Goal: Transaction & Acquisition: Obtain resource

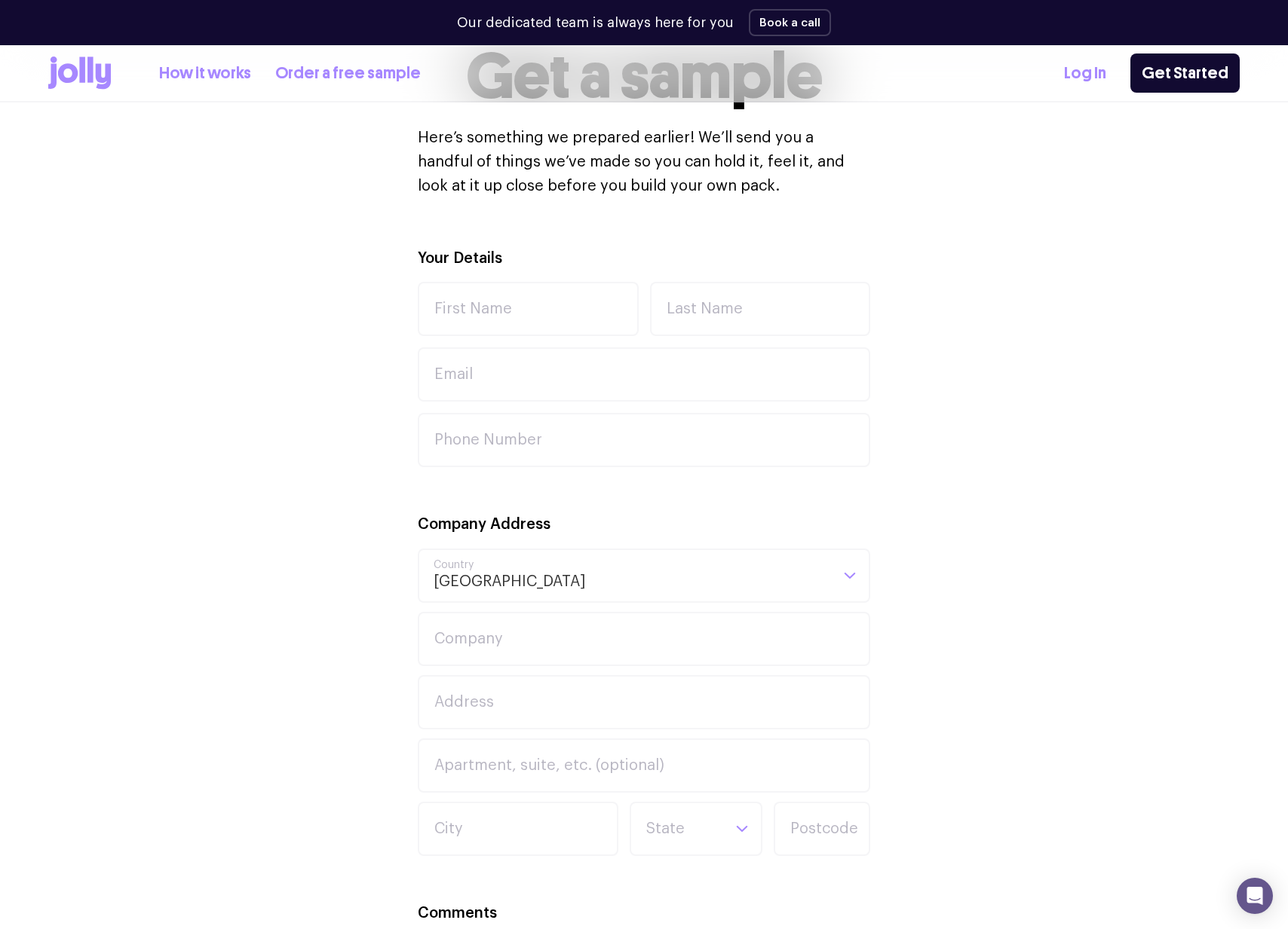
scroll to position [408, 0]
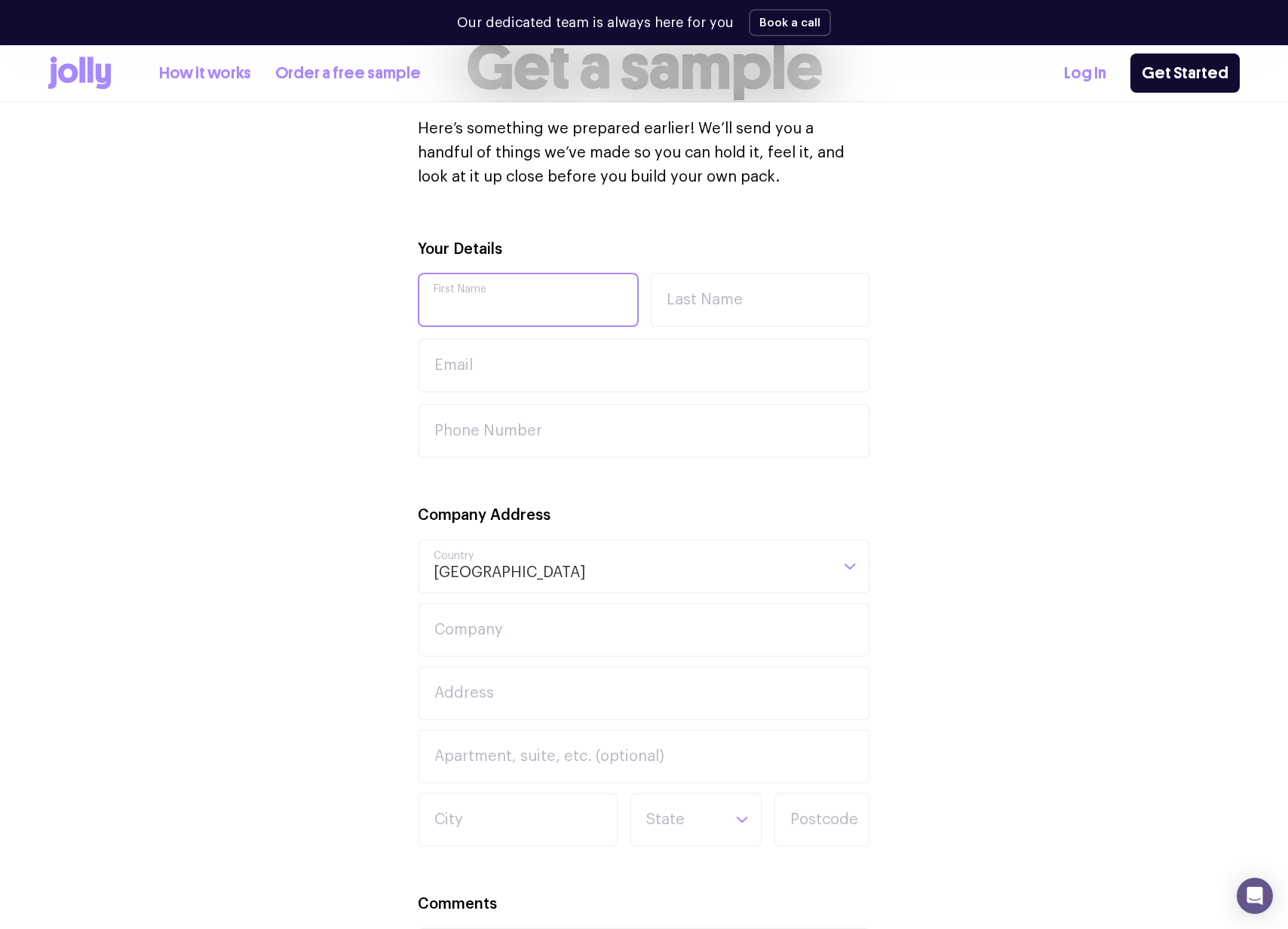
click at [521, 299] on input "First Name" at bounding box center [528, 299] width 221 height 54
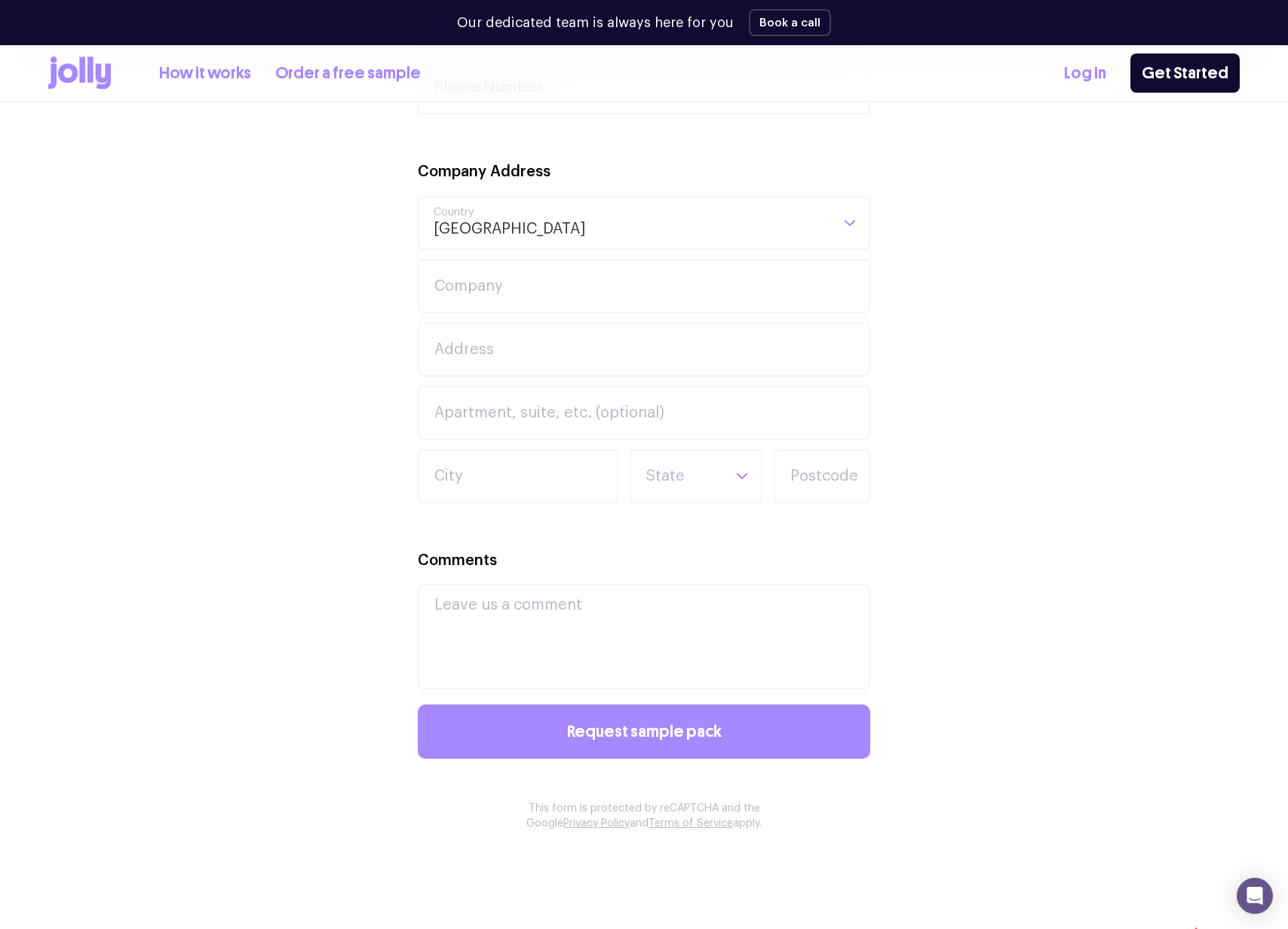
scroll to position [784, 0]
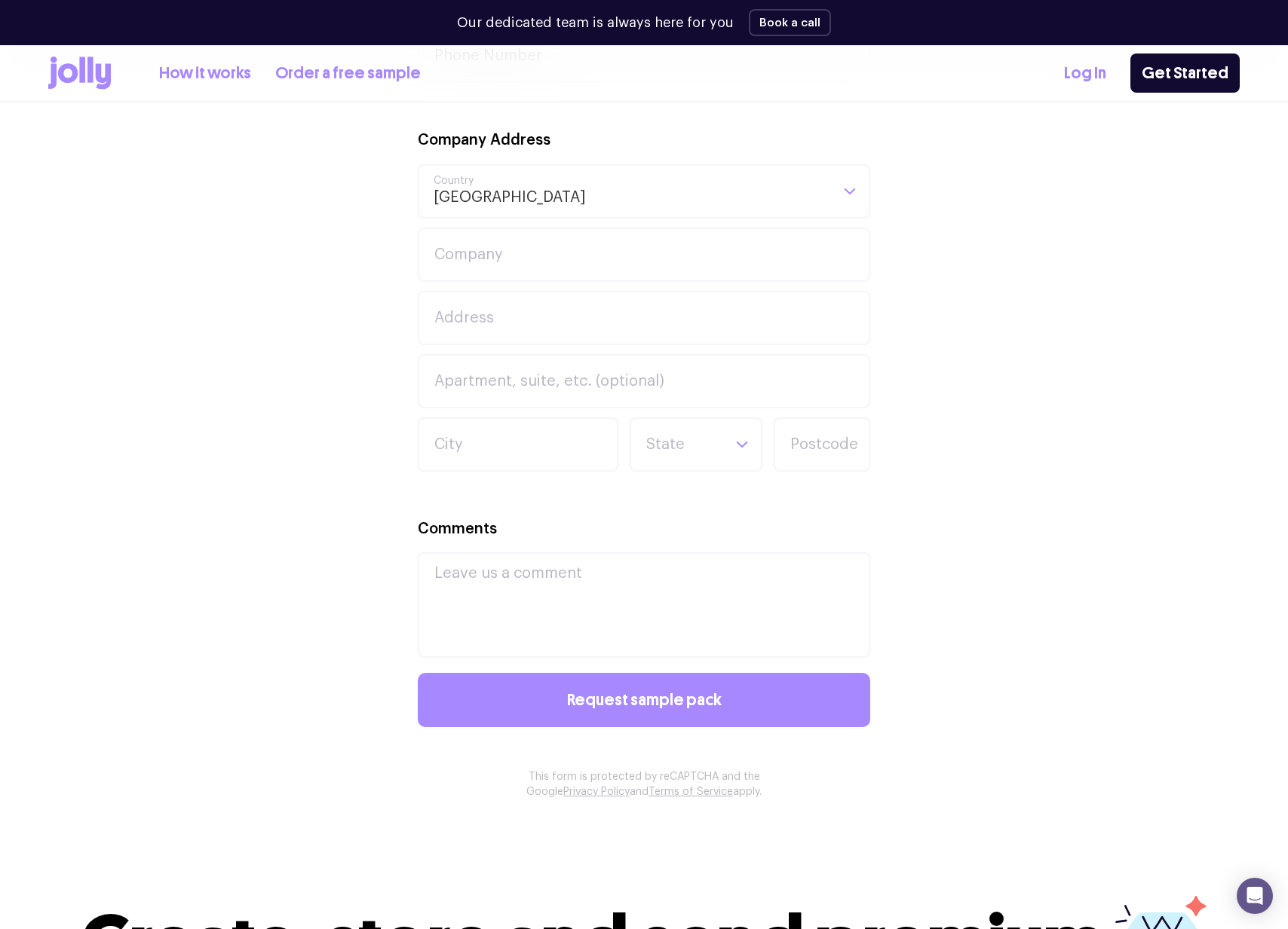
drag, startPoint x: 77, startPoint y: 69, endPoint x: 87, endPoint y: 71, distance: 10.2
click at [77, 69] on icon at bounding box center [67, 73] width 19 height 19
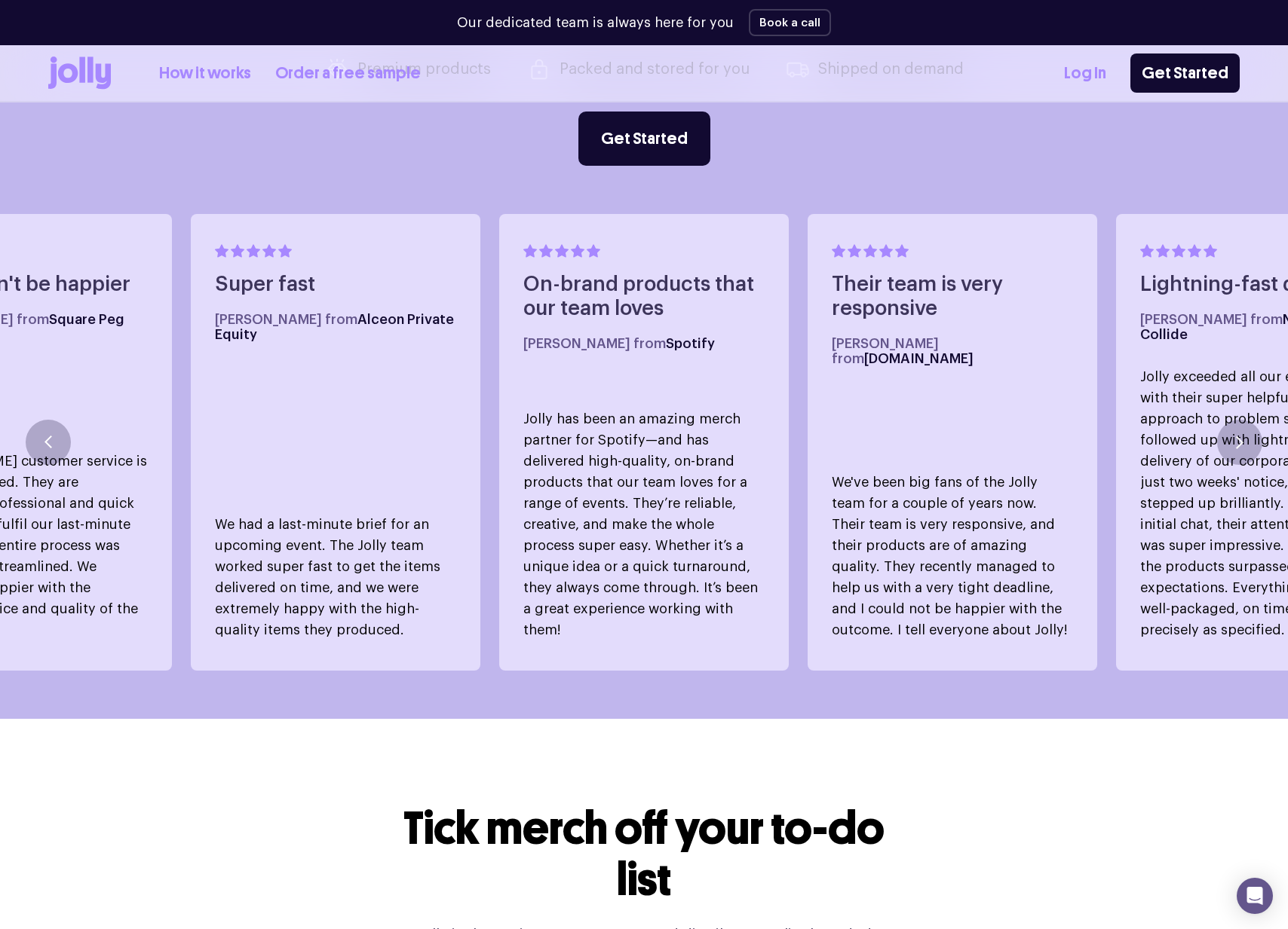
scroll to position [753, 0]
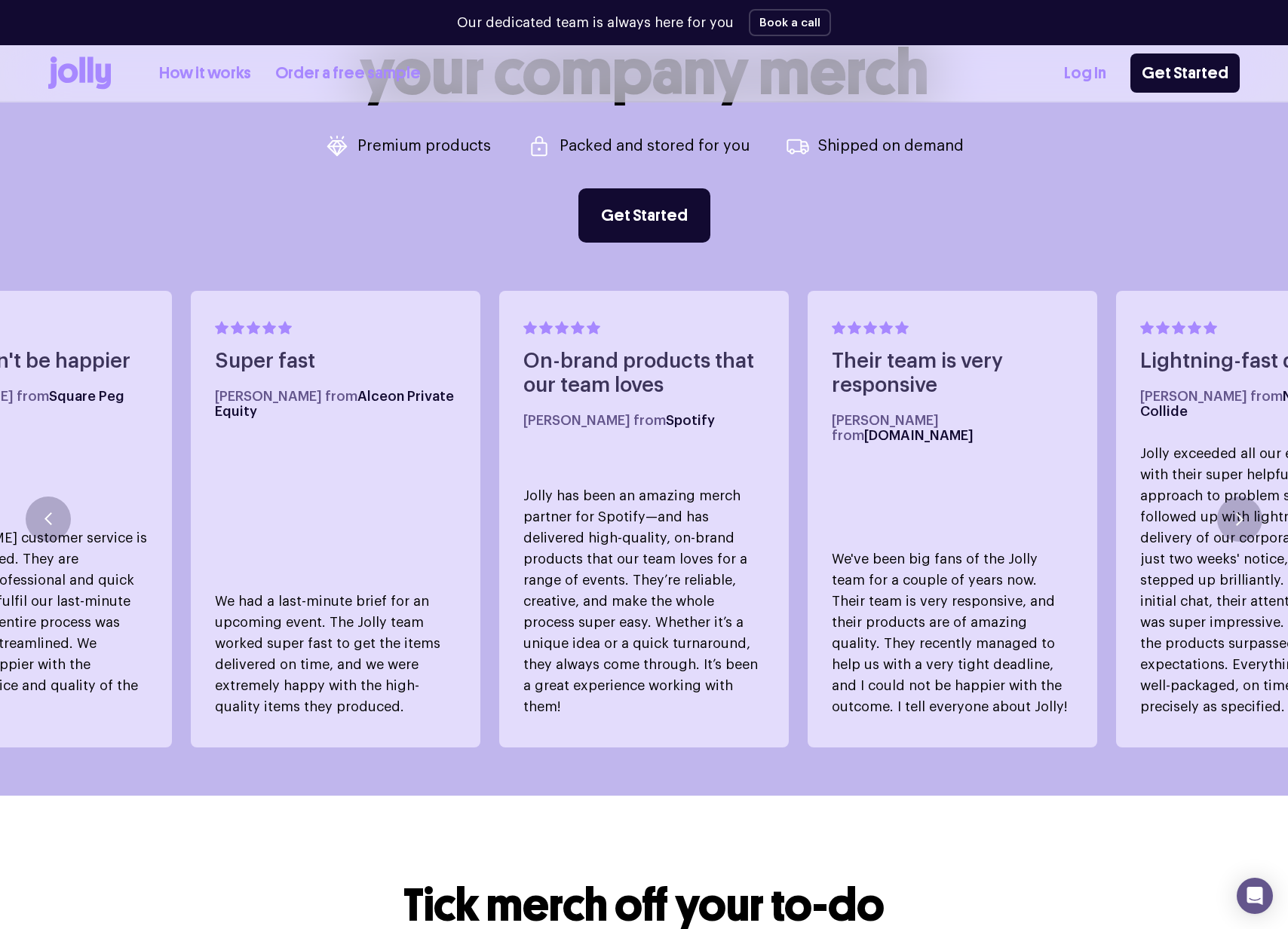
click at [424, 143] on p "Premium products" at bounding box center [424, 146] width 134 height 15
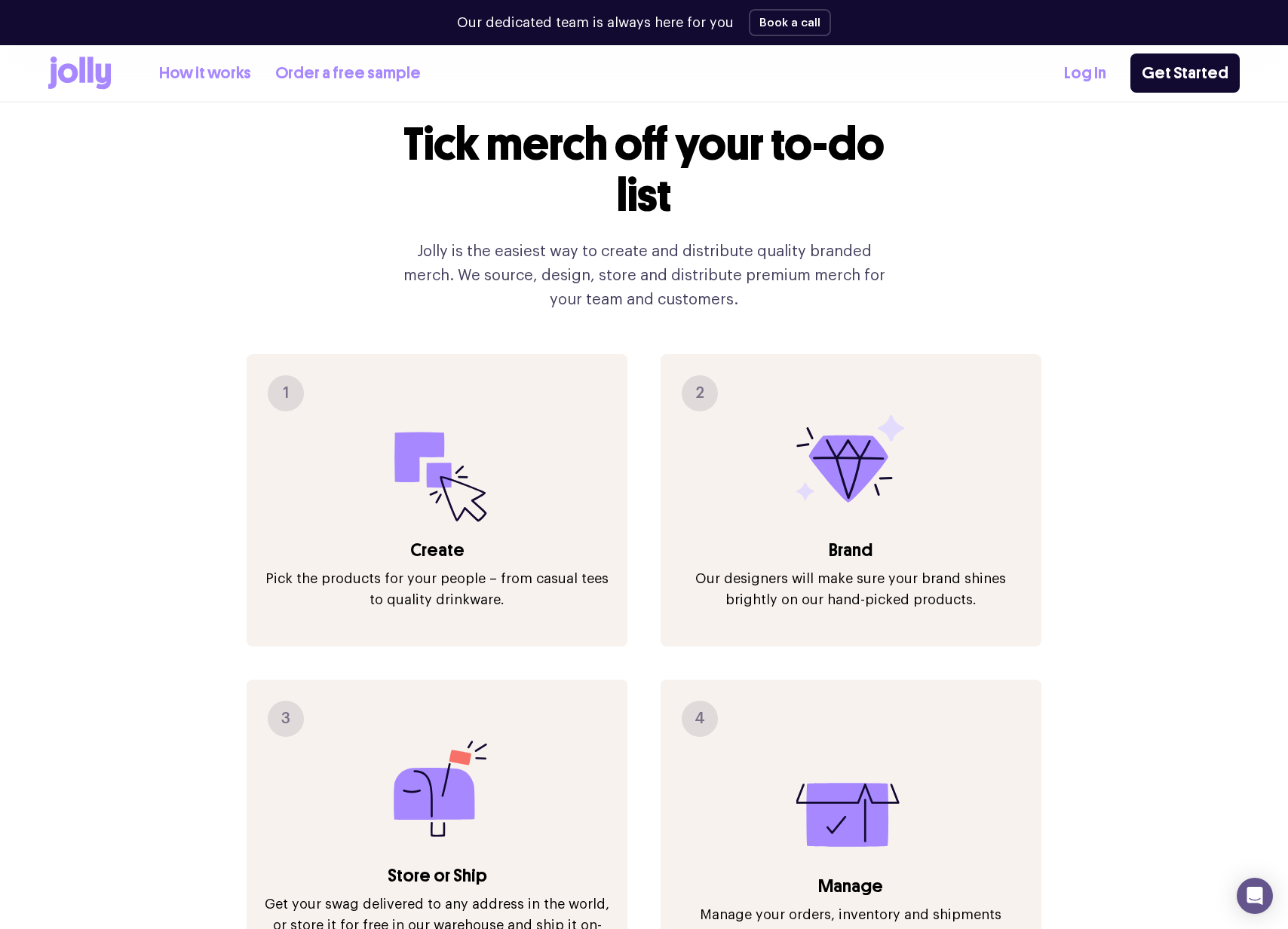
scroll to position [1529, 0]
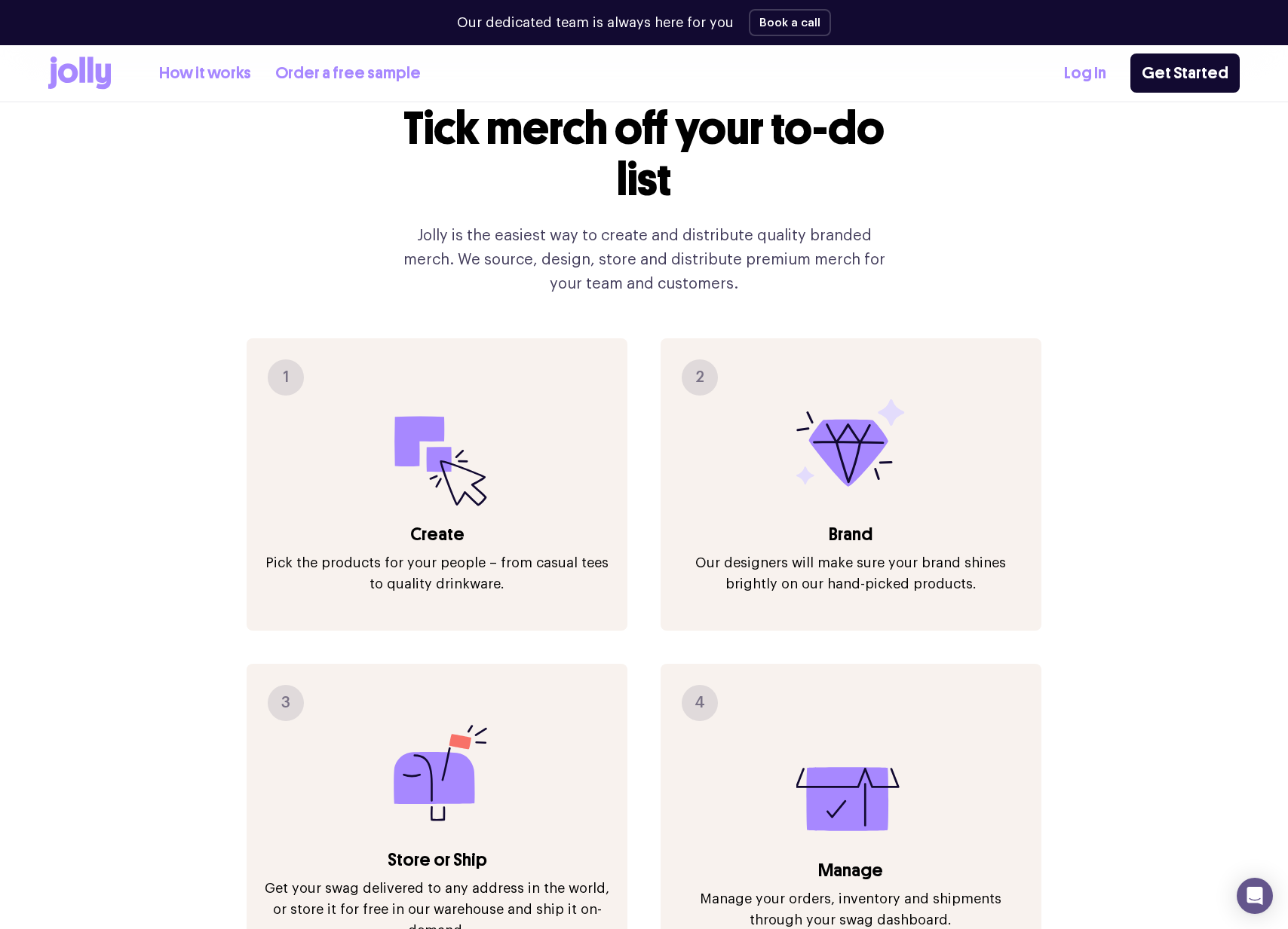
drag, startPoint x: 448, startPoint y: 533, endPoint x: 593, endPoint y: 558, distance: 147.1
click at [448, 553] on p "Pick the products for your people – from casual tees to quality drinkware." at bounding box center [437, 574] width 350 height 42
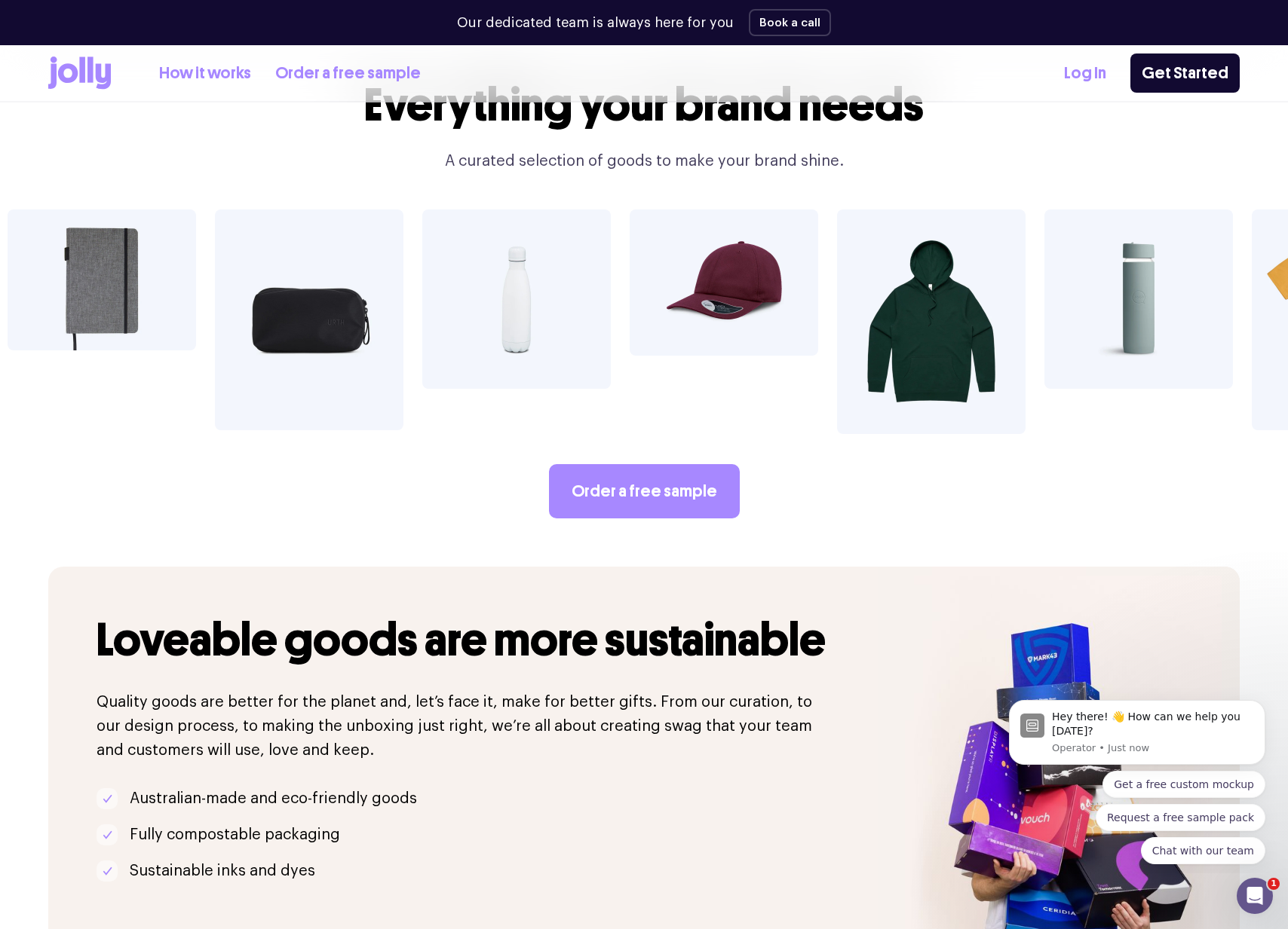
scroll to position [2412, 0]
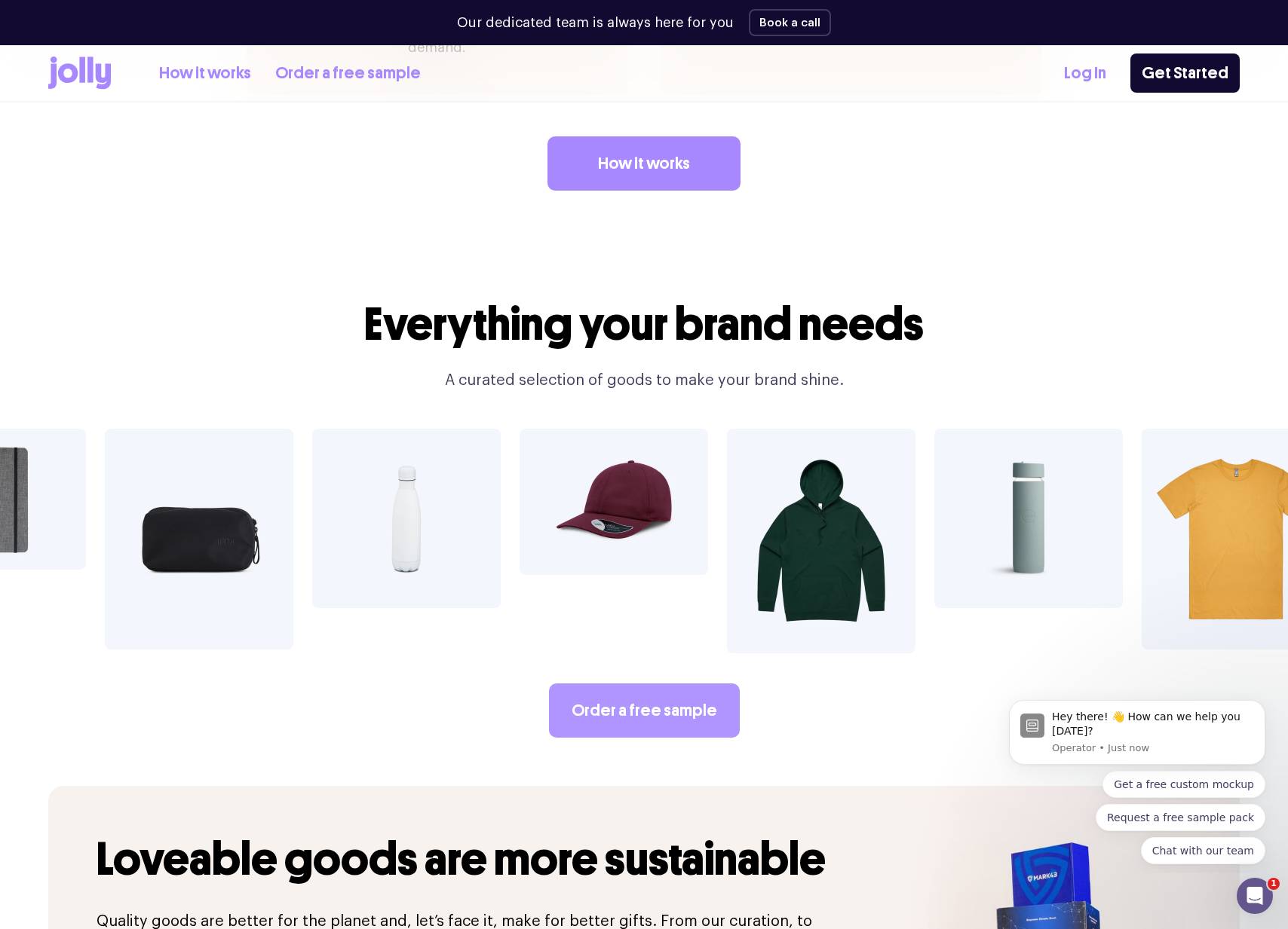
drag, startPoint x: 653, startPoint y: 656, endPoint x: 691, endPoint y: 656, distance: 38.0
click at [653, 684] on link "Order a free sample" at bounding box center [644, 711] width 191 height 54
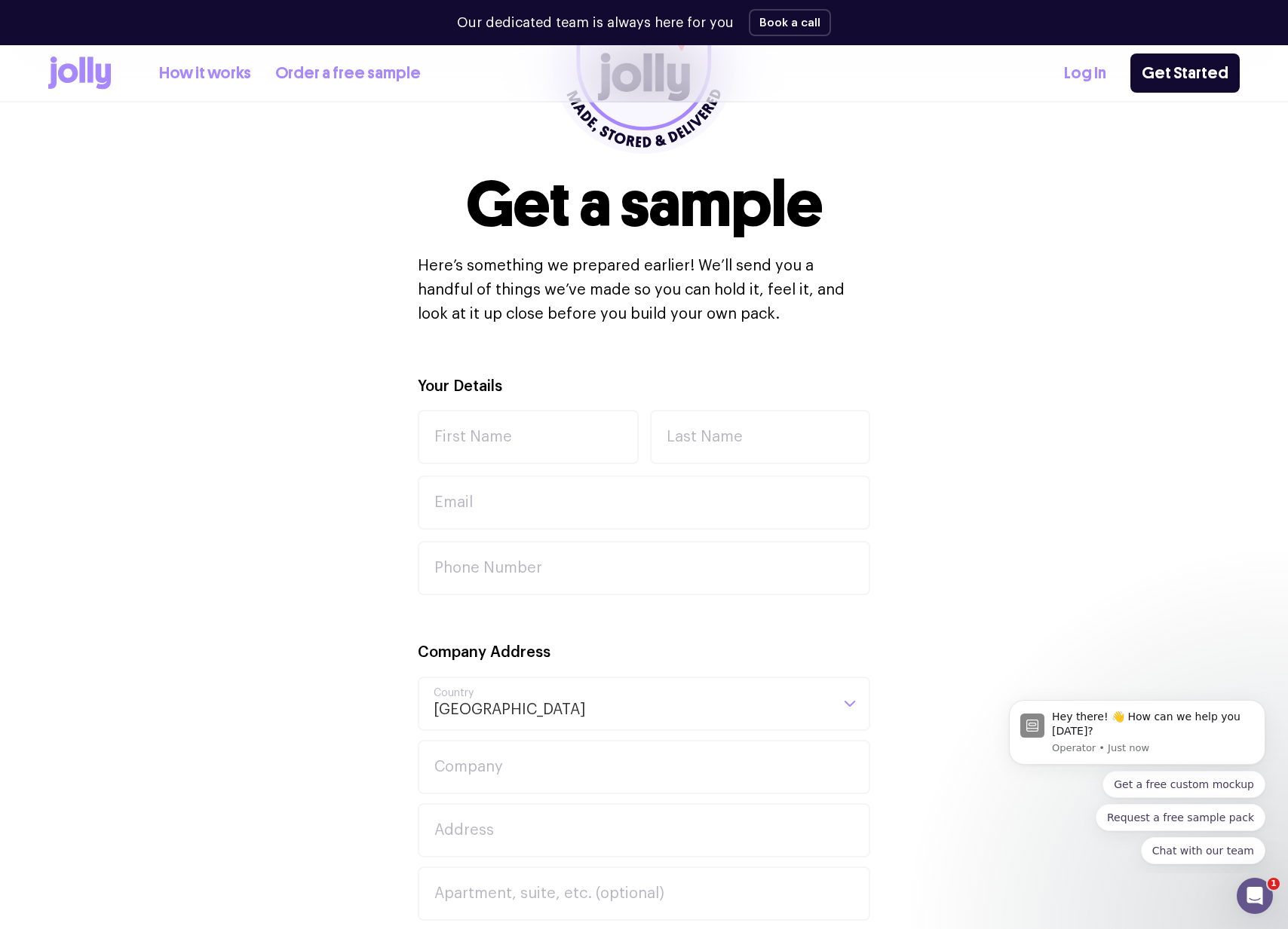
scroll to position [100, 0]
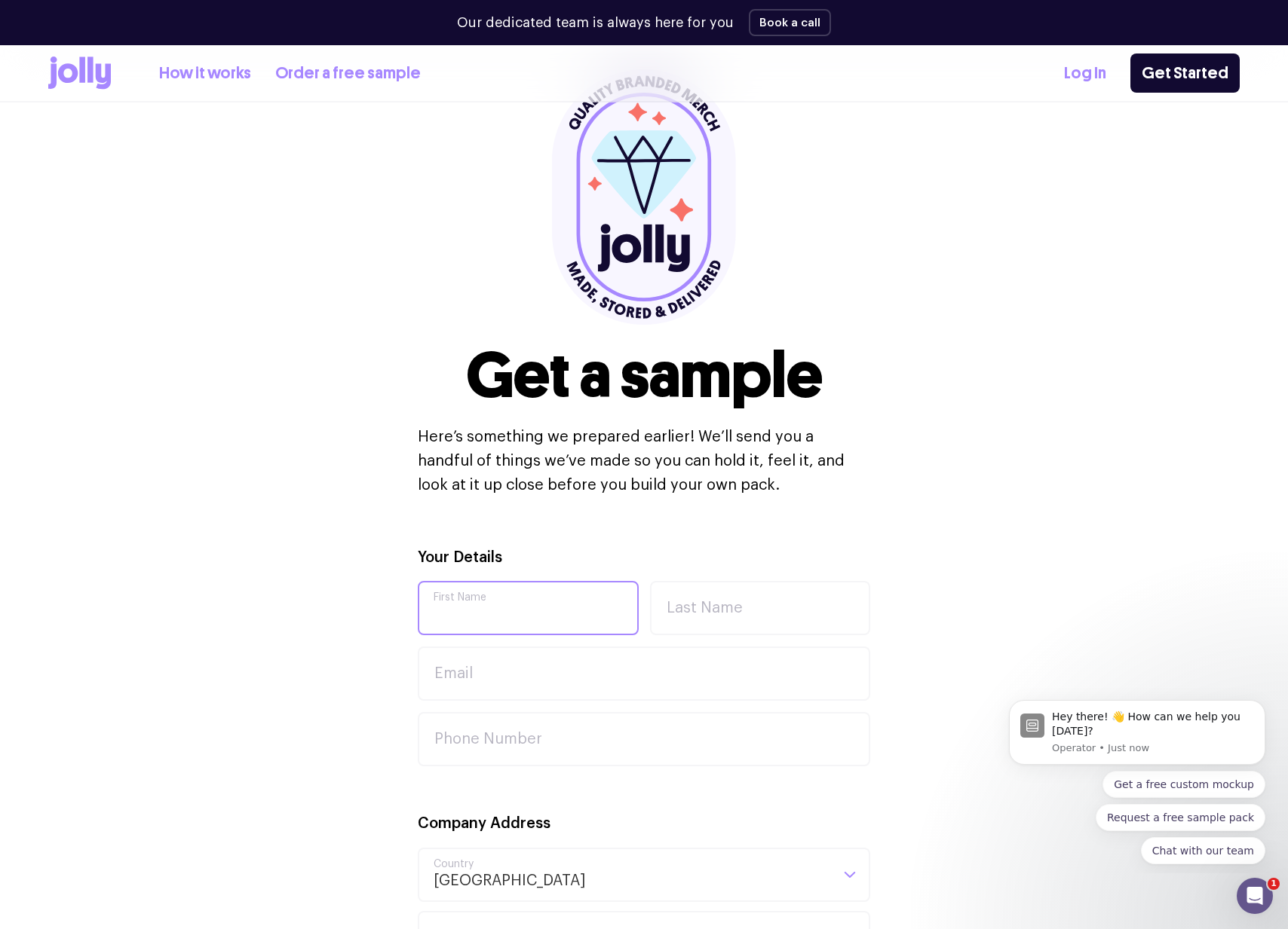
click at [470, 609] on input "First Name" at bounding box center [528, 608] width 221 height 54
type input "Hannah"
type input "Swarbrick"
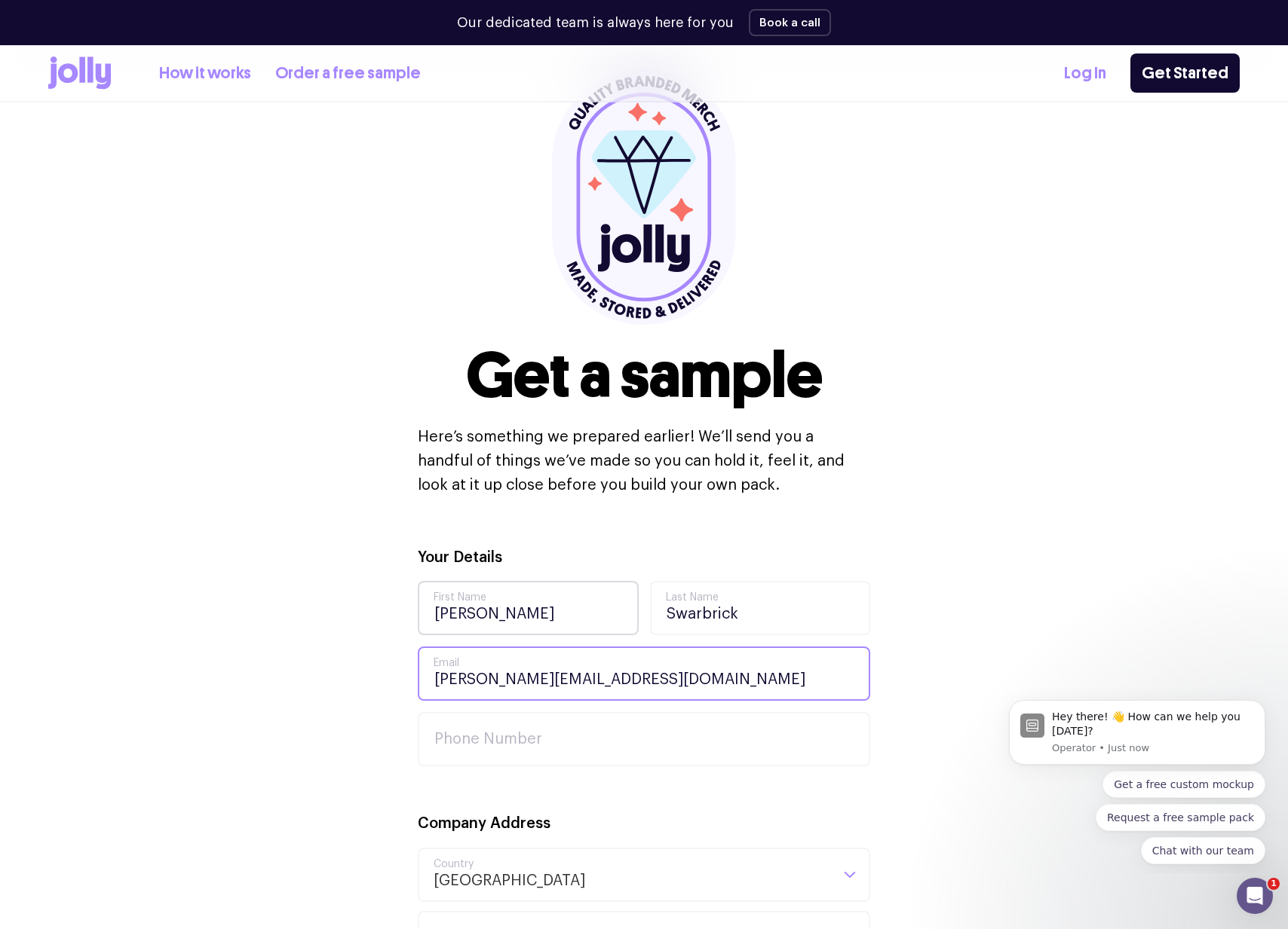
type input "[PERSON_NAME][EMAIL_ADDRESS][DOMAIN_NAME]"
type input "0"
type input "07 38541150"
type input "143 Abbotsford Road"
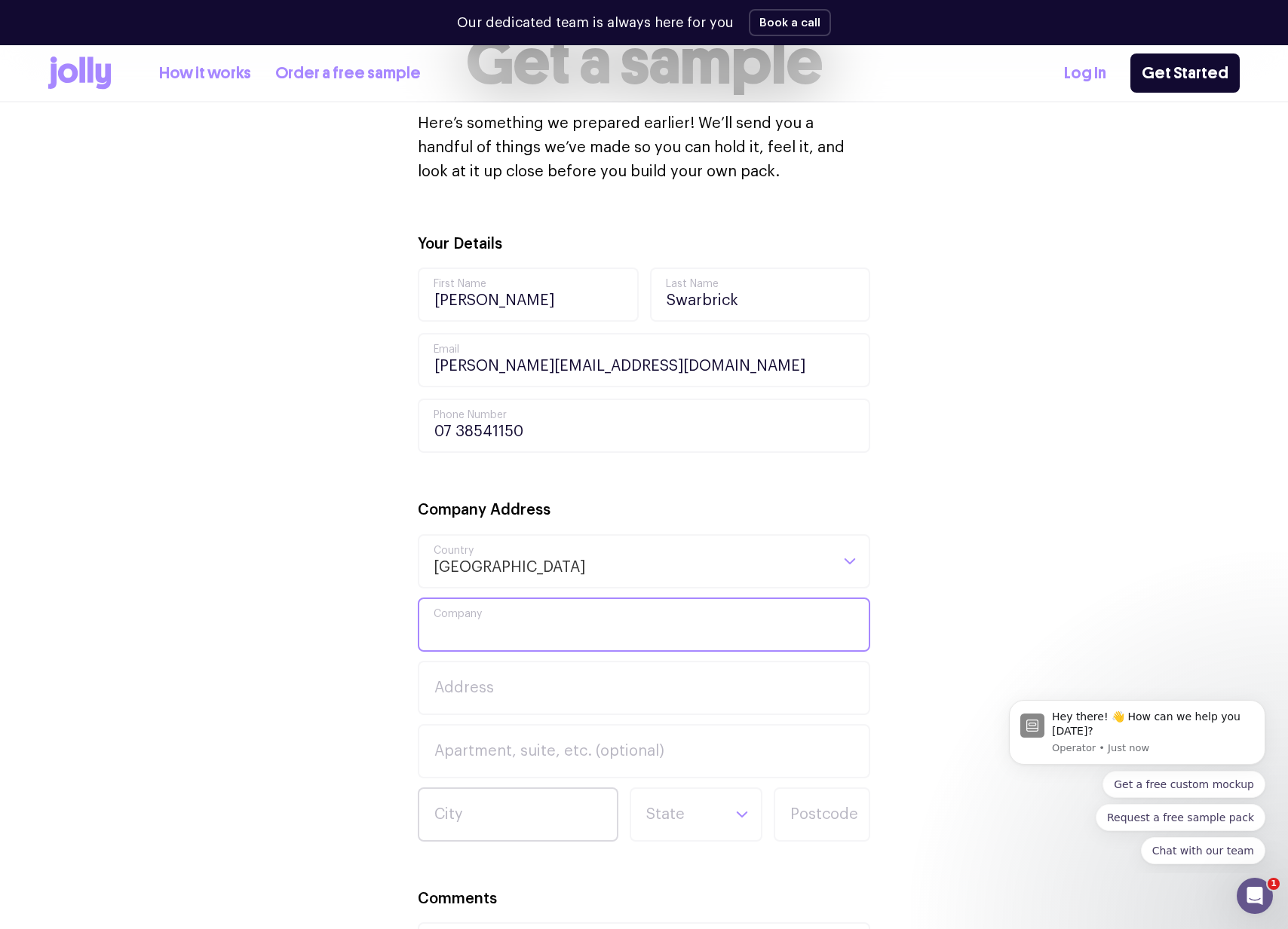
scroll to position [454, 0]
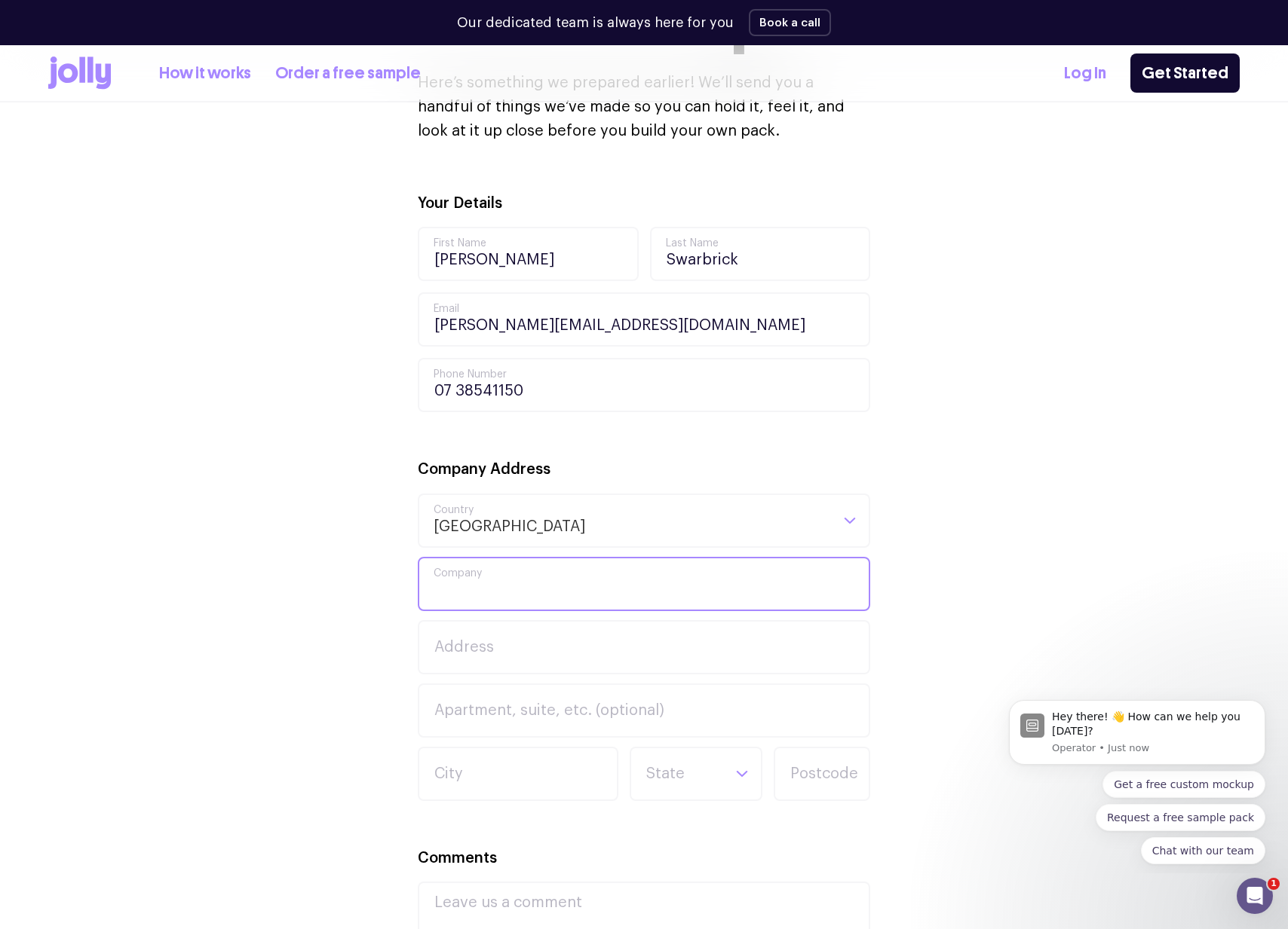
click at [514, 569] on input "Company" at bounding box center [643, 584] width 452 height 54
drag, startPoint x: 517, startPoint y: 596, endPoint x: 595, endPoint y: 601, distance: 78.2
click at [517, 596] on input "Company" at bounding box center [643, 584] width 452 height 54
type input "Goa billboards"
type input "143 abbotsford road"
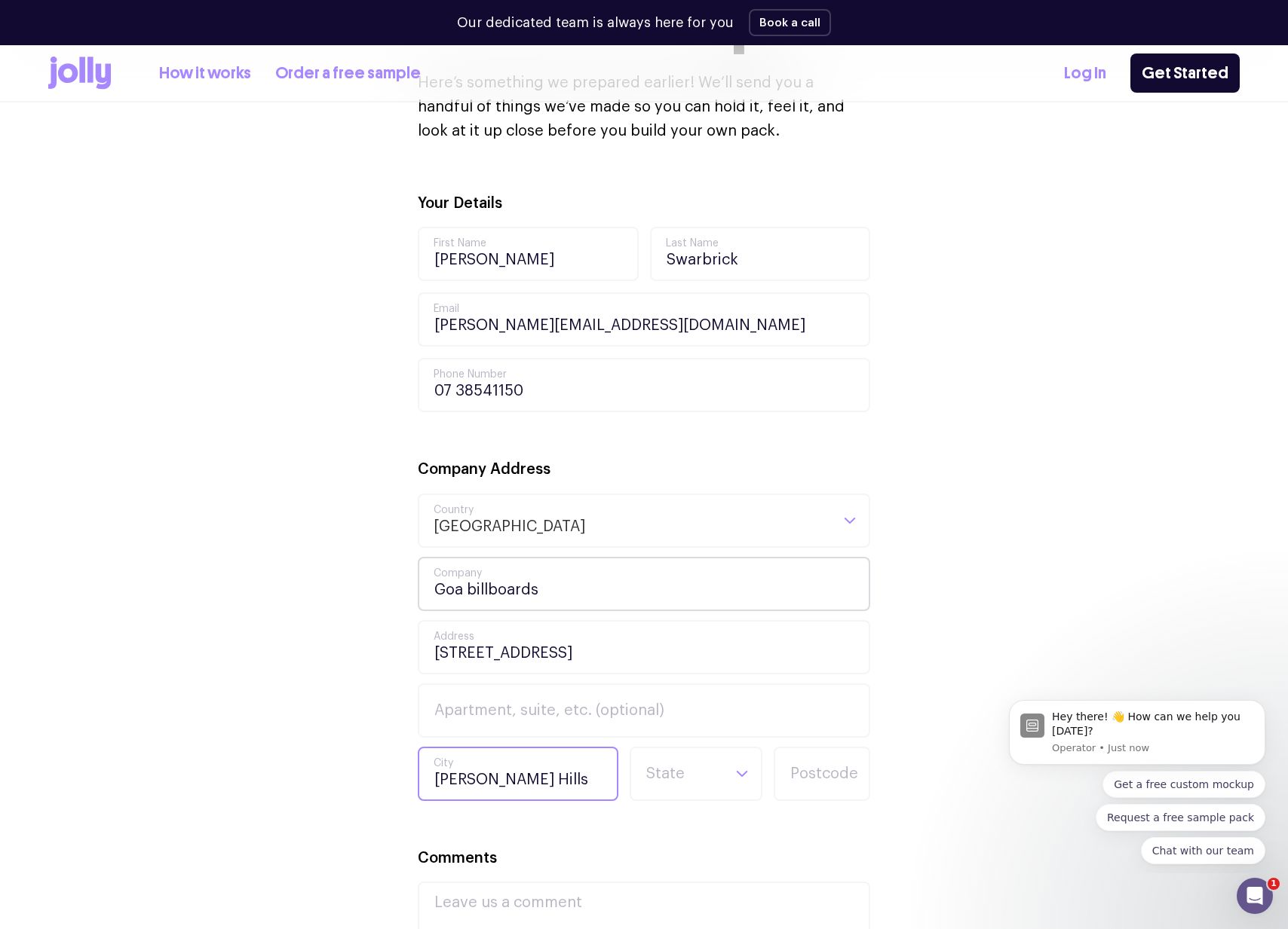
type input "Bowen Hills"
type input "qld"
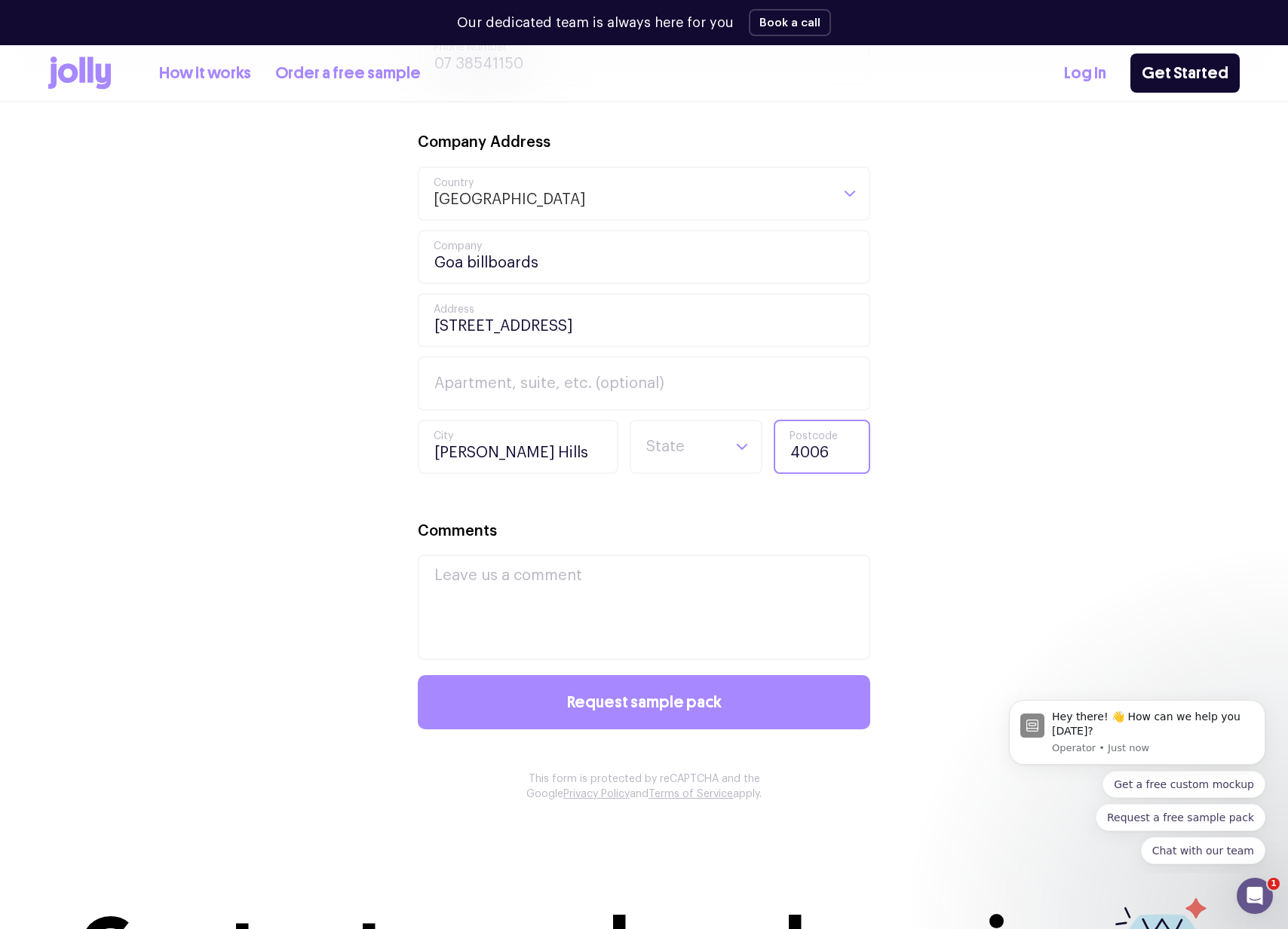
scroll to position [837, 0]
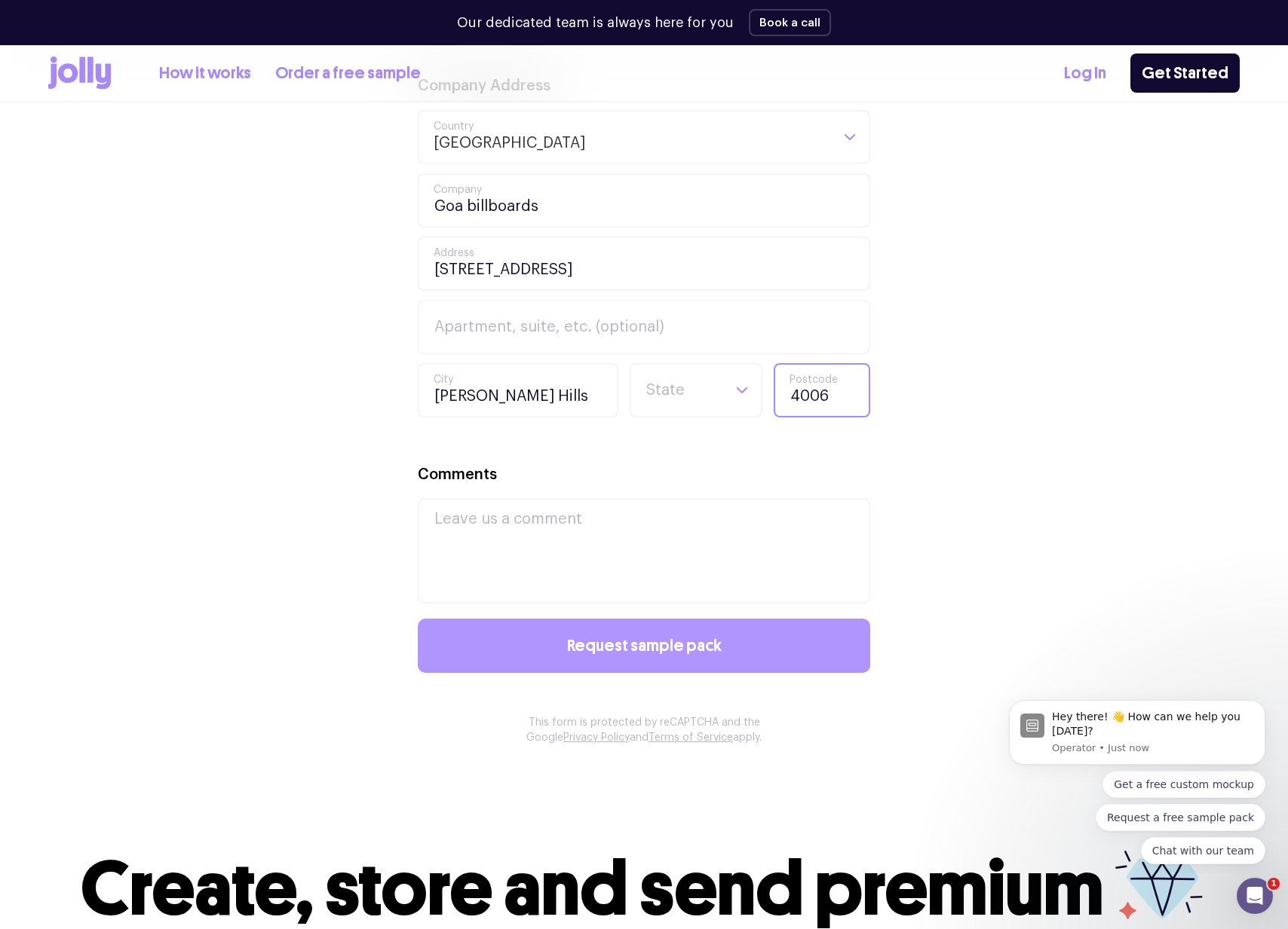
type input "4006"
click at [671, 632] on button "Request sample pack" at bounding box center [643, 646] width 452 height 54
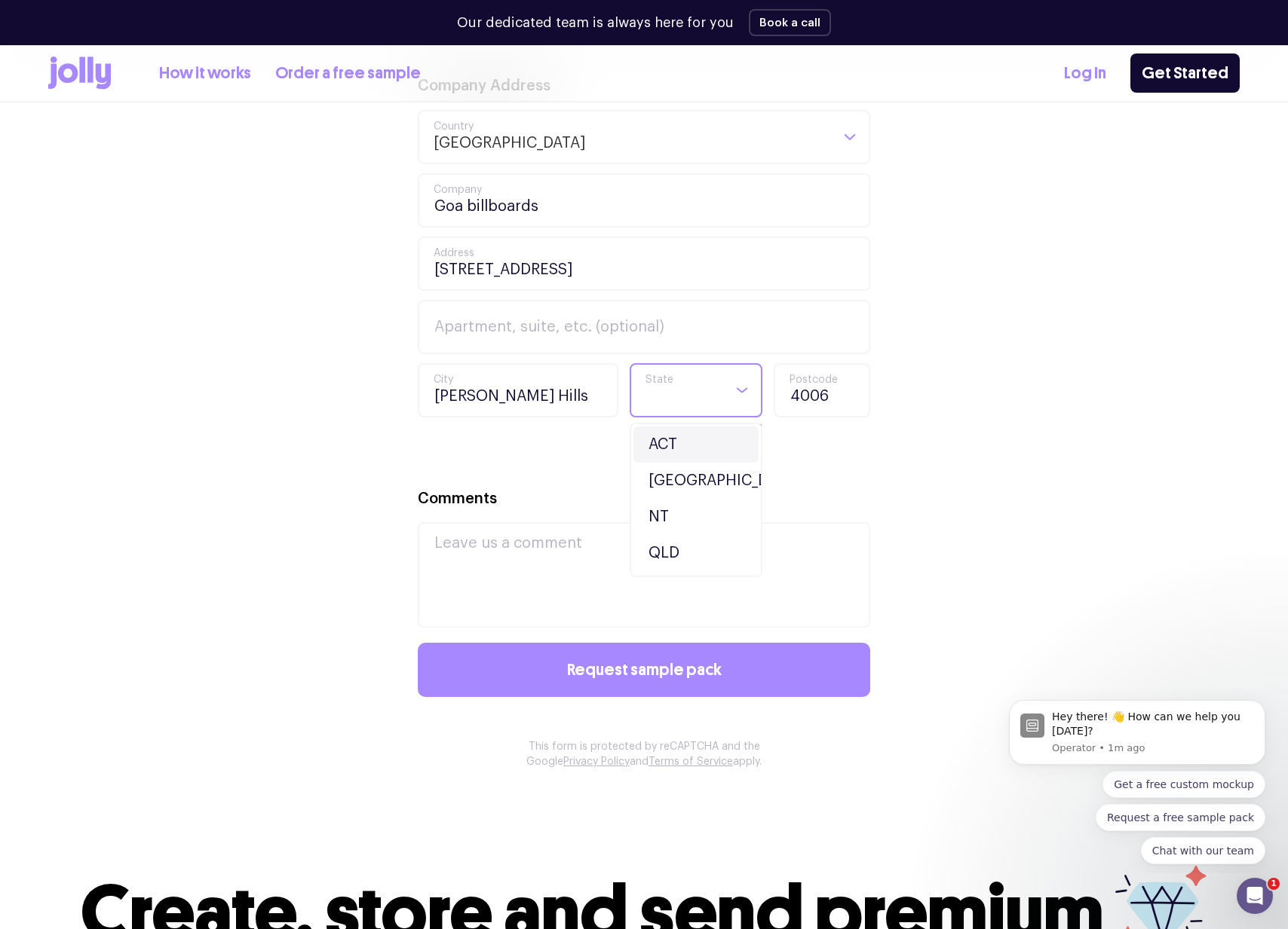
click at [732, 399] on div "Loading..." at bounding box center [741, 390] width 38 height 51
drag, startPoint x: 692, startPoint y: 544, endPoint x: 699, endPoint y: 564, distance: 21.2
click at [692, 545] on li "QLD" at bounding box center [696, 553] width 125 height 36
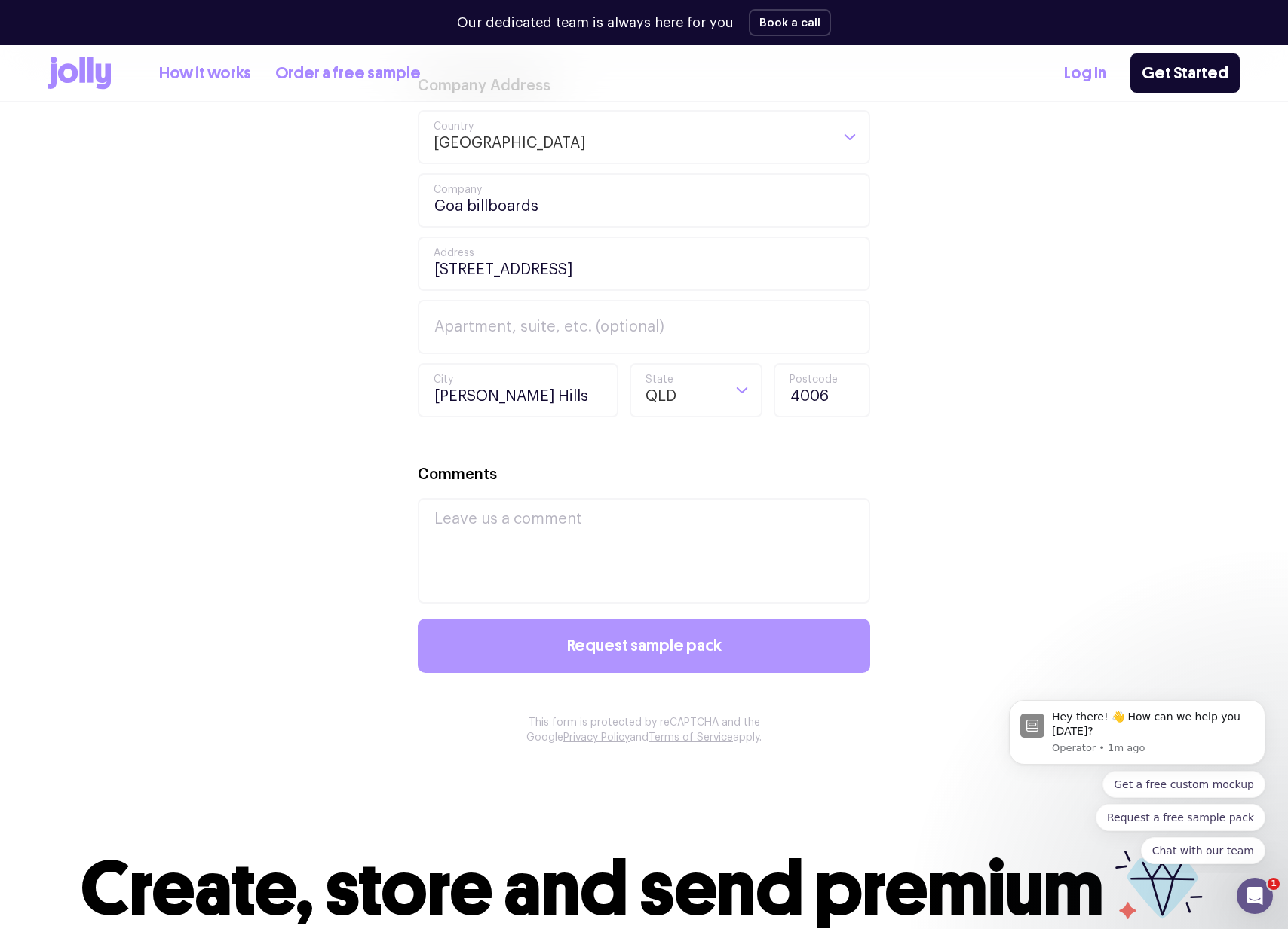
drag, startPoint x: 631, startPoint y: 667, endPoint x: 664, endPoint y: 666, distance: 33.0
click at [642, 667] on button "Request sample pack" at bounding box center [643, 646] width 452 height 54
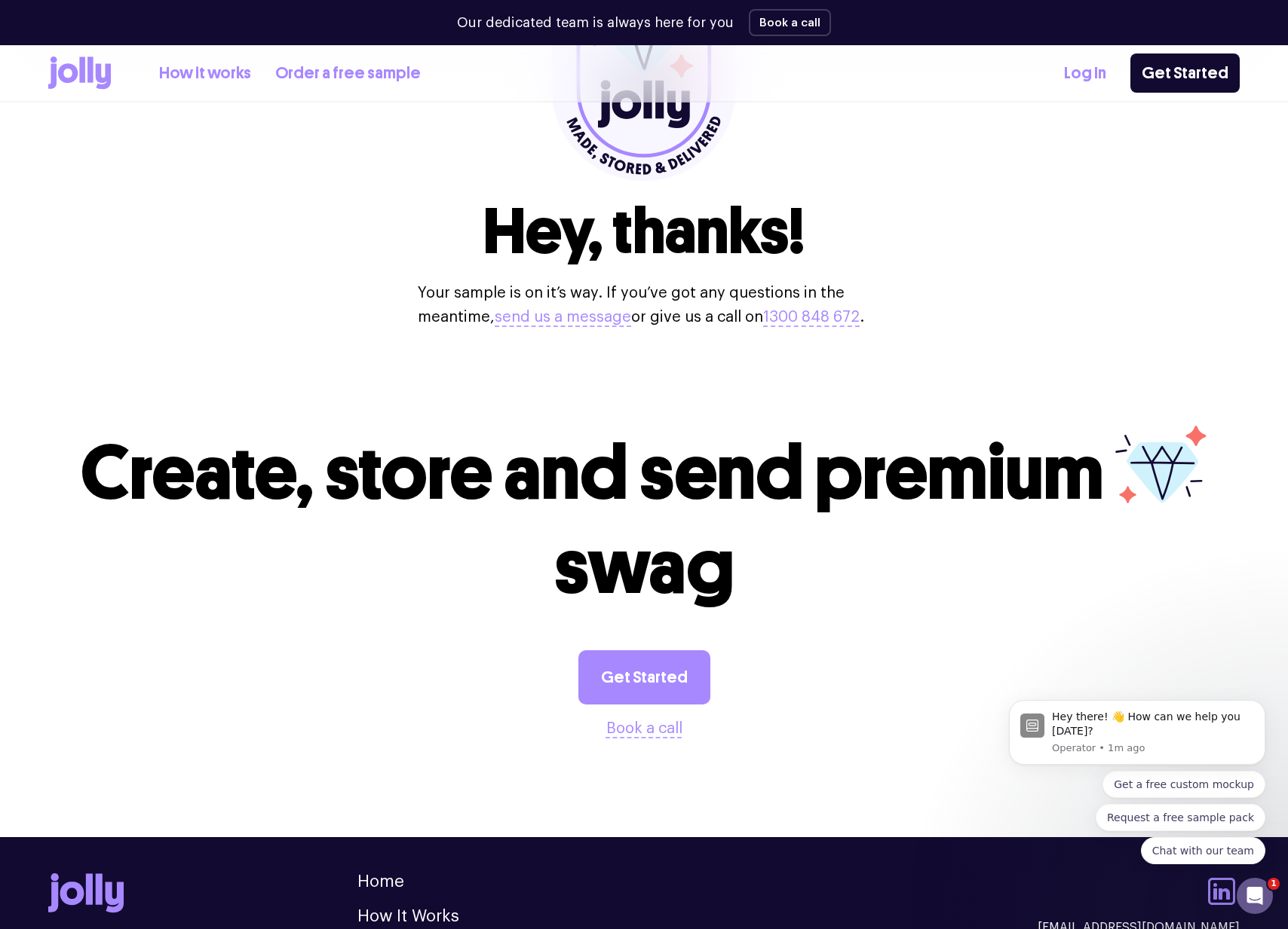
scroll to position [263, 0]
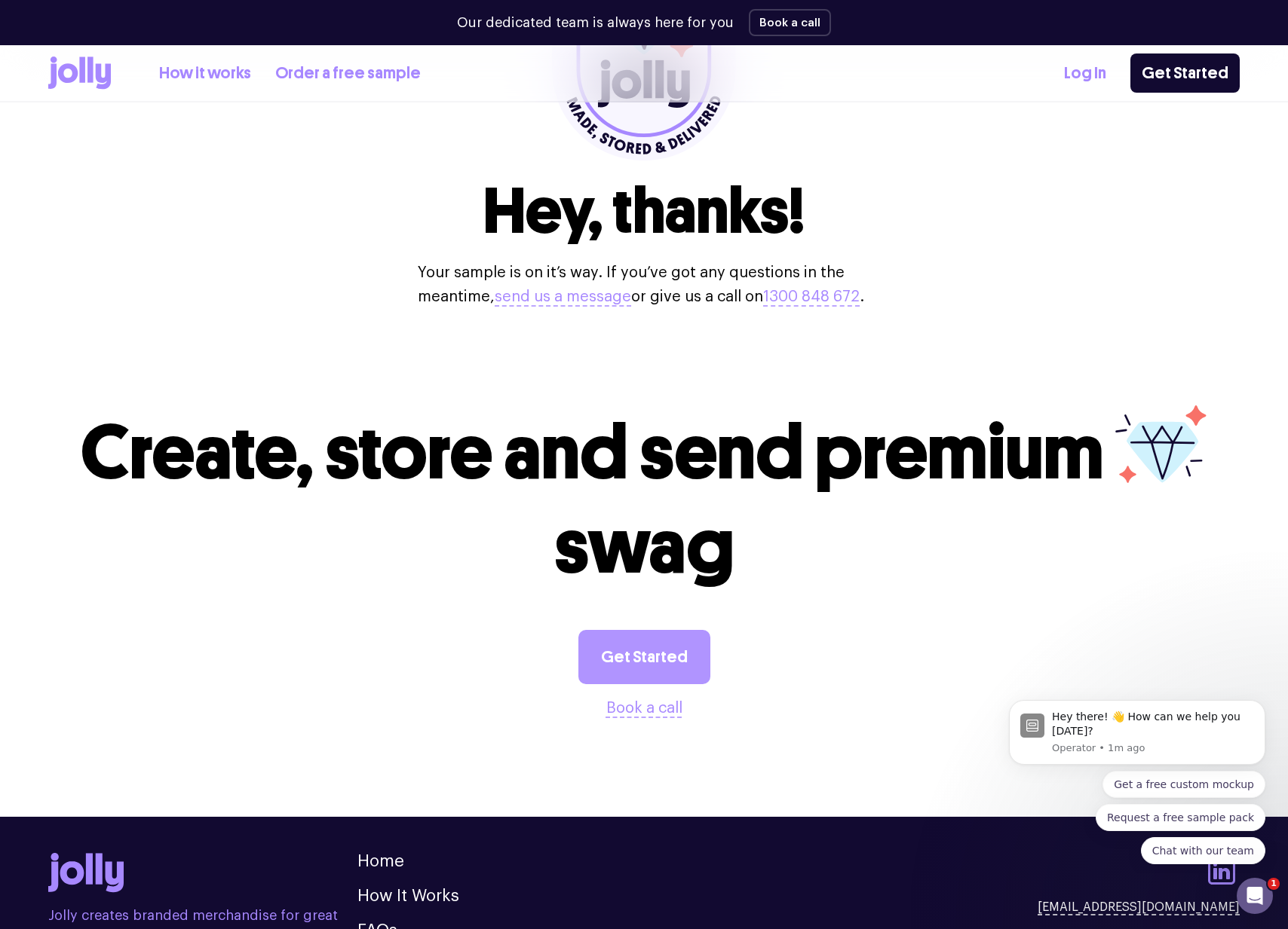
drag, startPoint x: 616, startPoint y: 679, endPoint x: 716, endPoint y: 694, distance: 101.1
click at [616, 679] on link "Get Started" at bounding box center [644, 657] width 132 height 54
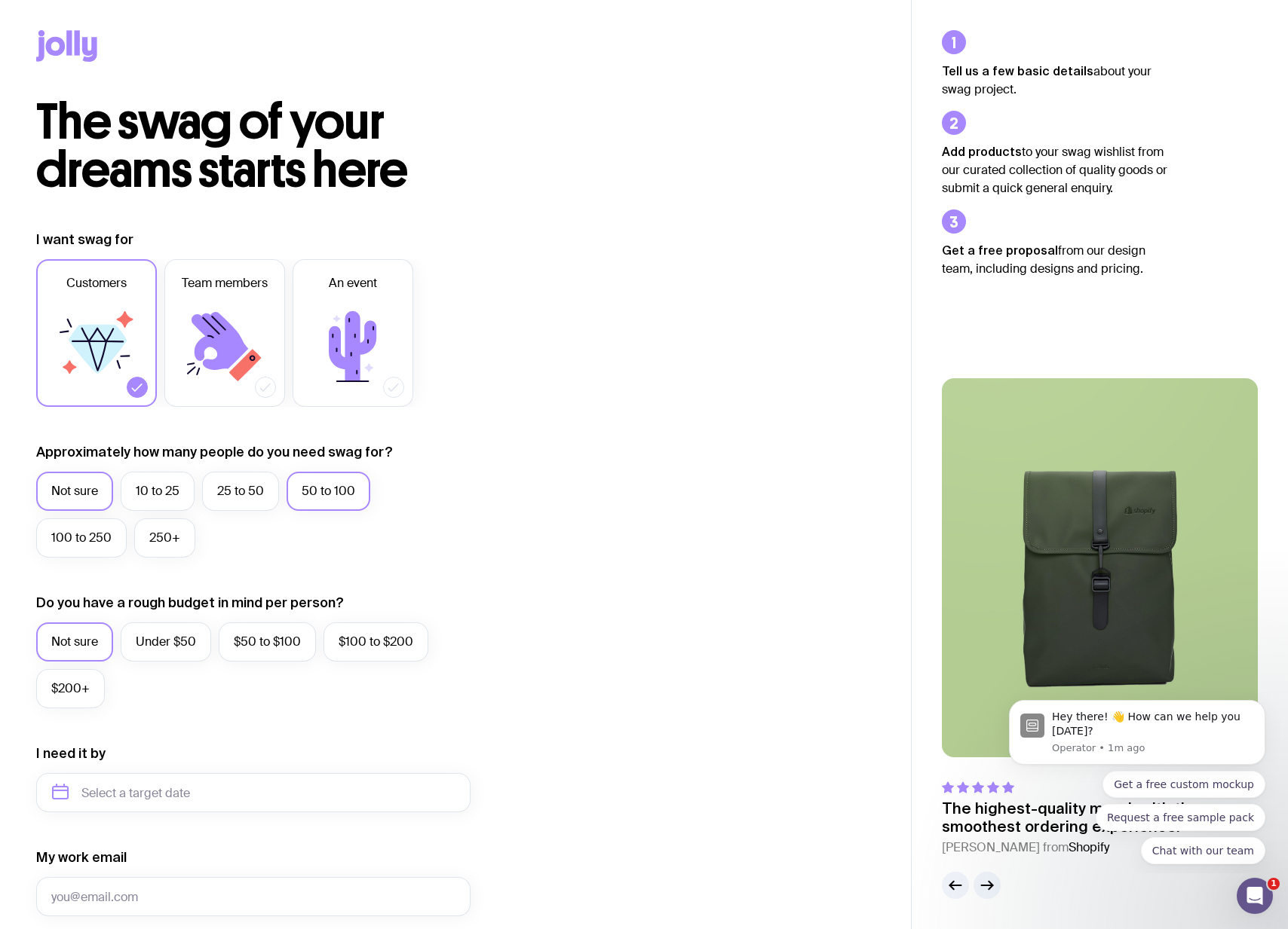
click at [332, 494] on label "50 to 100" at bounding box center [329, 491] width 84 height 39
click at [0, 0] on input "50 to 100" at bounding box center [0, 0] width 0 height 0
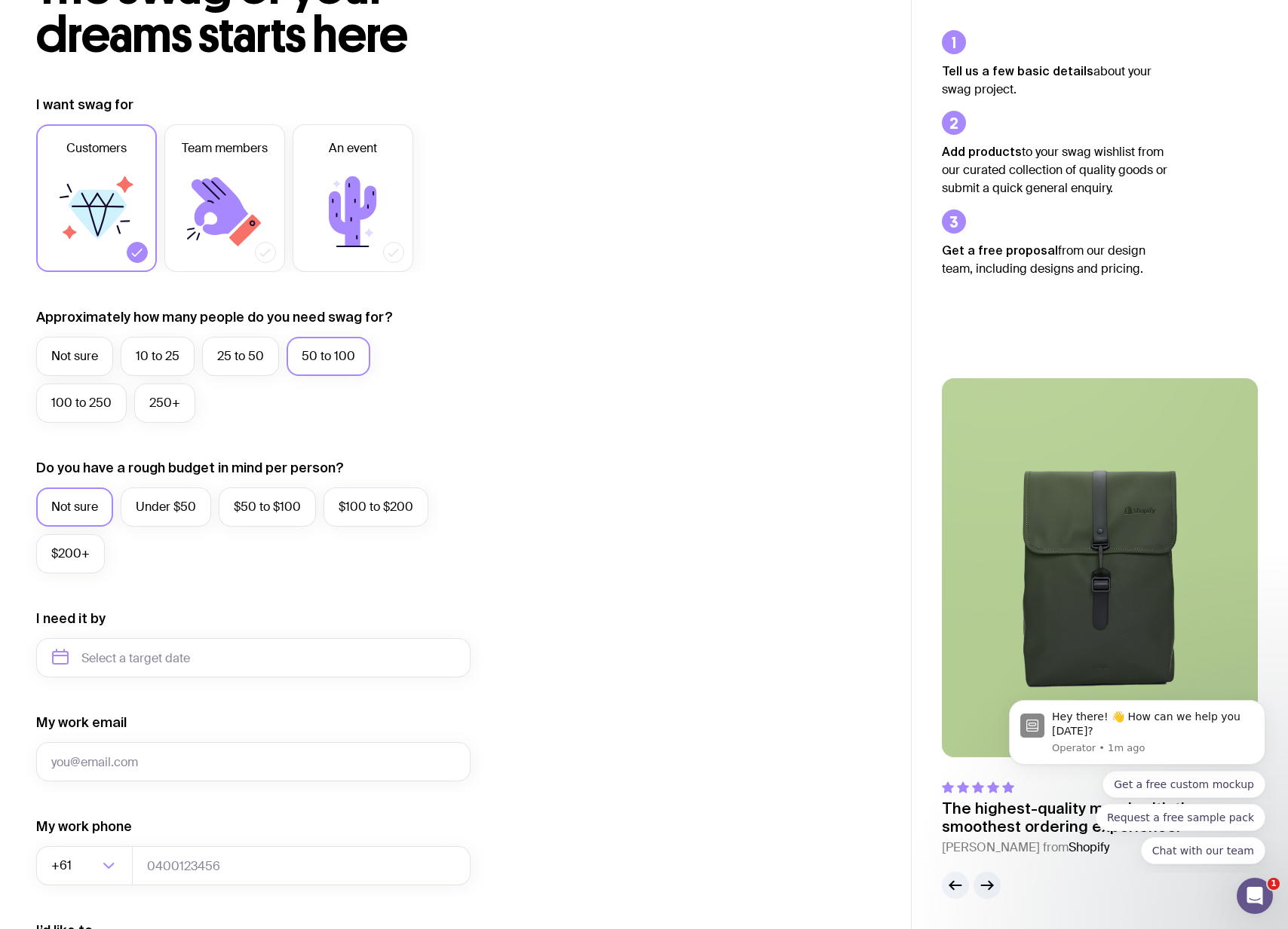
scroll to position [237, 0]
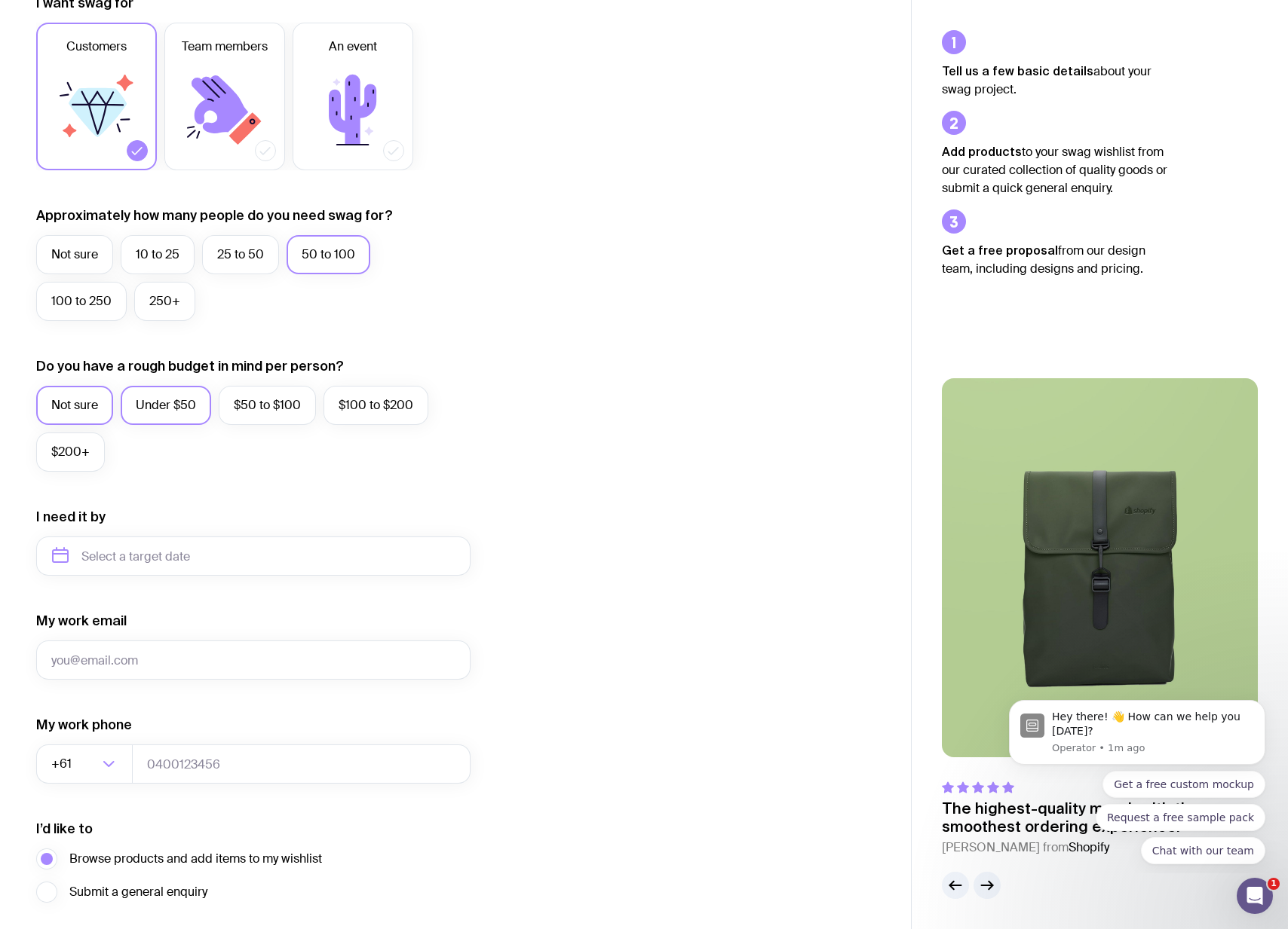
click at [141, 403] on label "Under $50" at bounding box center [166, 405] width 90 height 39
click at [0, 0] on input "Under $50" at bounding box center [0, 0] width 0 height 0
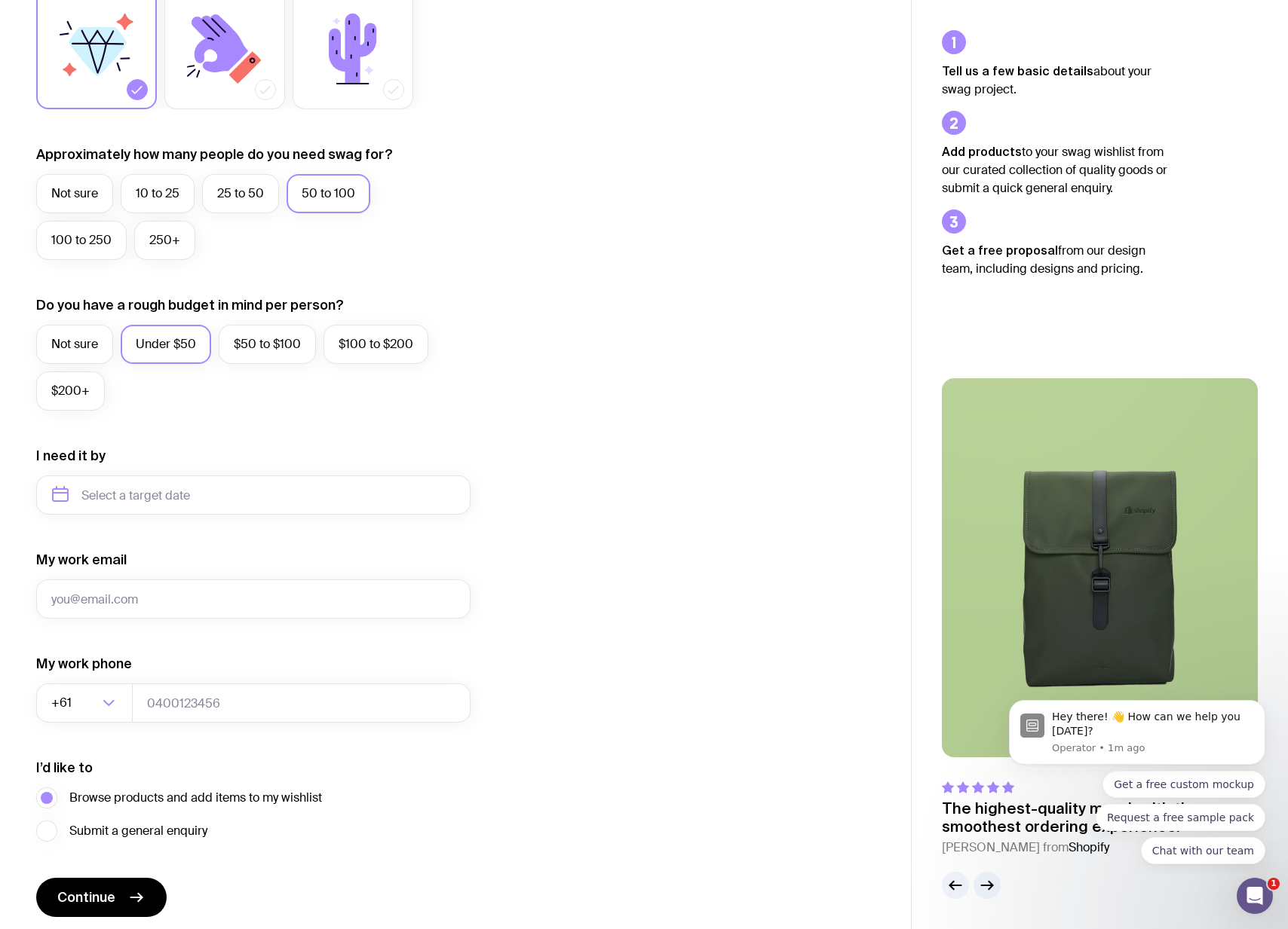
scroll to position [352, 0]
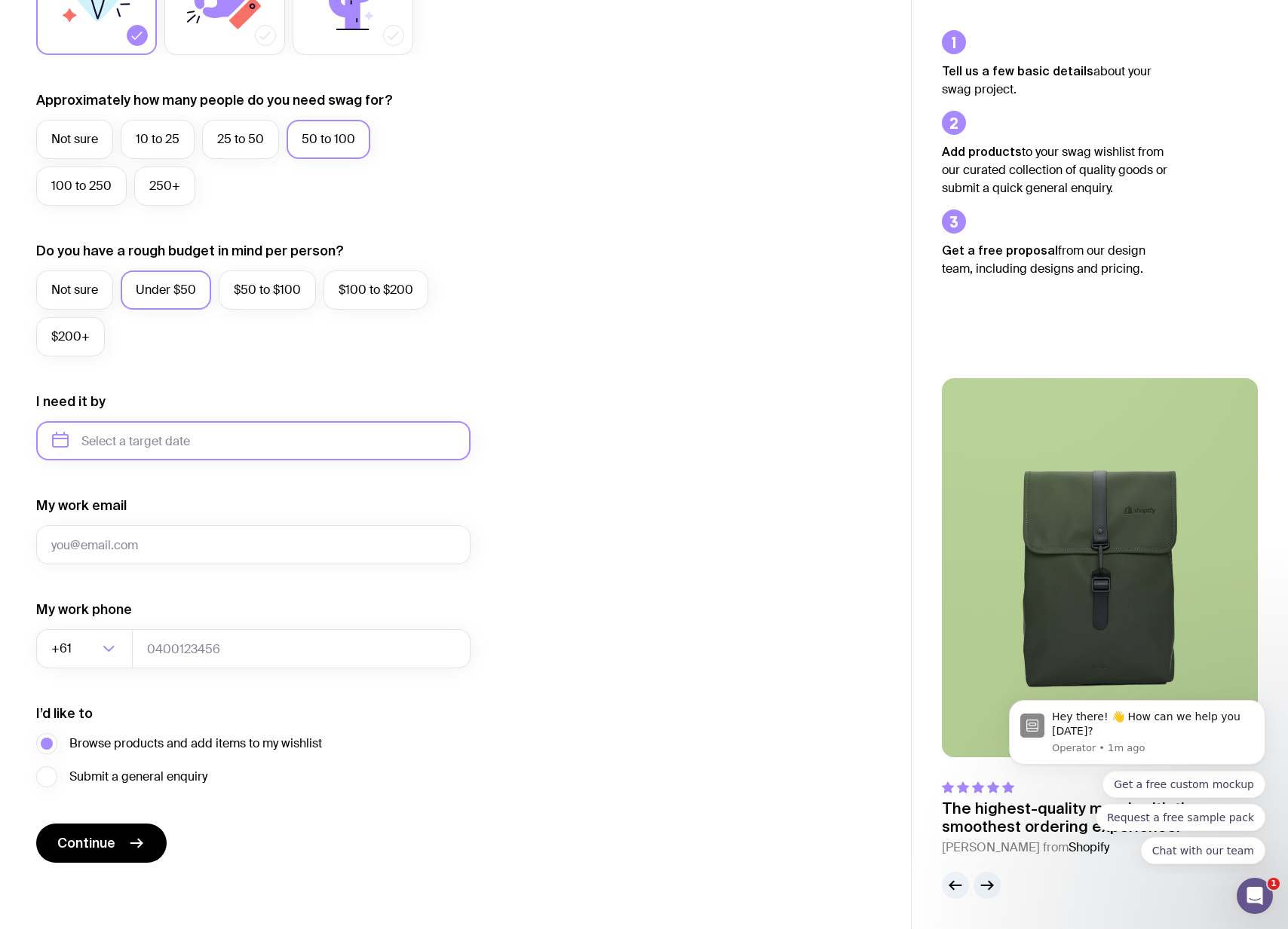
click at [249, 445] on input "text" at bounding box center [253, 441] width 434 height 39
click at [72, 620] on button "Oct" at bounding box center [71, 626] width 55 height 30
type input "[DATE]"
click at [564, 570] on div "I want swag for Customers Team members An event Approximately how many people d…" at bounding box center [455, 370] width 838 height 984
click at [286, 648] on input "tel" at bounding box center [301, 649] width 339 height 39
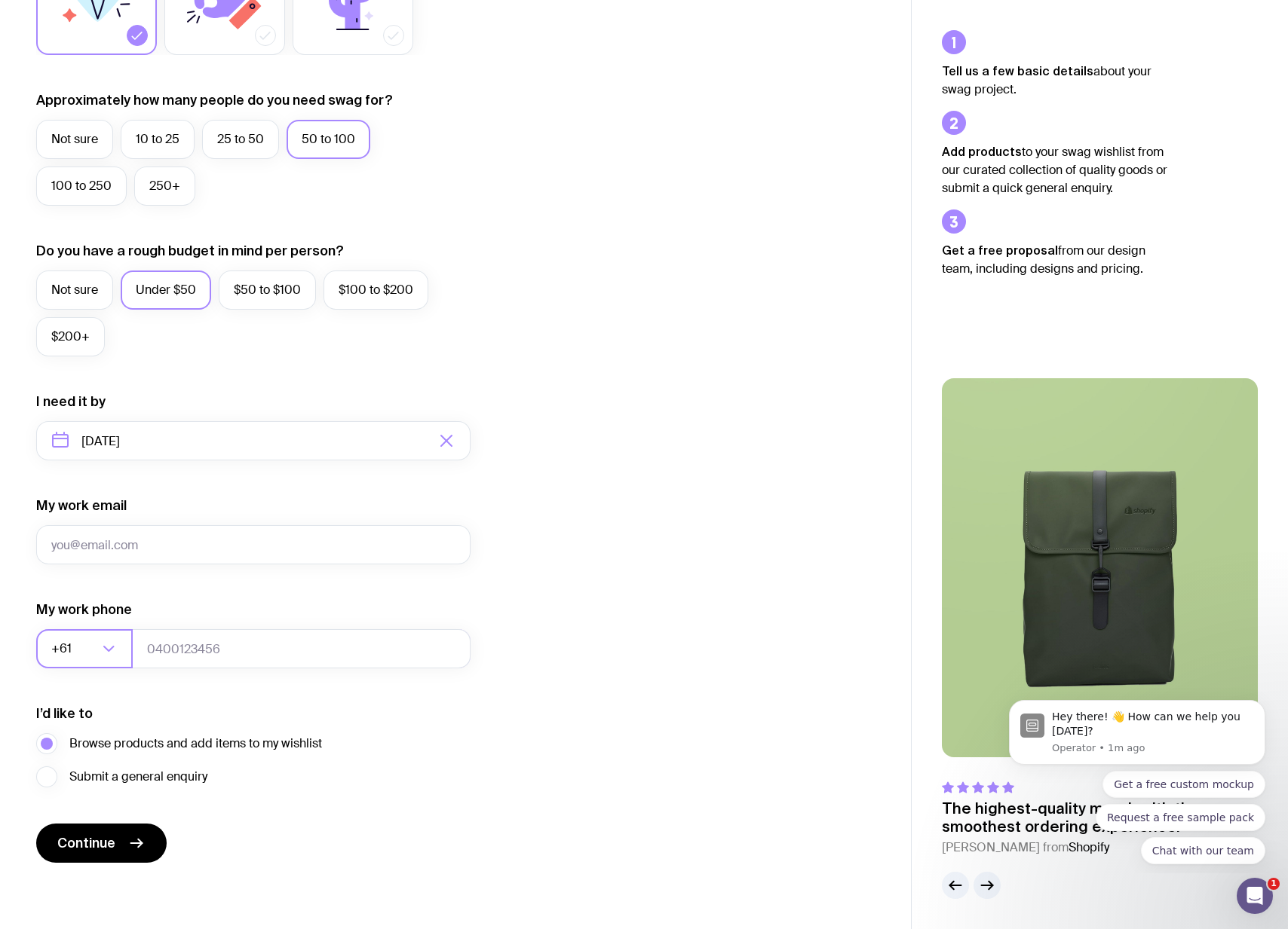
click at [106, 647] on icon "Search for option" at bounding box center [109, 649] width 18 height 18
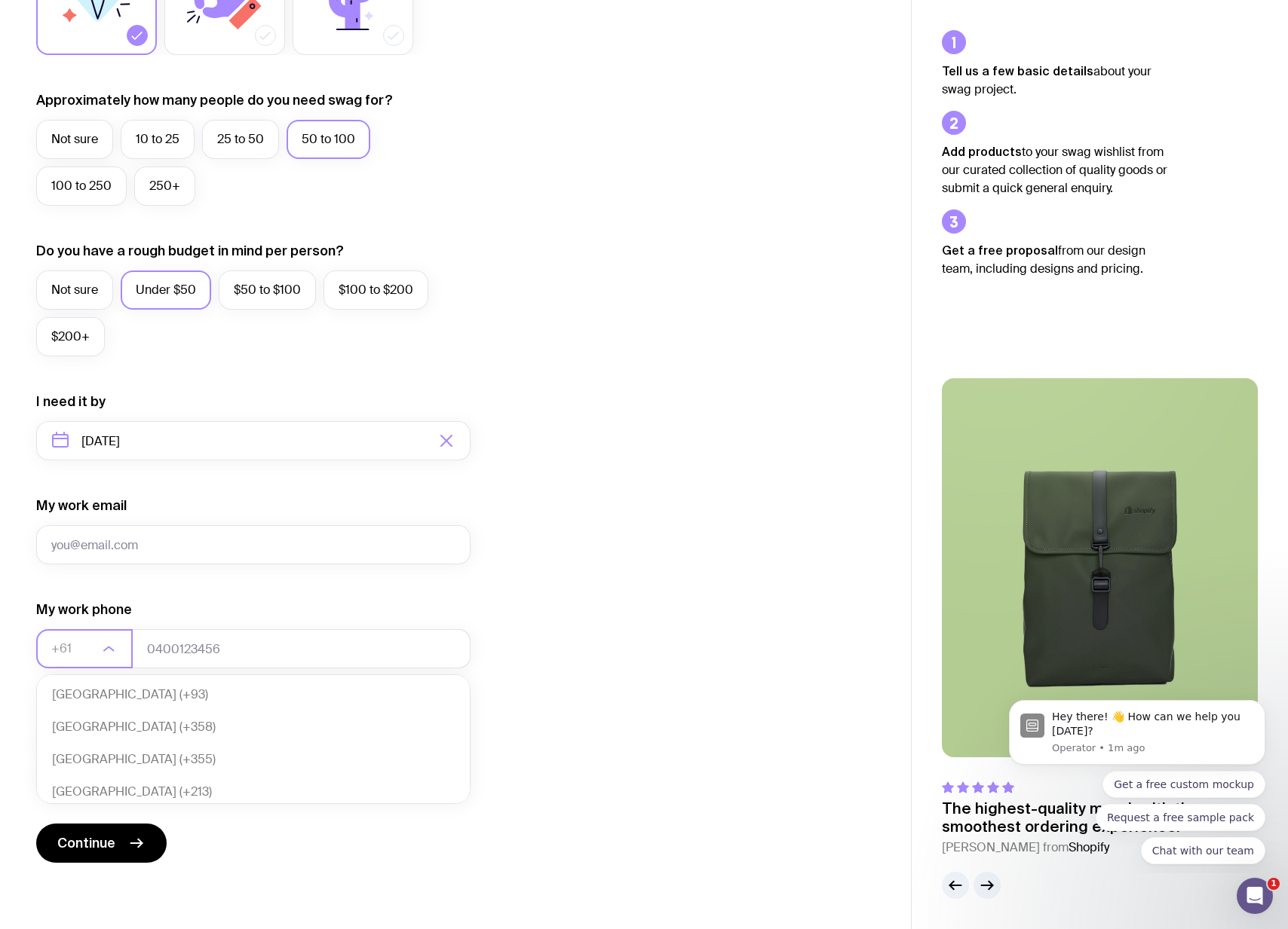
scroll to position [326, 0]
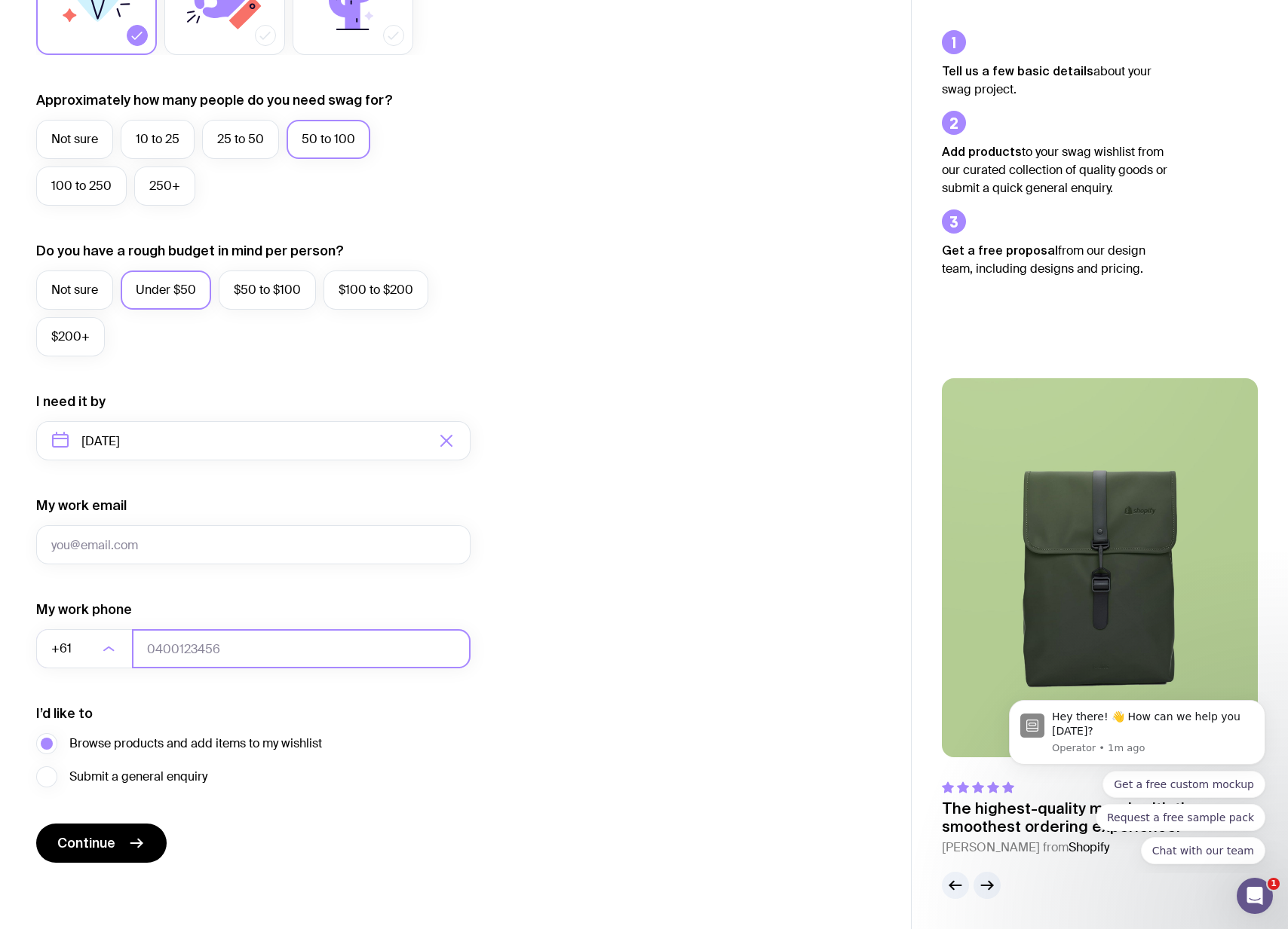
drag, startPoint x: 161, startPoint y: 644, endPoint x: 206, endPoint y: 647, distance: 45.1
click at [161, 644] on input "tel" at bounding box center [301, 649] width 339 height 39
type input "0738541150"
drag, startPoint x: 169, startPoint y: 544, endPoint x: 209, endPoint y: 546, distance: 40.0
click at [170, 544] on input "My work email" at bounding box center [253, 544] width 434 height 39
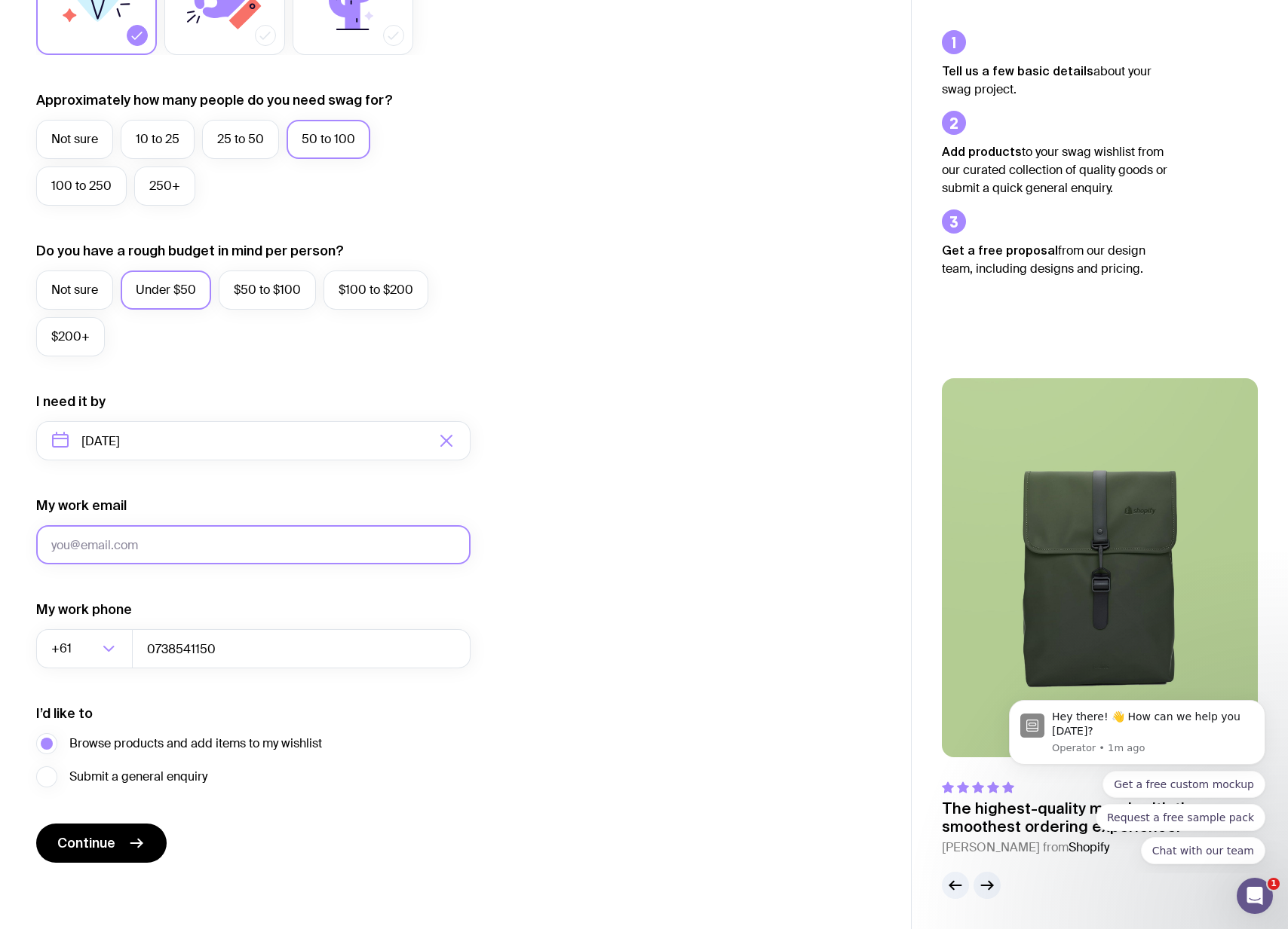
type input "[PERSON_NAME][EMAIL_ADDRESS][DOMAIN_NAME]"
drag, startPoint x: 99, startPoint y: 852, endPoint x: 337, endPoint y: 858, distance: 238.1
click at [101, 852] on span "Continue" at bounding box center [86, 844] width 58 height 18
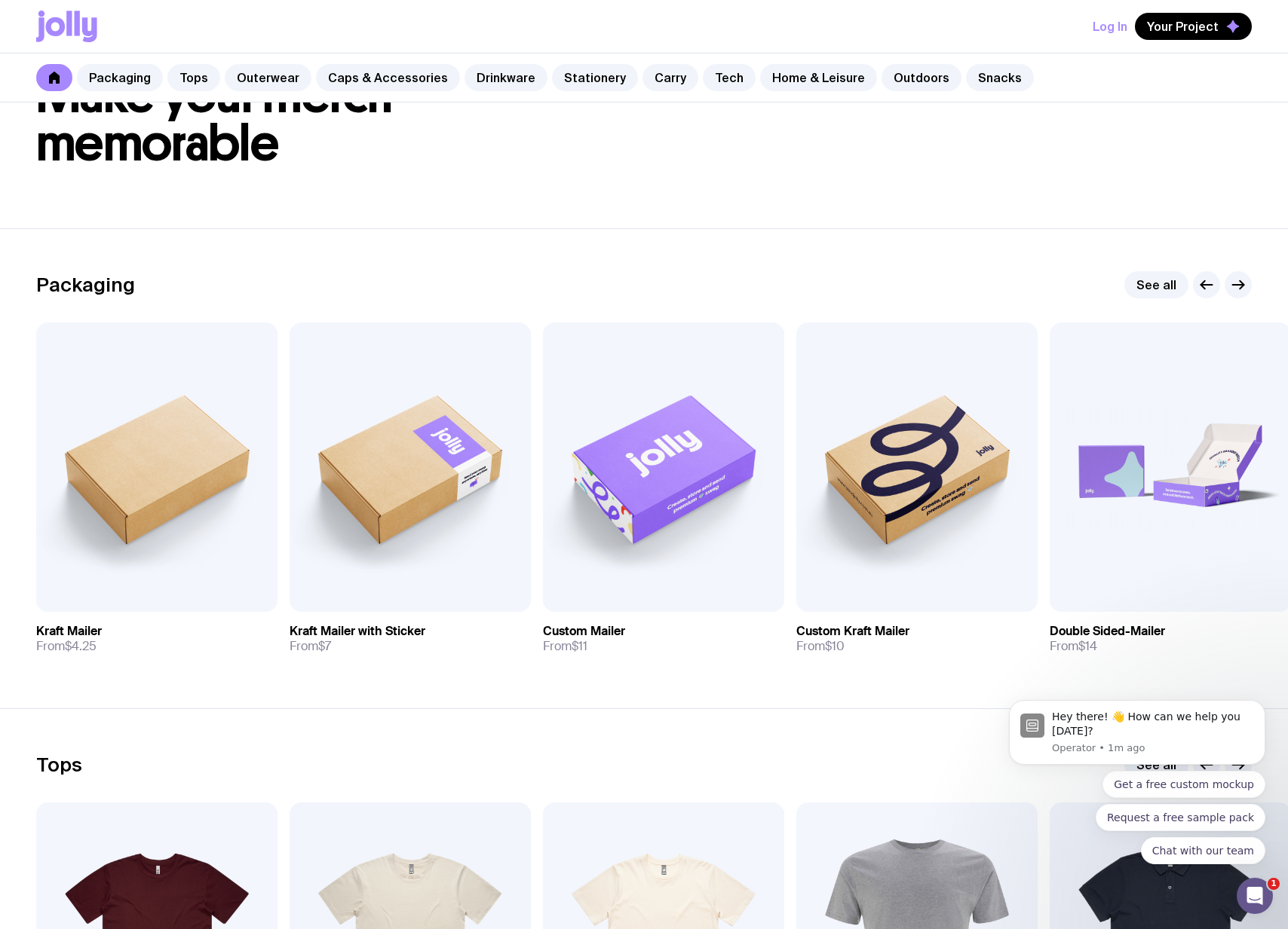
scroll to position [158, 0]
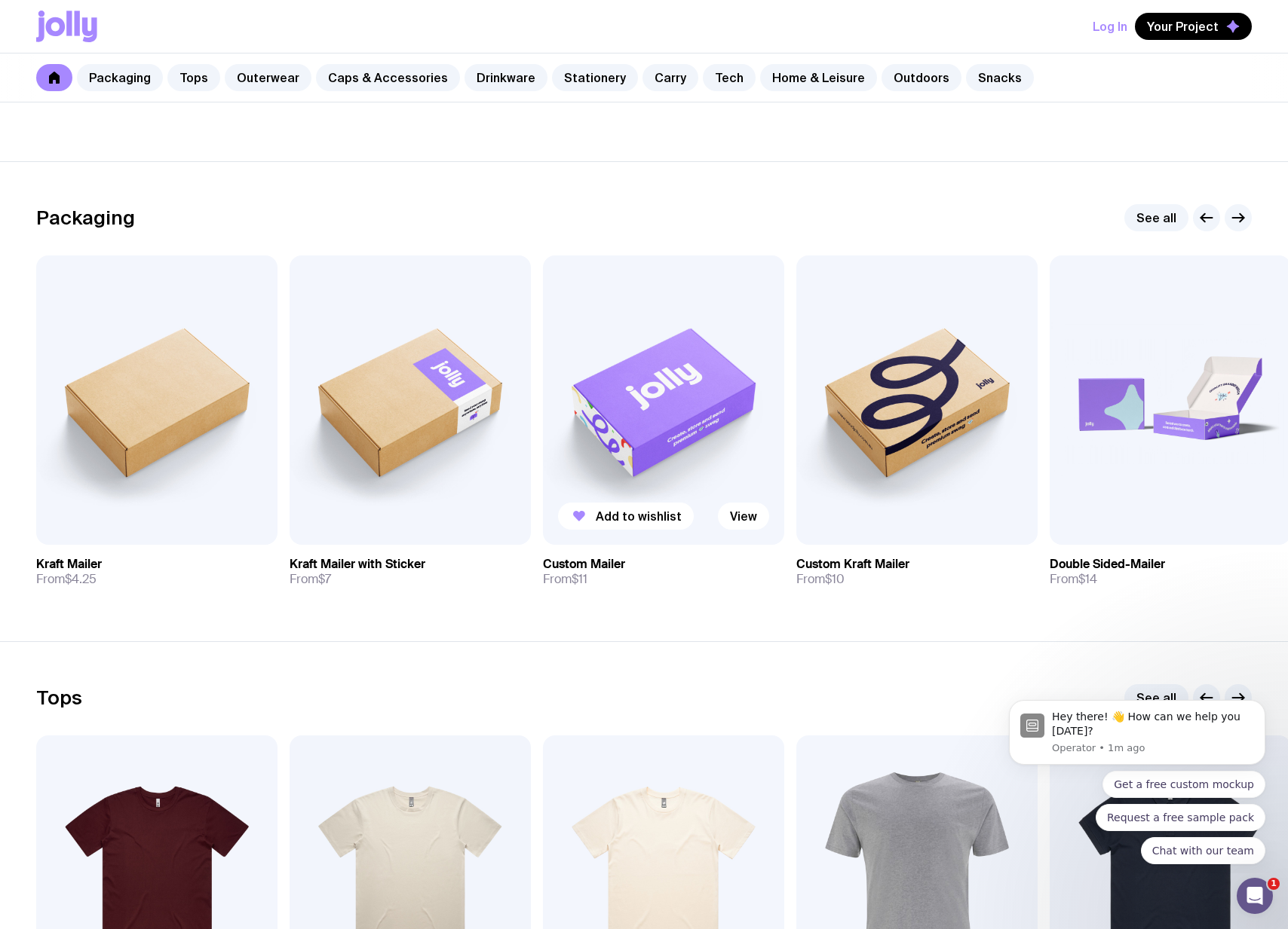
click at [616, 474] on img at bounding box center [663, 401] width 241 height 289
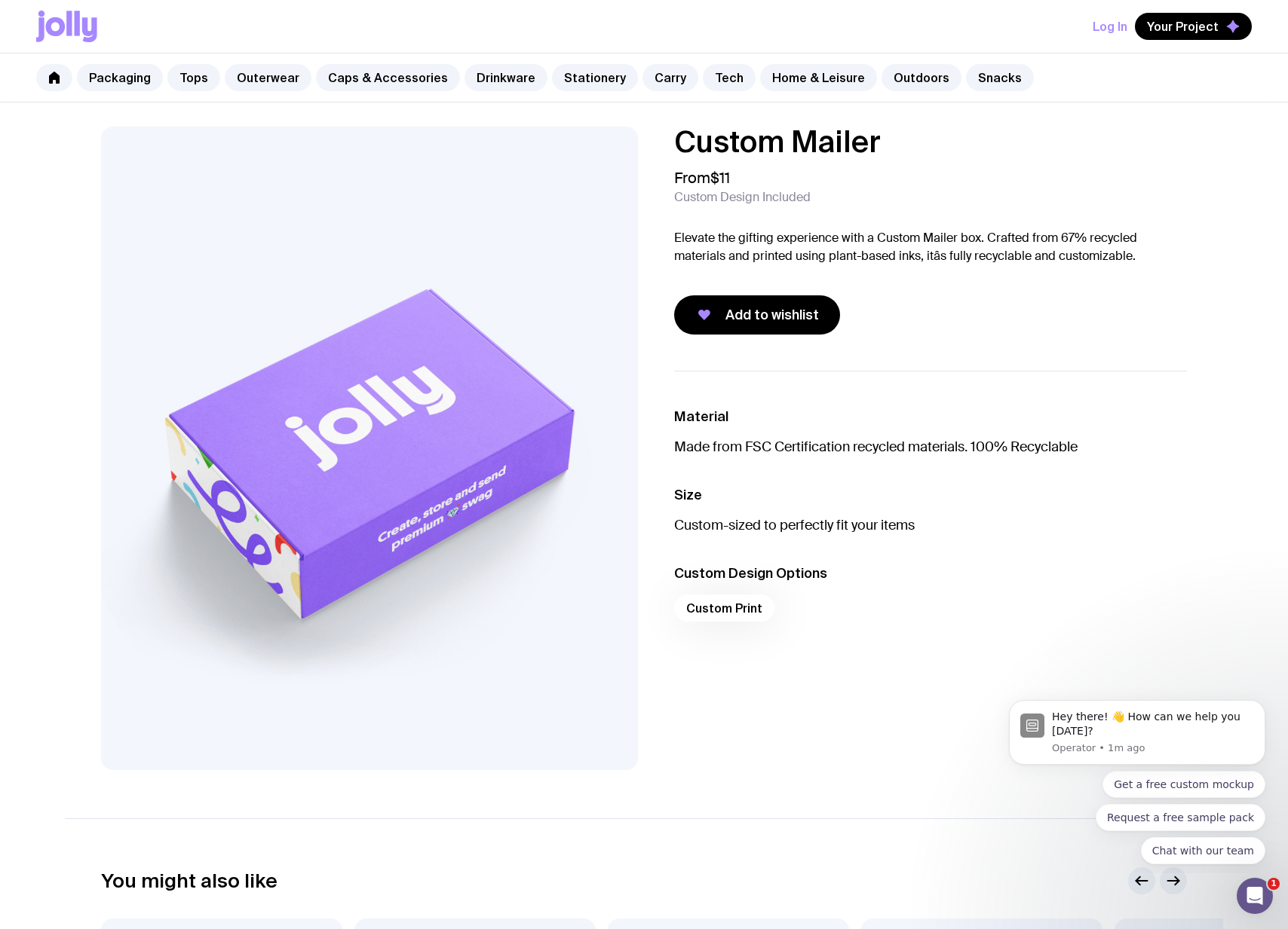
drag, startPoint x: 799, startPoint y: 316, endPoint x: 872, endPoint y: 382, distance: 98.4
click at [800, 317] on span "Add to wishlist" at bounding box center [772, 315] width 94 height 18
click at [283, 80] on link "Outerwear" at bounding box center [268, 78] width 87 height 27
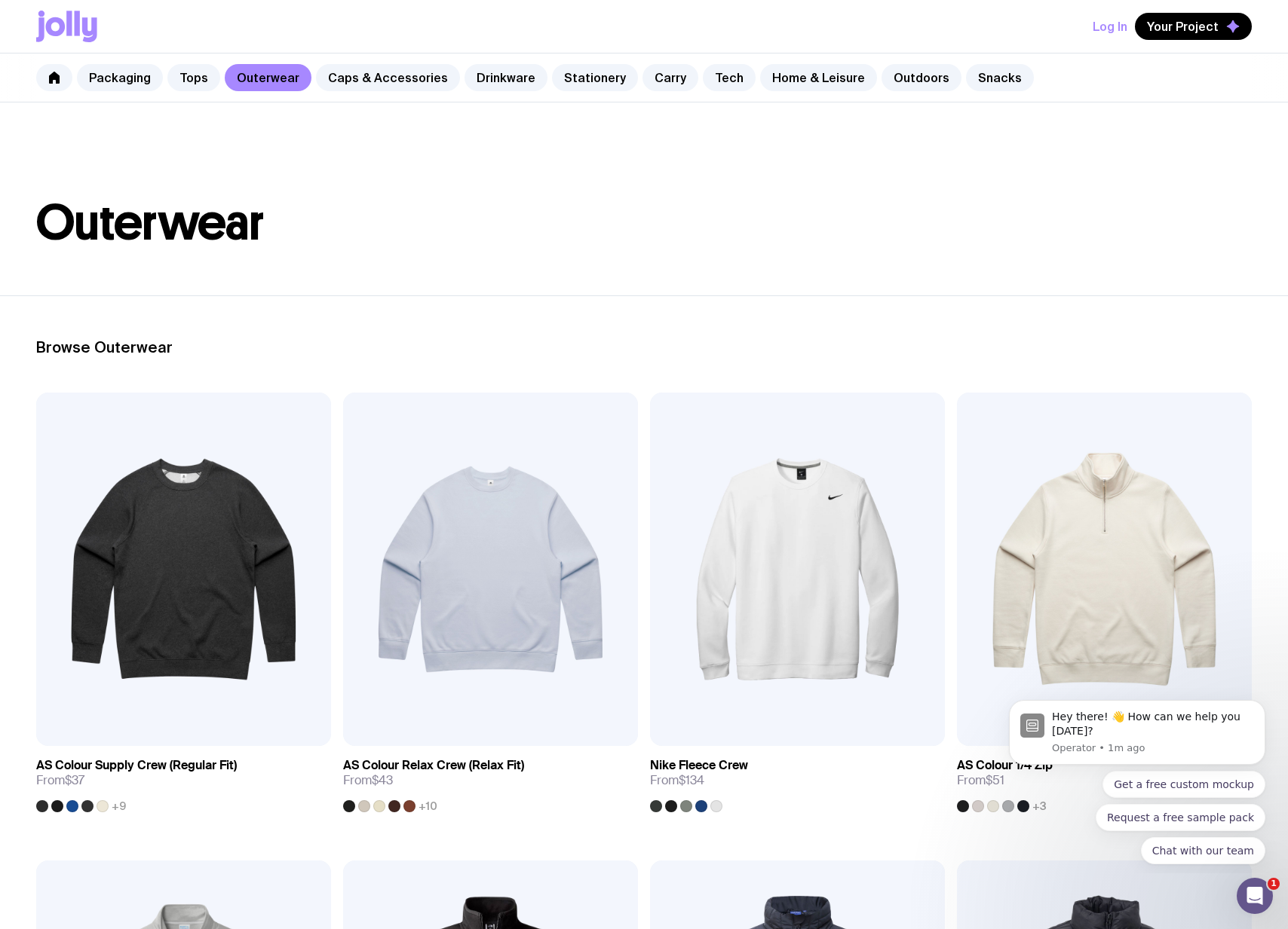
click at [395, 99] on div "Packaging Tops Outerwear Caps & Accessories Drinkware Stationery Carry Tech Hom…" at bounding box center [644, 78] width 1288 height 49
click at [396, 84] on link "Caps & Accessories" at bounding box center [388, 78] width 144 height 27
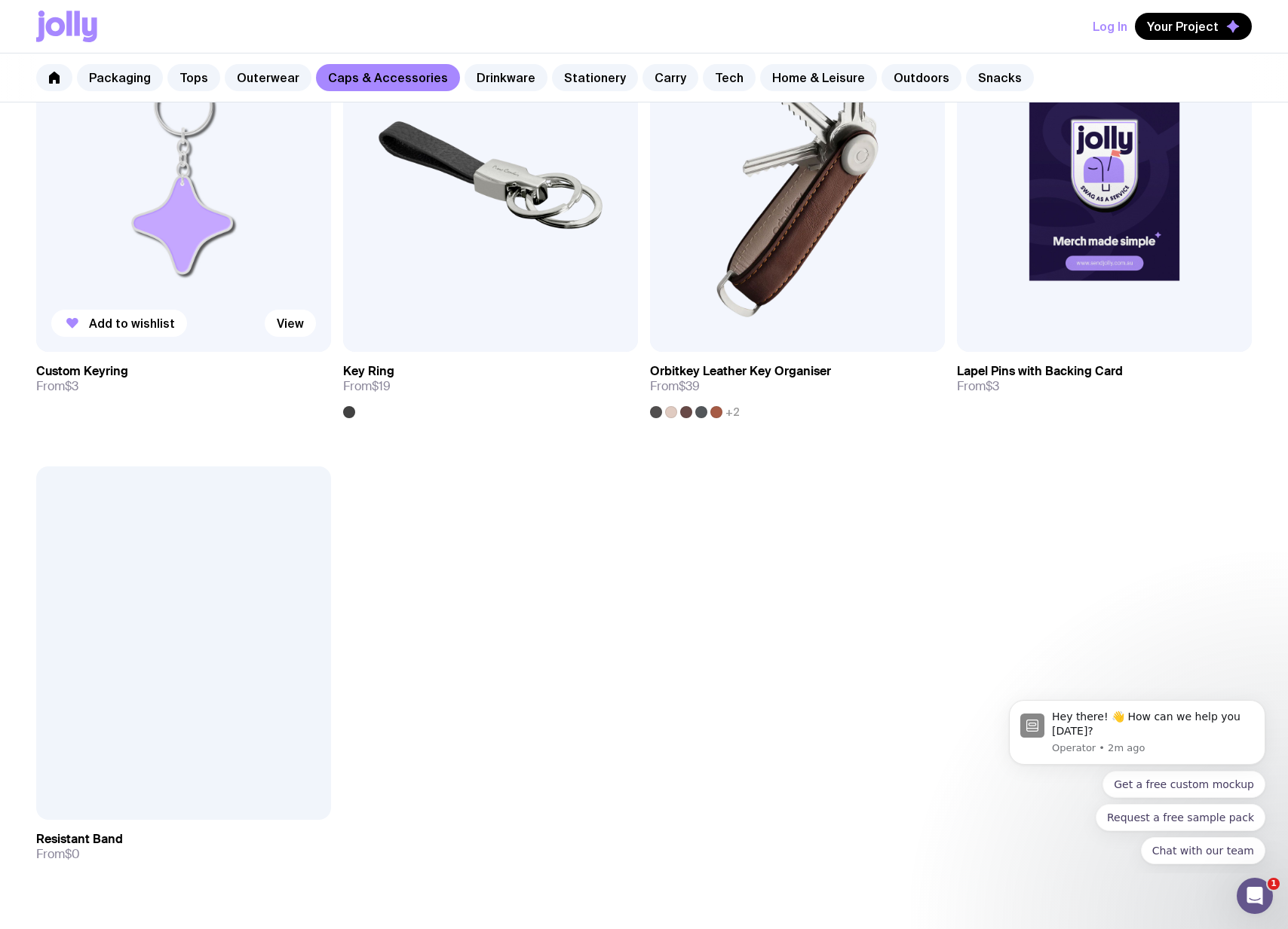
scroll to position [2579, 0]
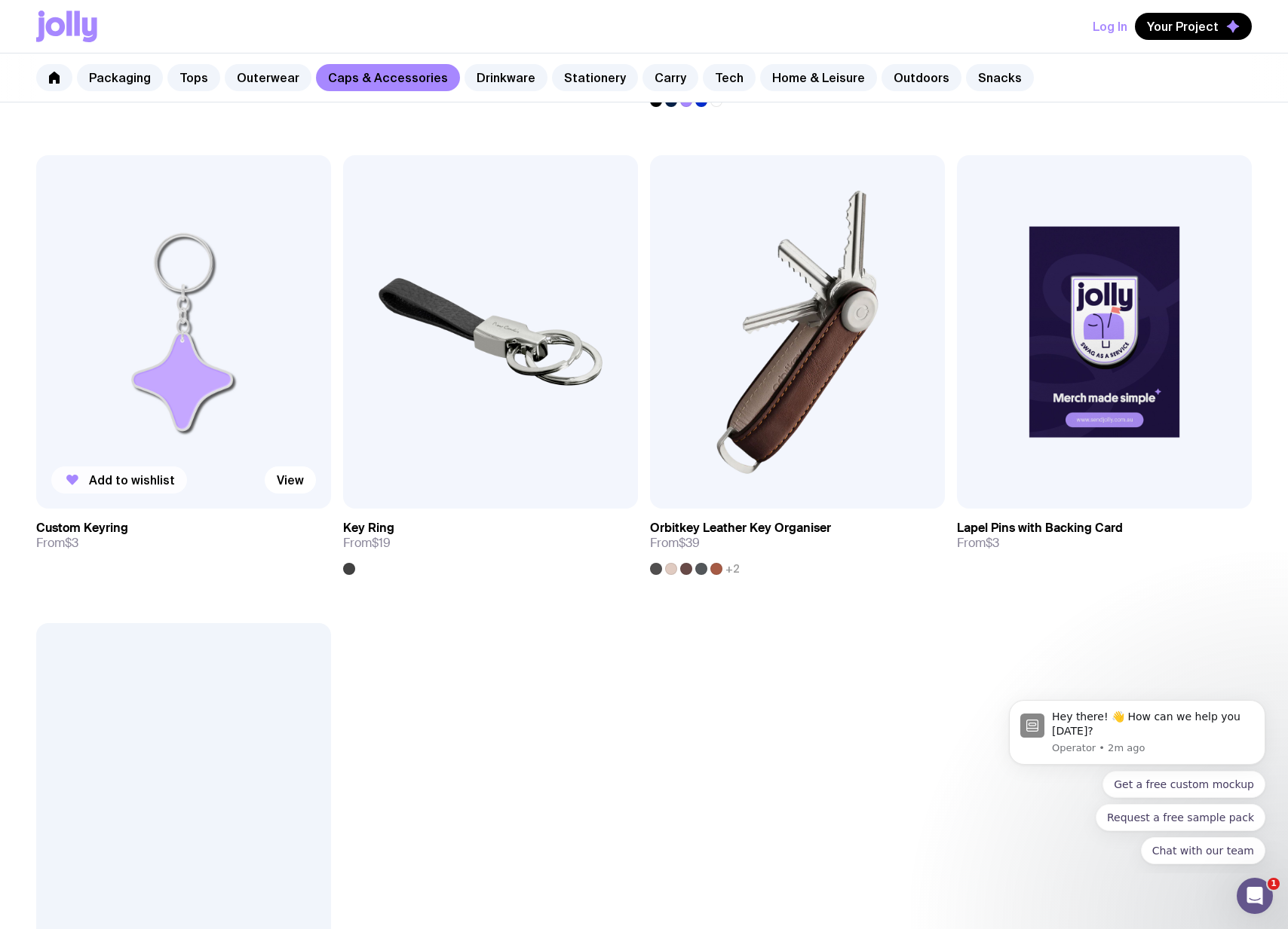
click at [131, 482] on span "Add to wishlist" at bounding box center [131, 480] width 86 height 15
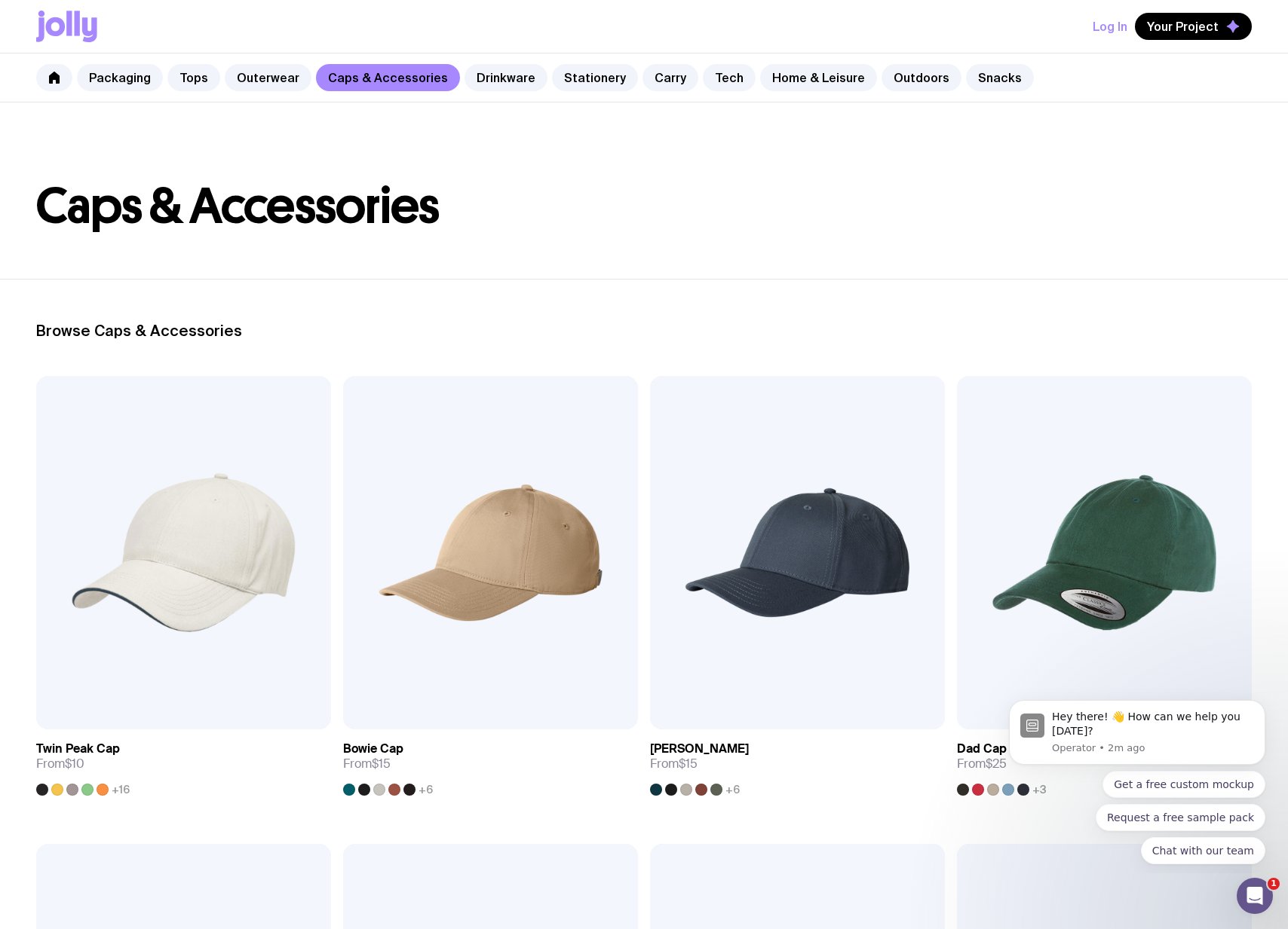
scroll to position [62, 0]
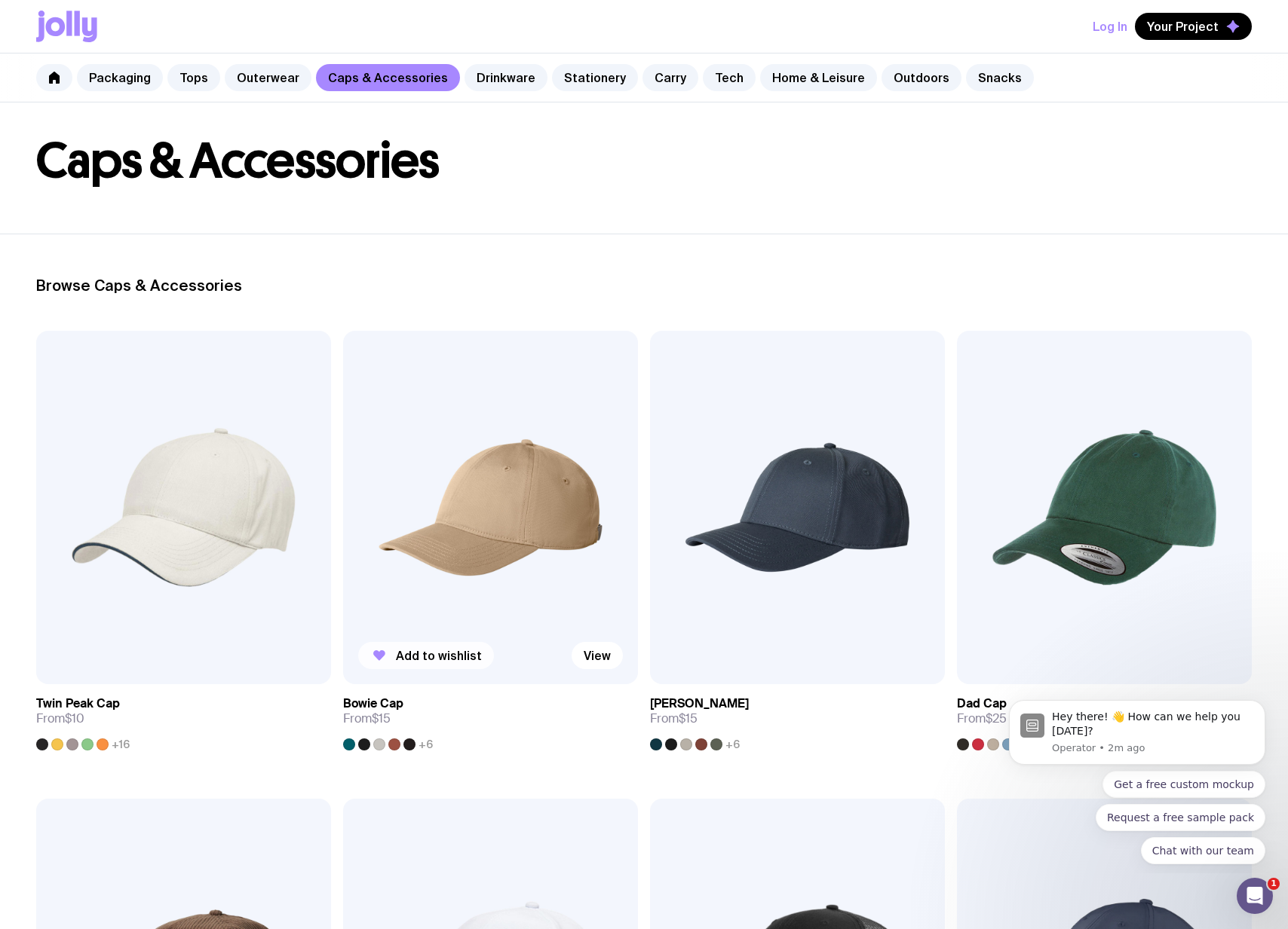
click at [424, 653] on span "Add to wishlist" at bounding box center [438, 656] width 86 height 15
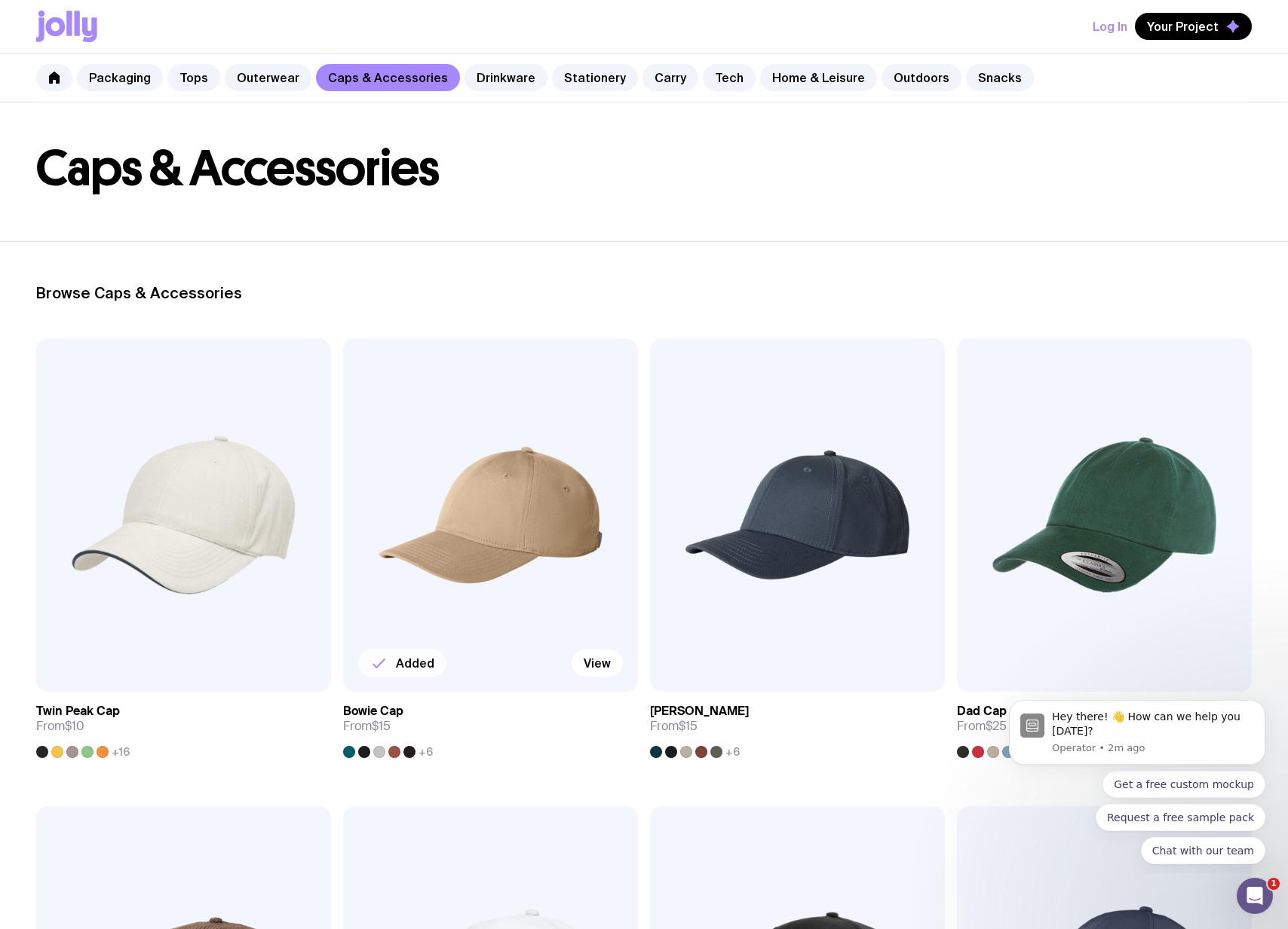
scroll to position [0, 0]
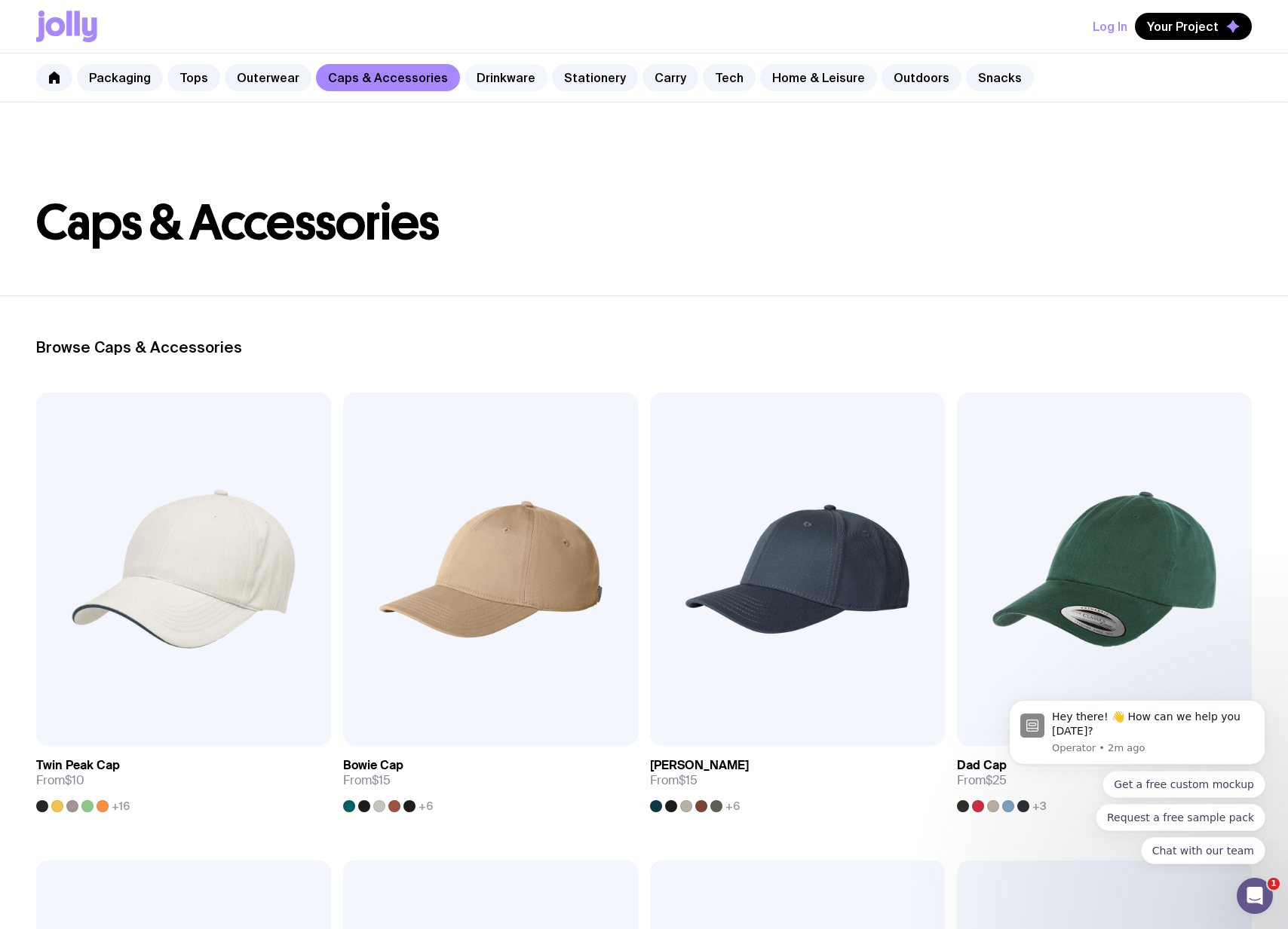
drag, startPoint x: 509, startPoint y: 73, endPoint x: 541, endPoint y: 86, distance: 34.5
click at [509, 73] on link "Drinkware" at bounding box center [505, 78] width 83 height 27
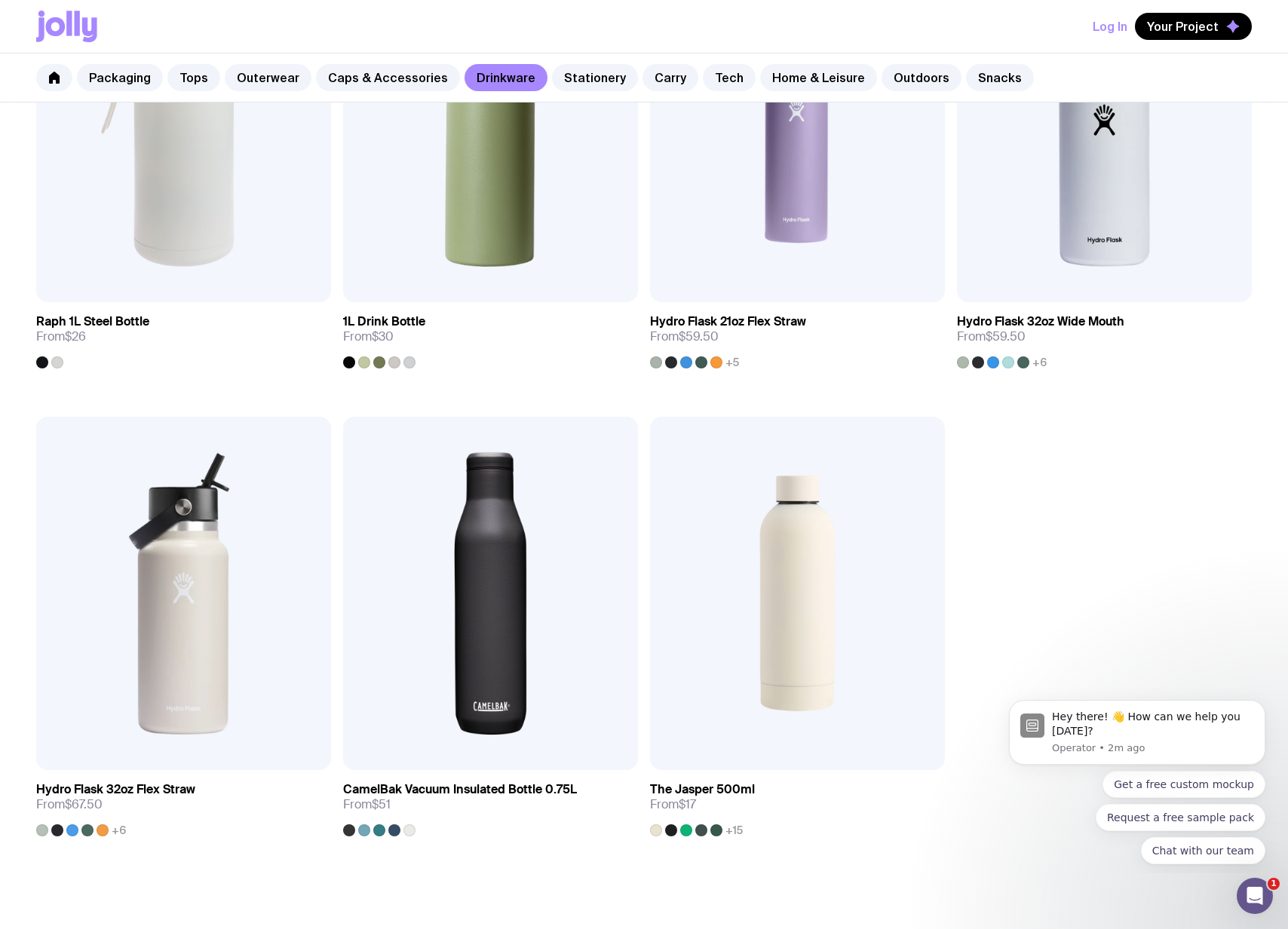
scroll to position [2335, 0]
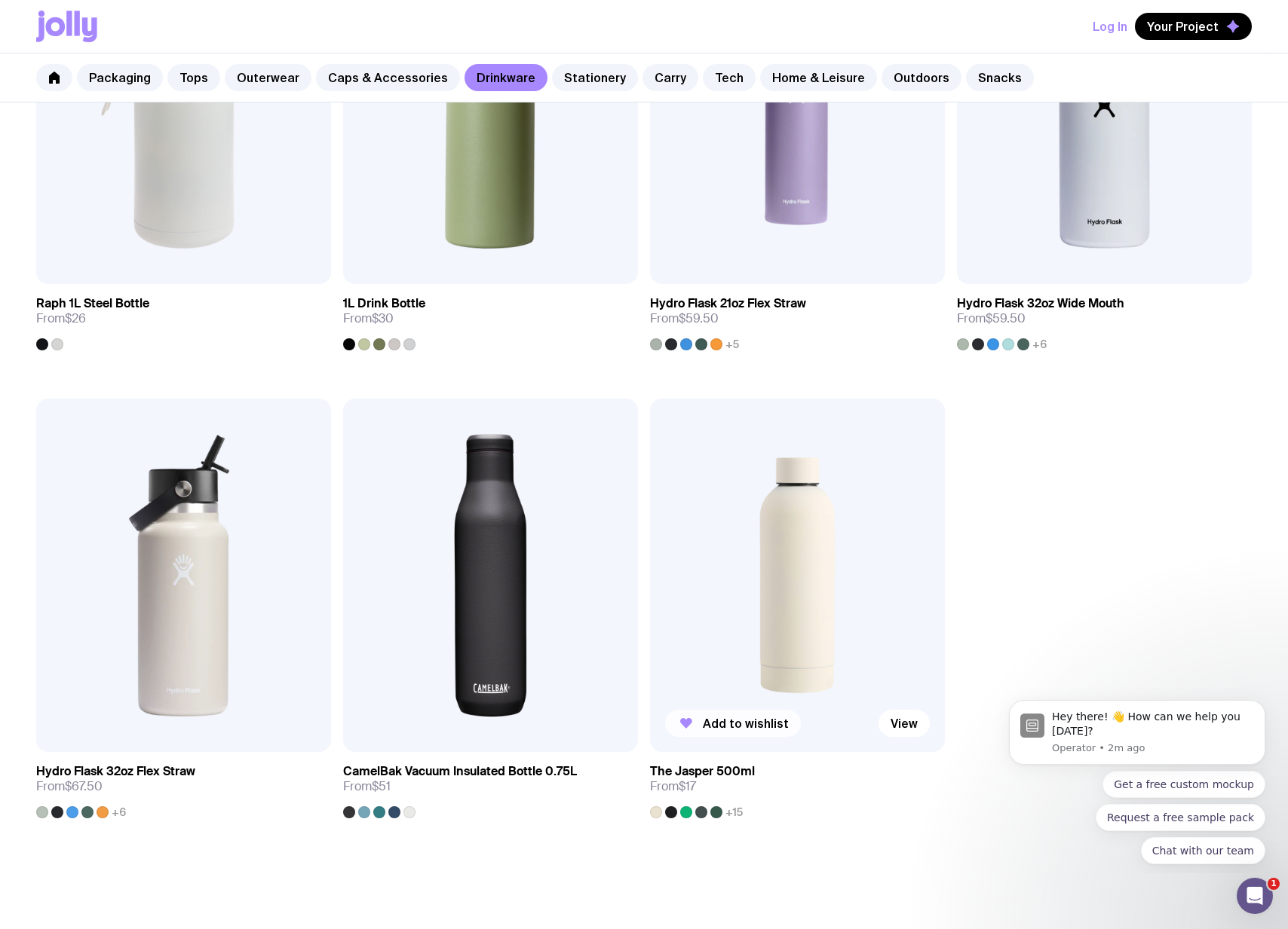
click at [744, 727] on span "Add to wishlist" at bounding box center [745, 723] width 86 height 15
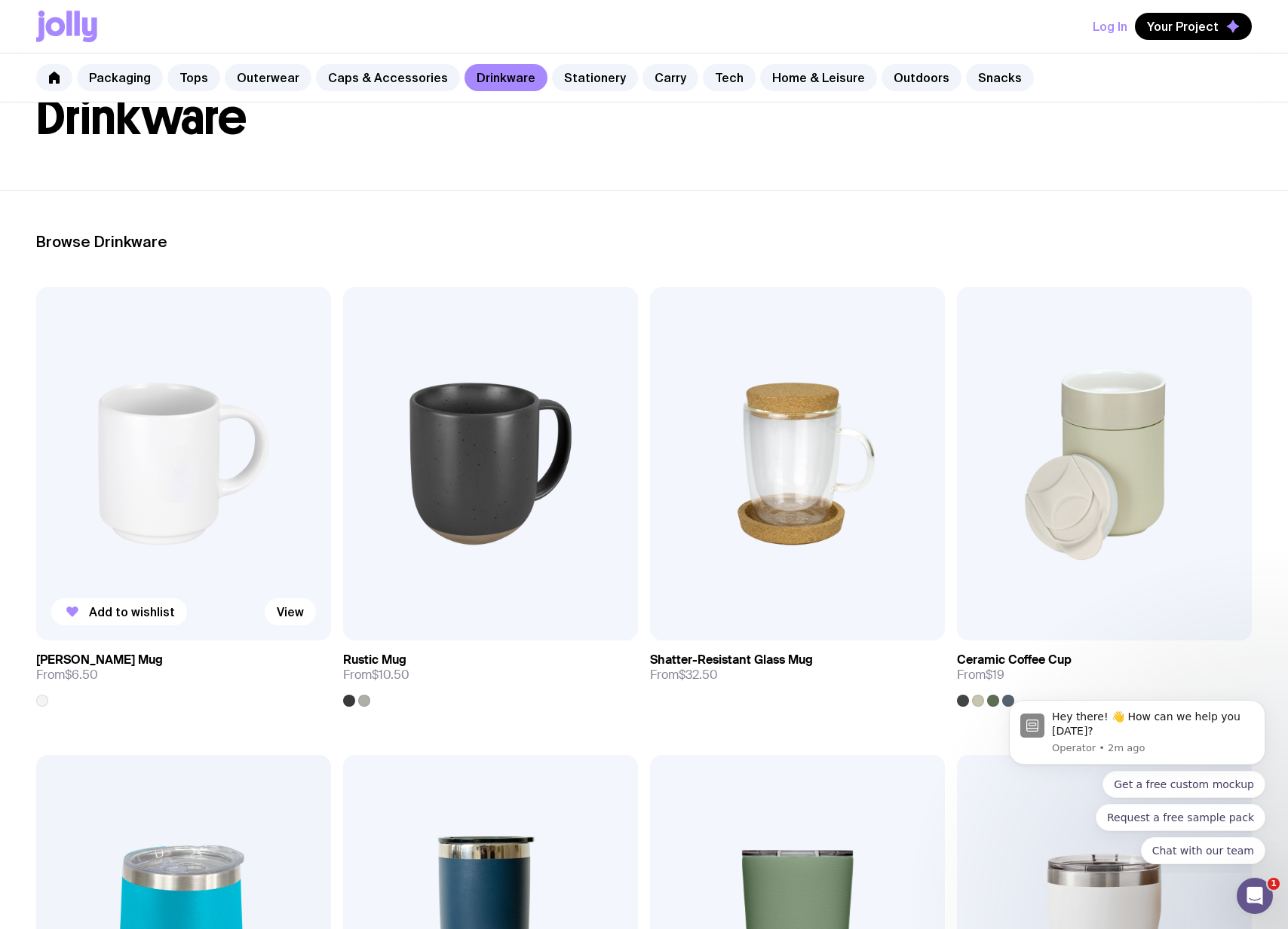
scroll to position [0, 0]
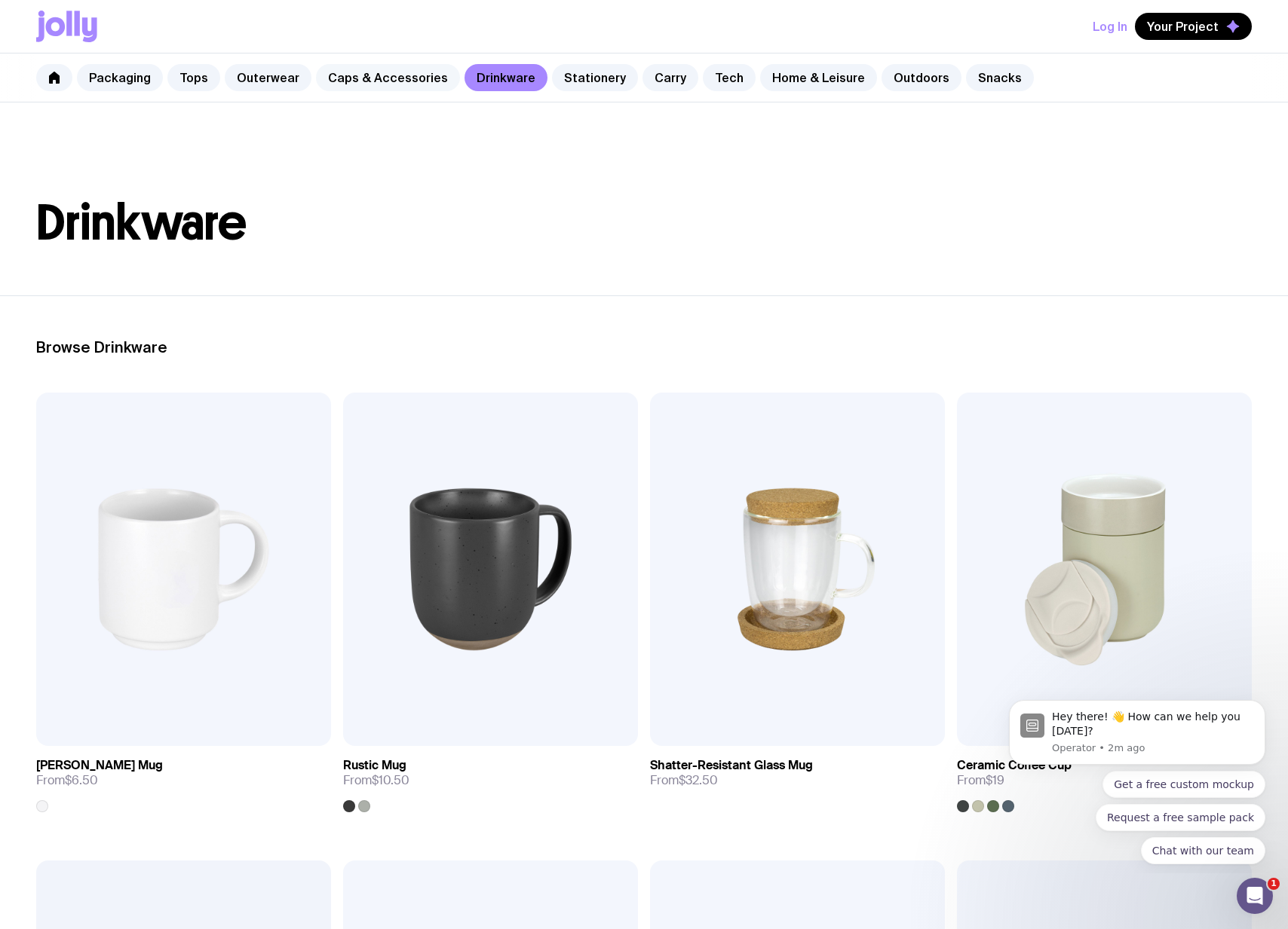
click at [398, 85] on link "Caps & Accessories" at bounding box center [388, 78] width 144 height 27
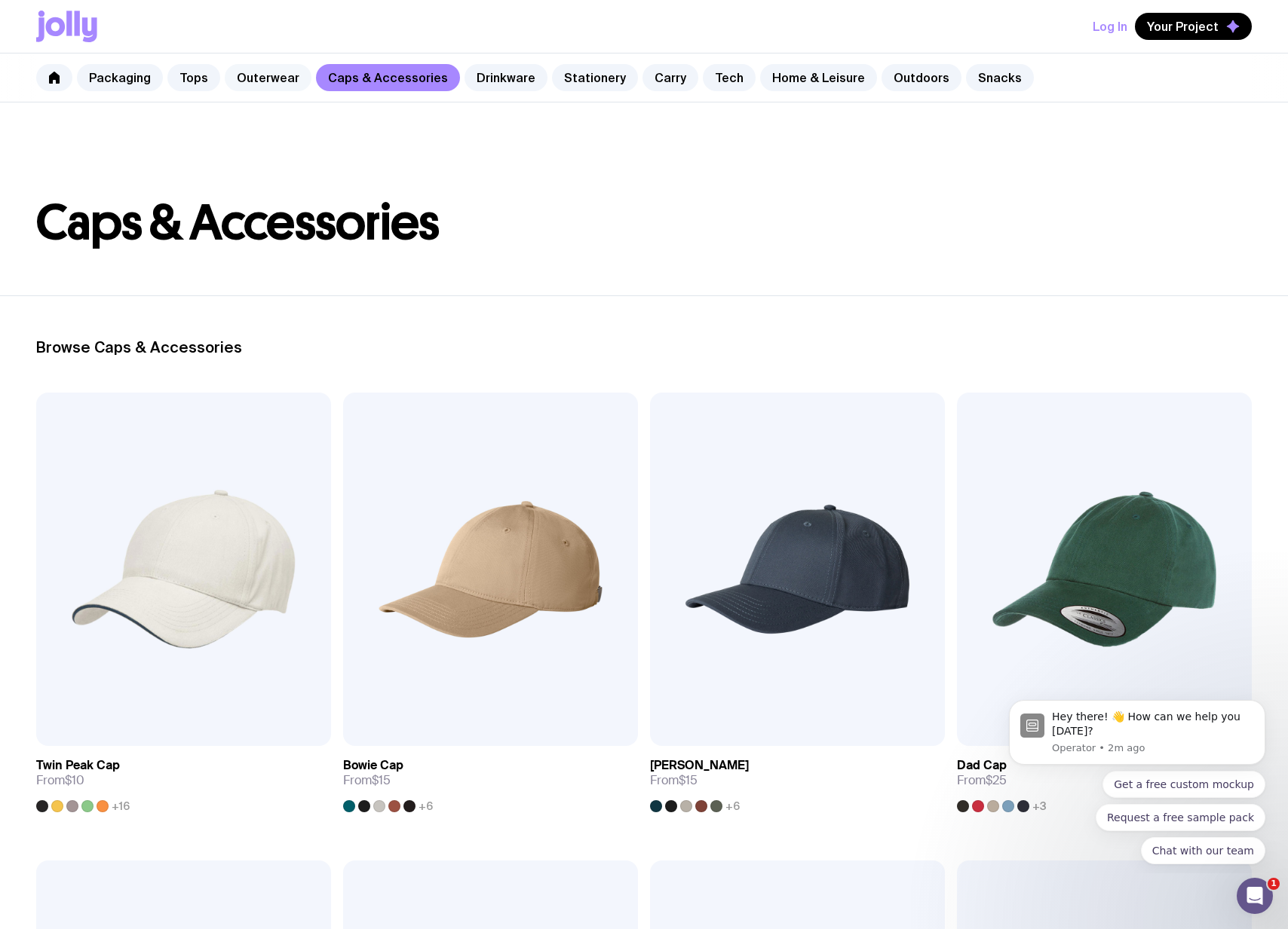
click at [259, 79] on link "Outerwear" at bounding box center [268, 78] width 87 height 27
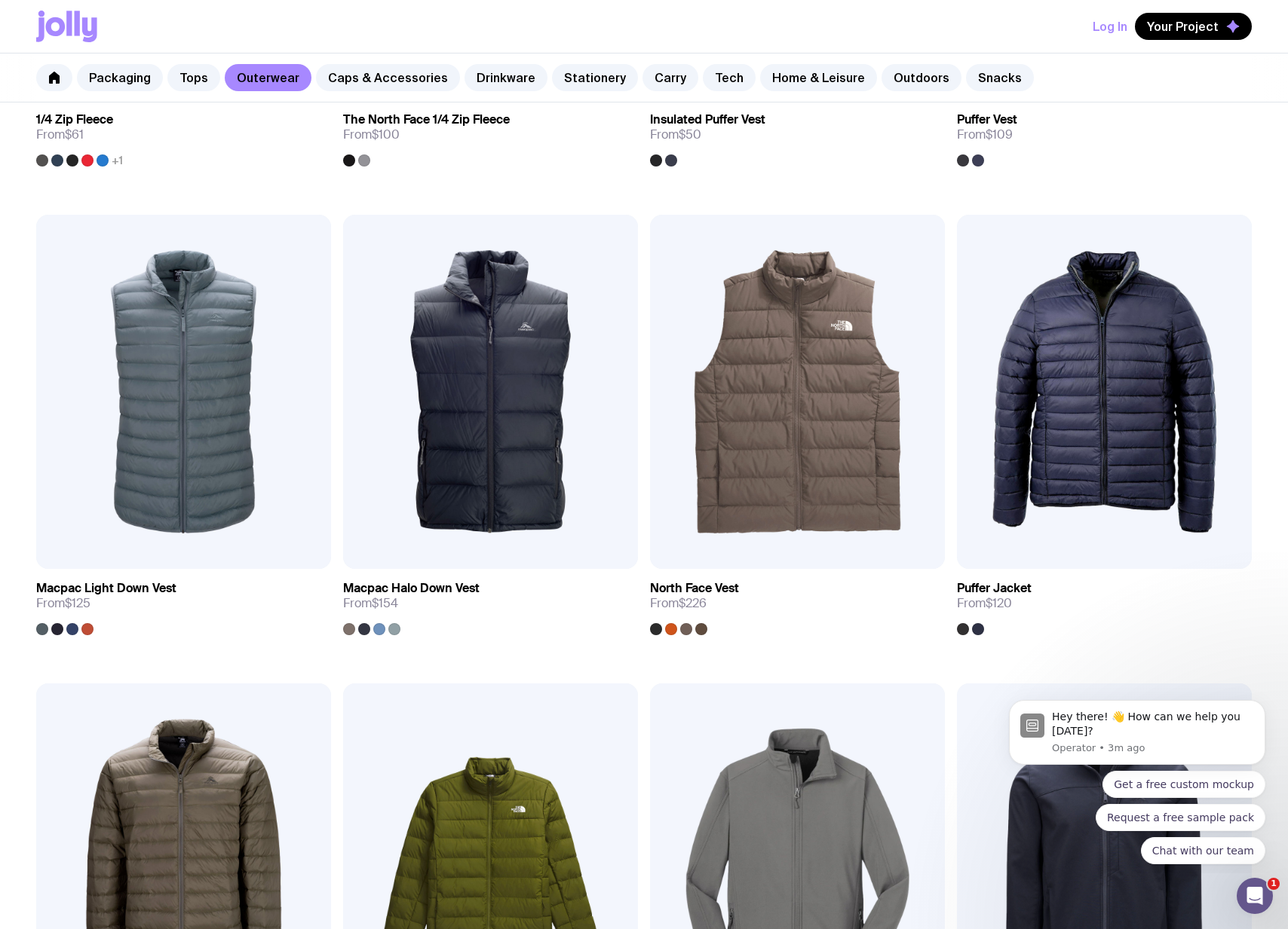
scroll to position [1078, 0]
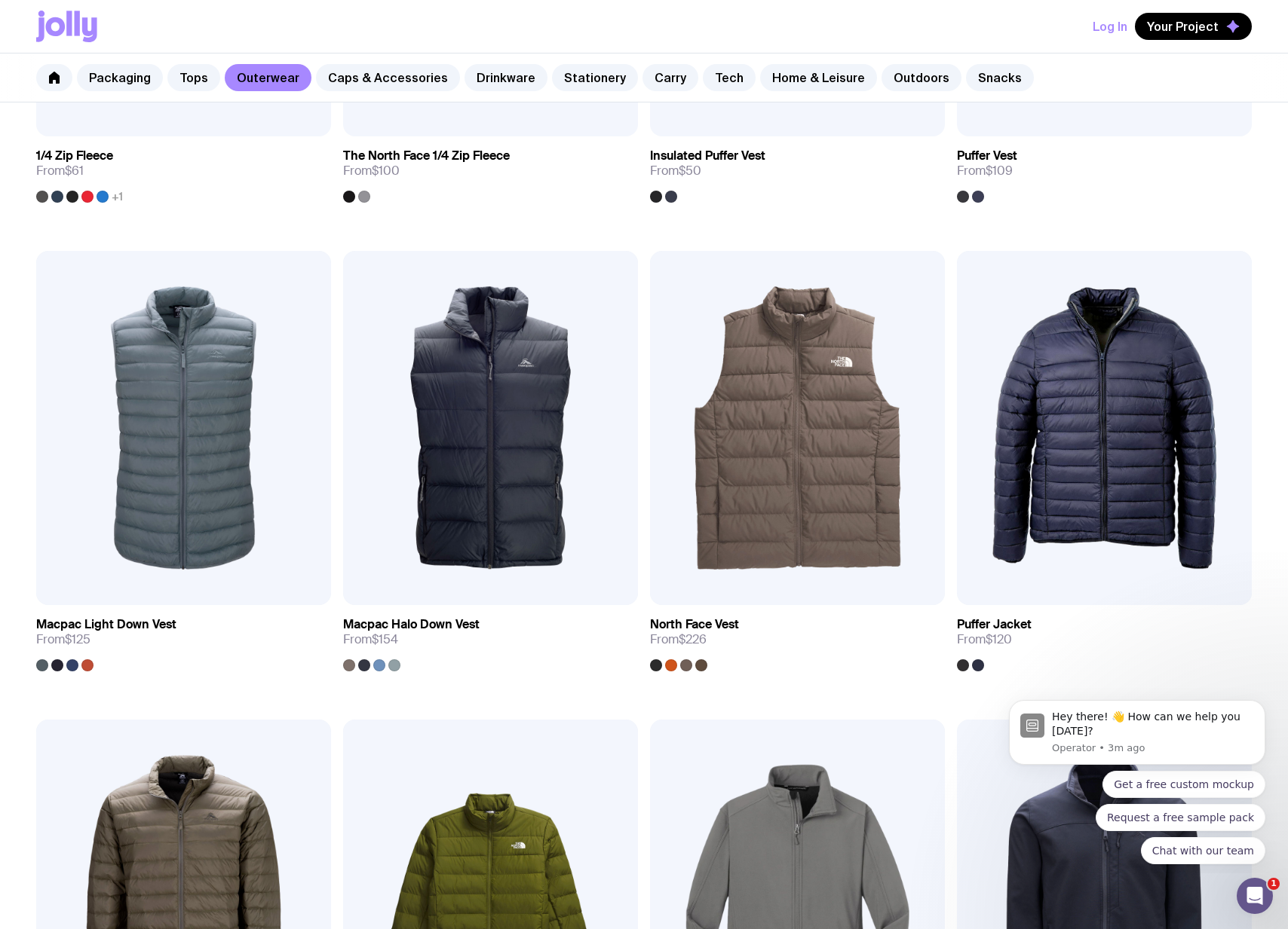
drag, startPoint x: 187, startPoint y: 80, endPoint x: 299, endPoint y: 158, distance: 136.5
click at [187, 80] on link "Tops" at bounding box center [193, 78] width 53 height 27
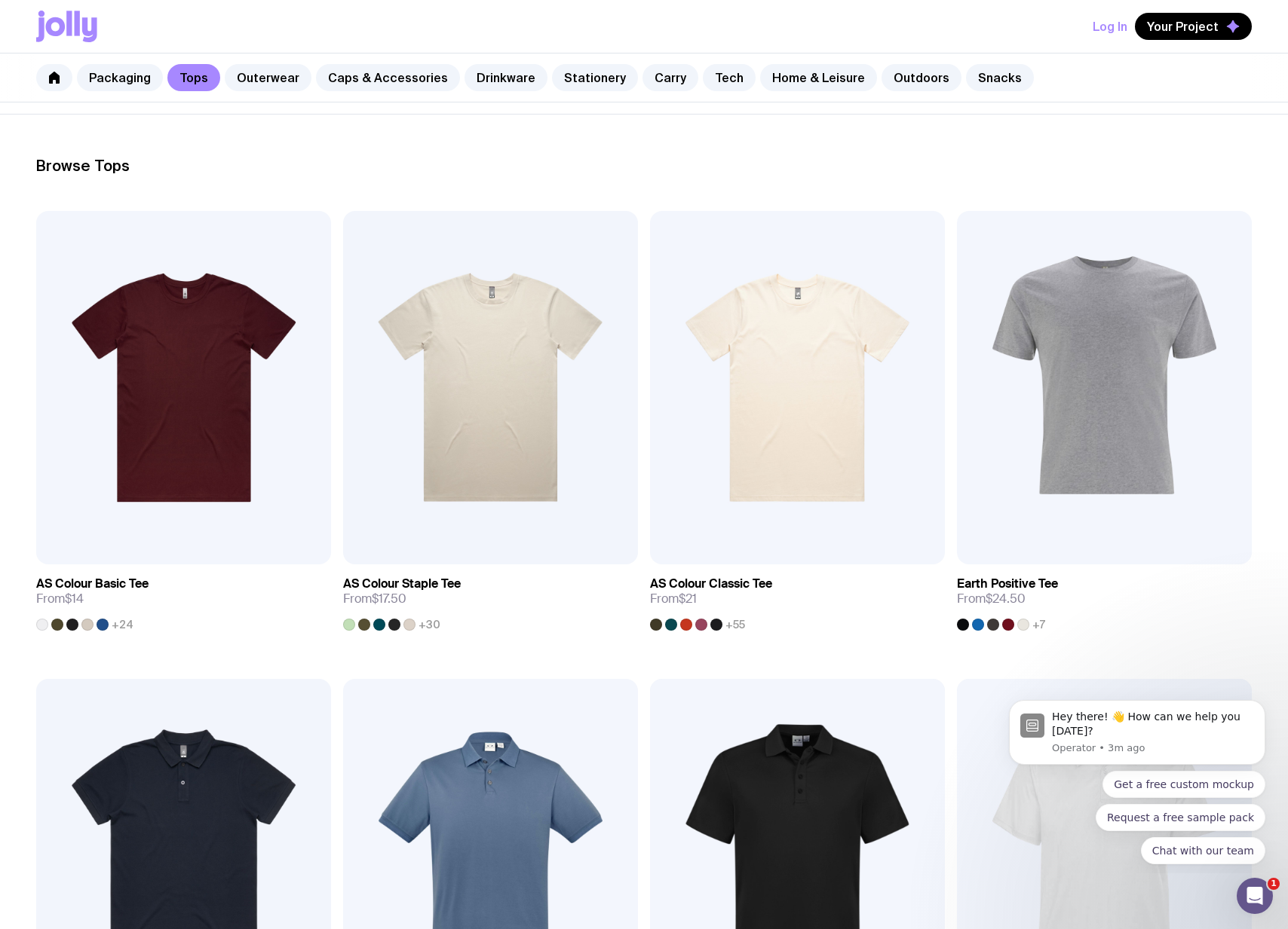
scroll to position [164, 0]
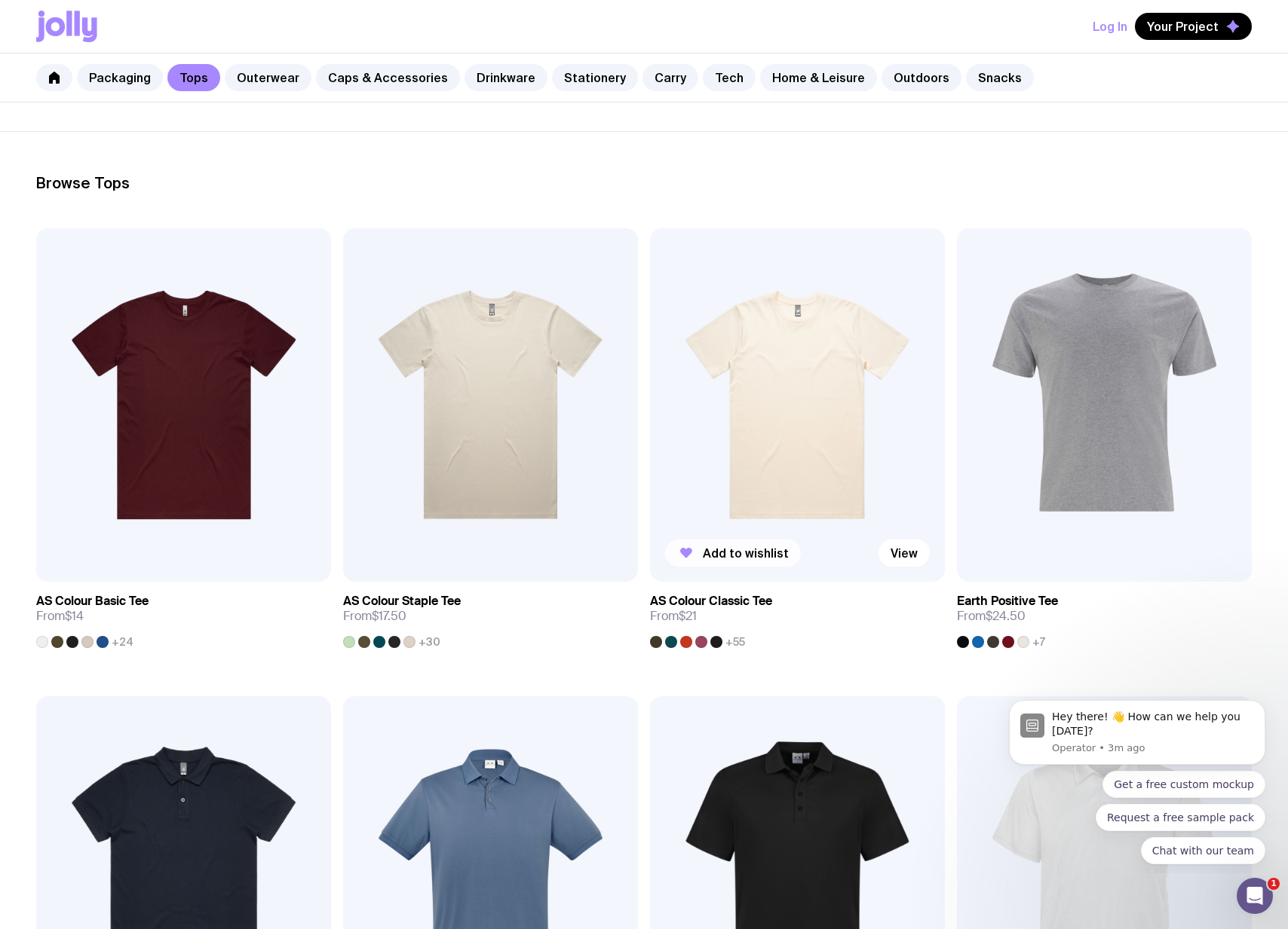
click at [744, 549] on span "Add to wishlist" at bounding box center [745, 554] width 86 height 15
click at [642, 75] on link "Carry" at bounding box center [670, 78] width 56 height 27
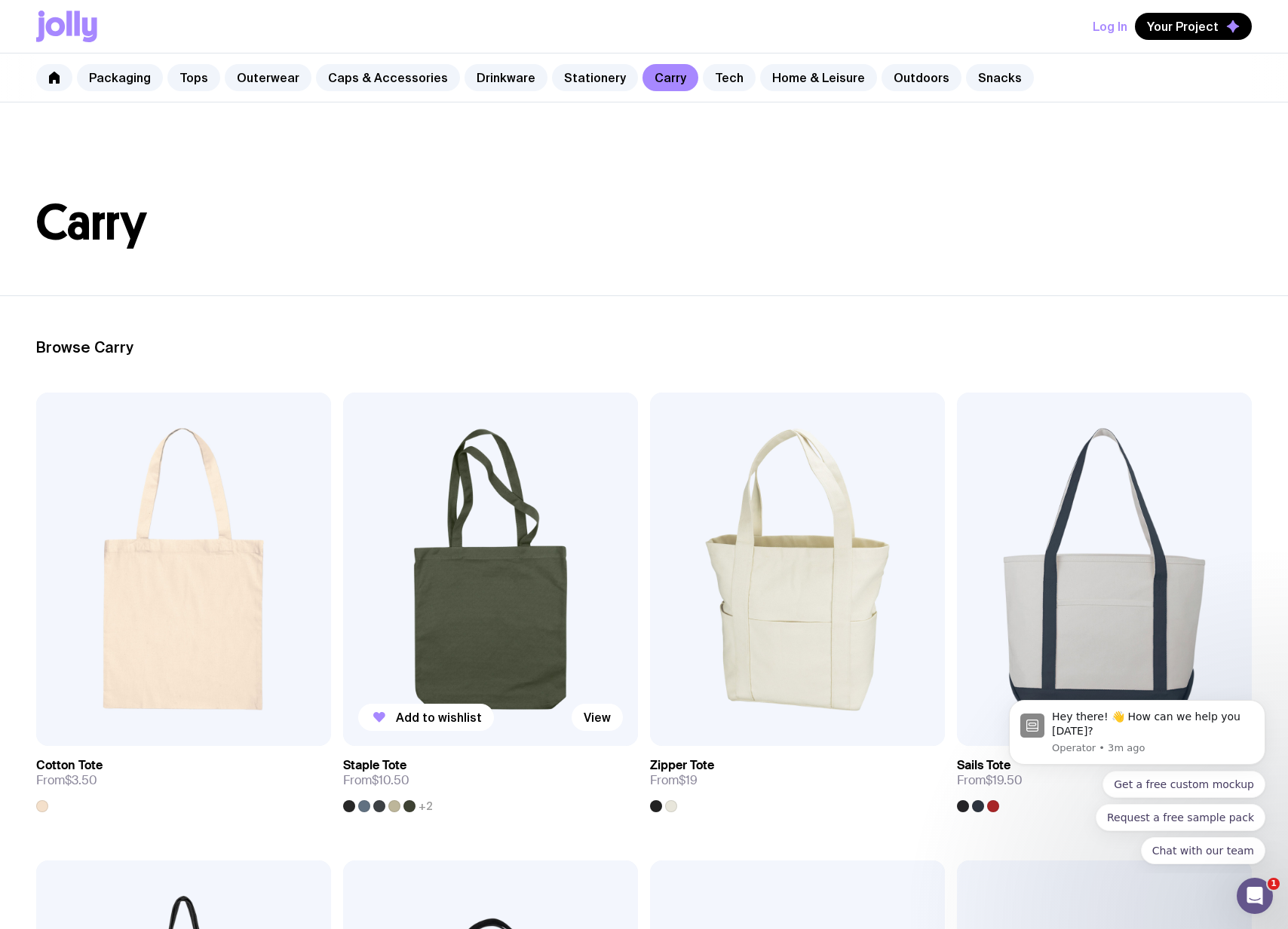
scroll to position [201, 0]
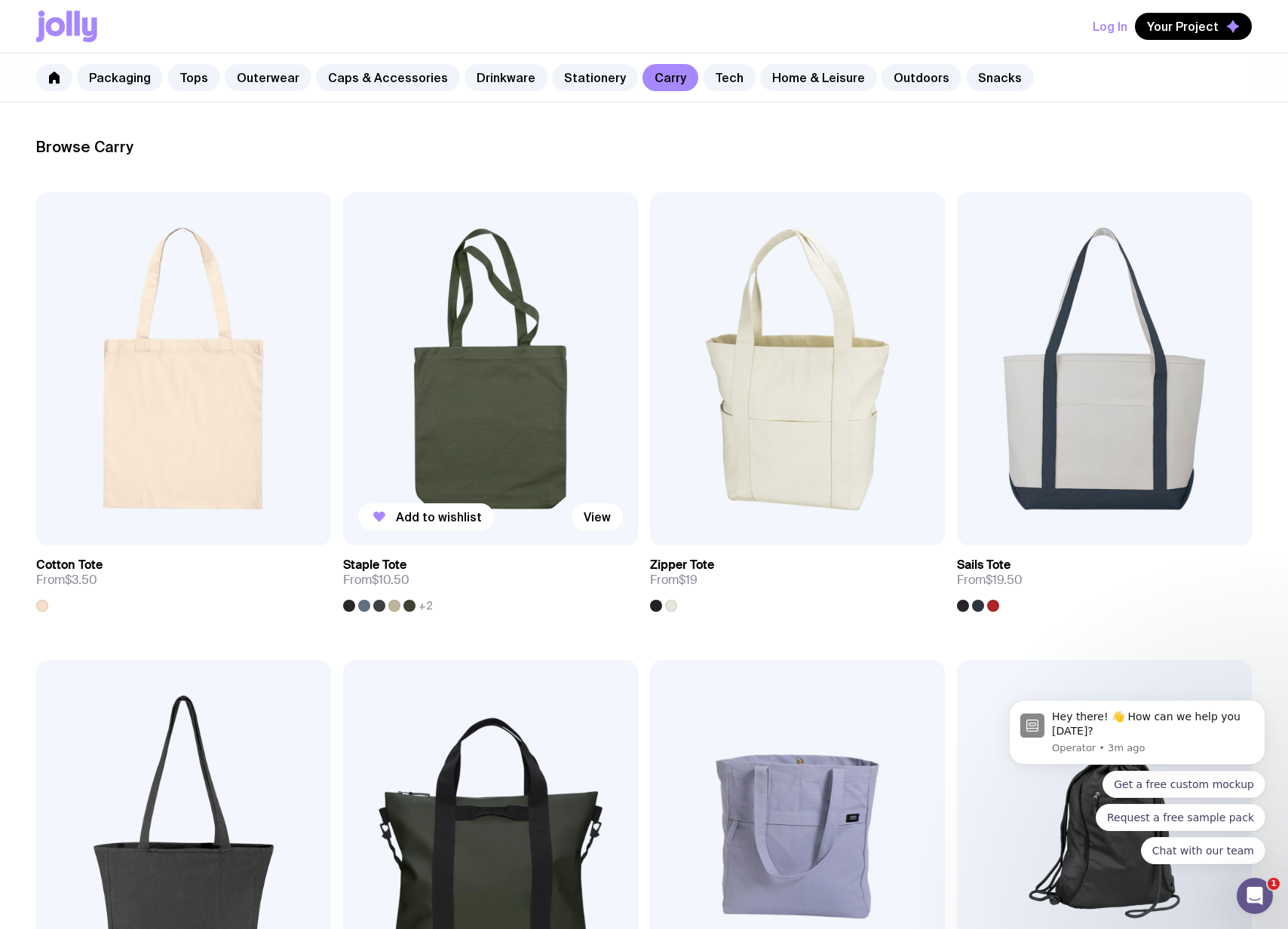
click at [425, 607] on span "+2" at bounding box center [425, 605] width 14 height 12
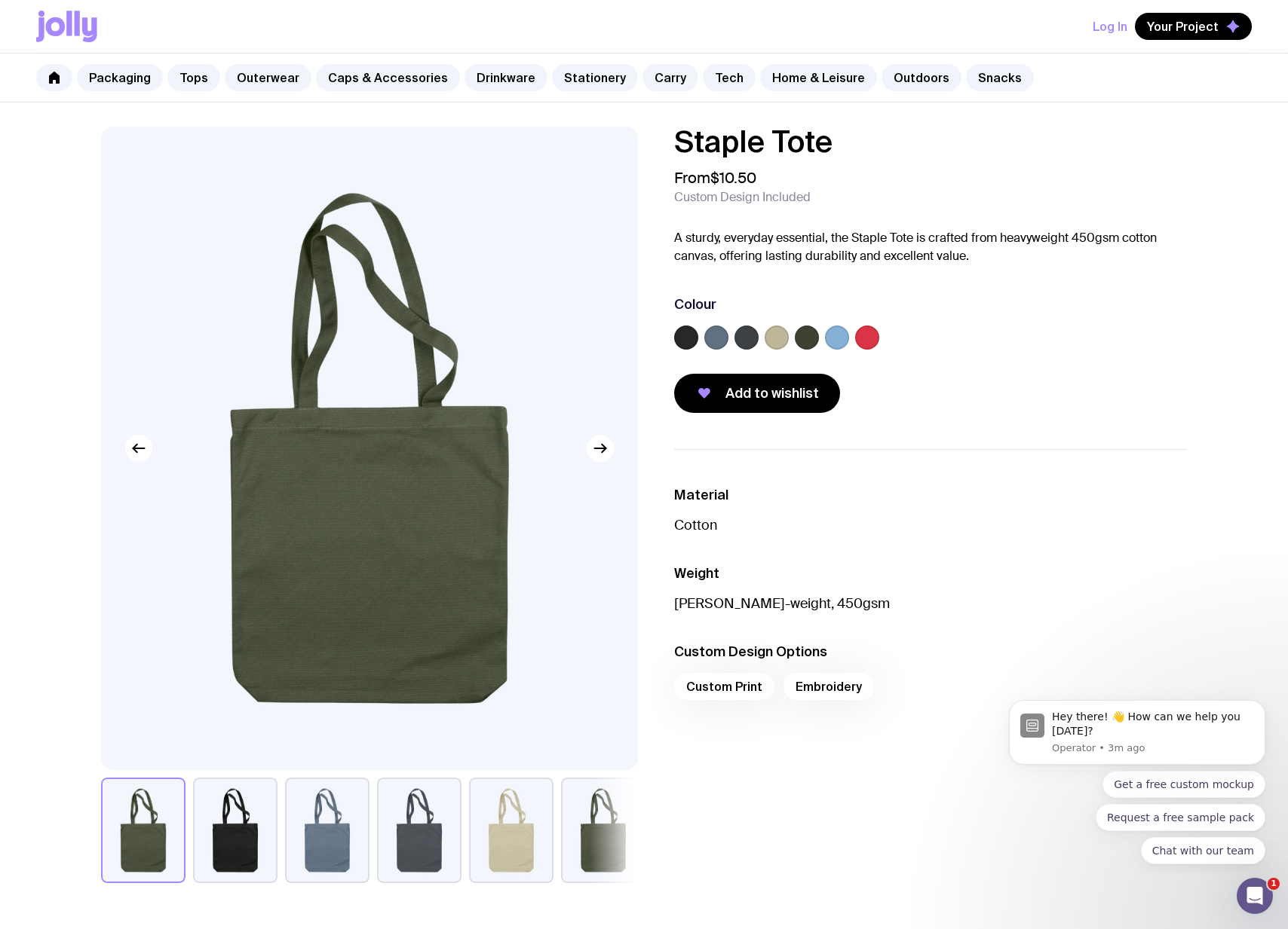
click at [876, 338] on label at bounding box center [866, 337] width 24 height 24
click at [0, 0] on input "radio" at bounding box center [0, 0] width 0 height 0
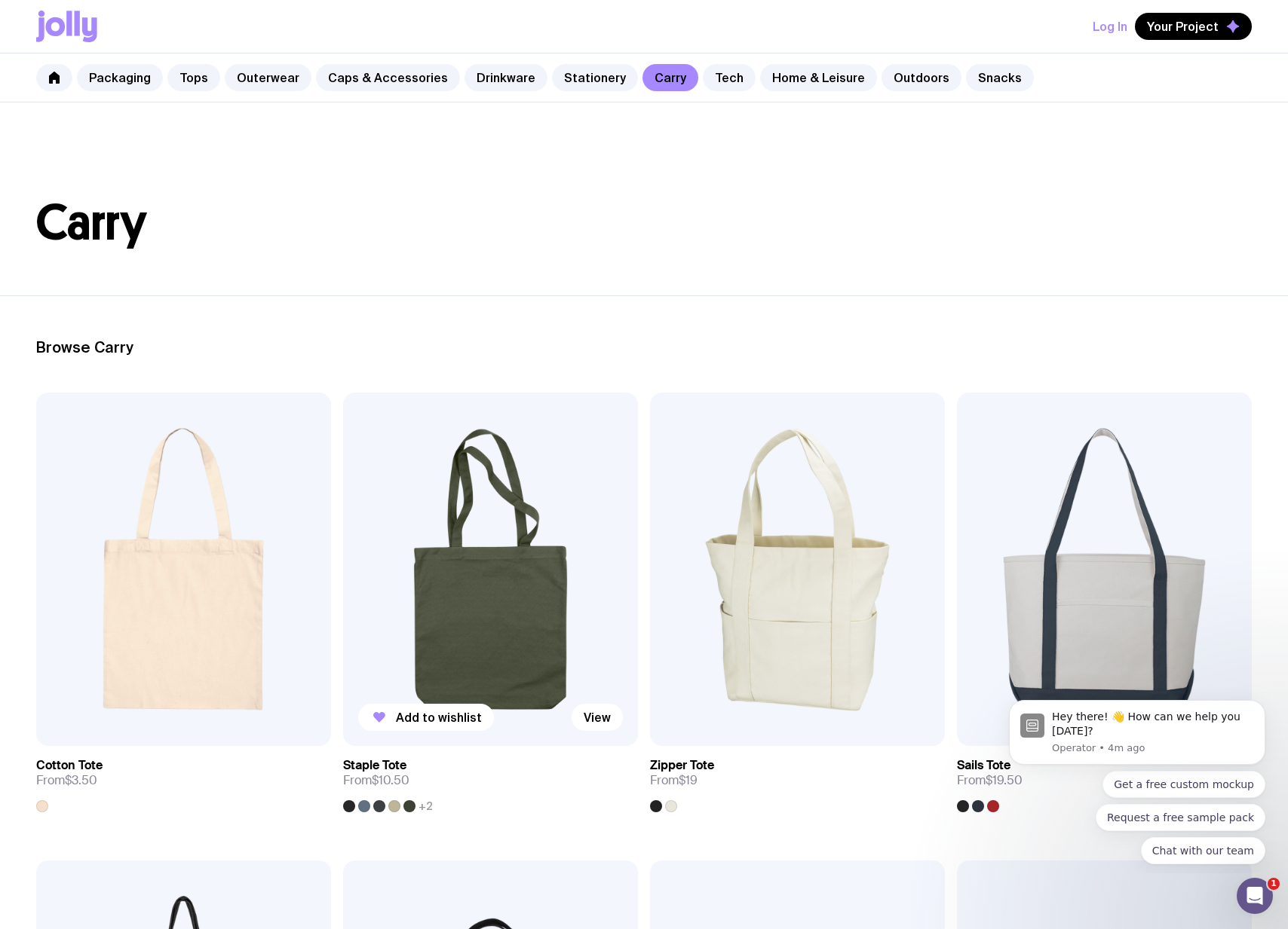
scroll to position [142, 0]
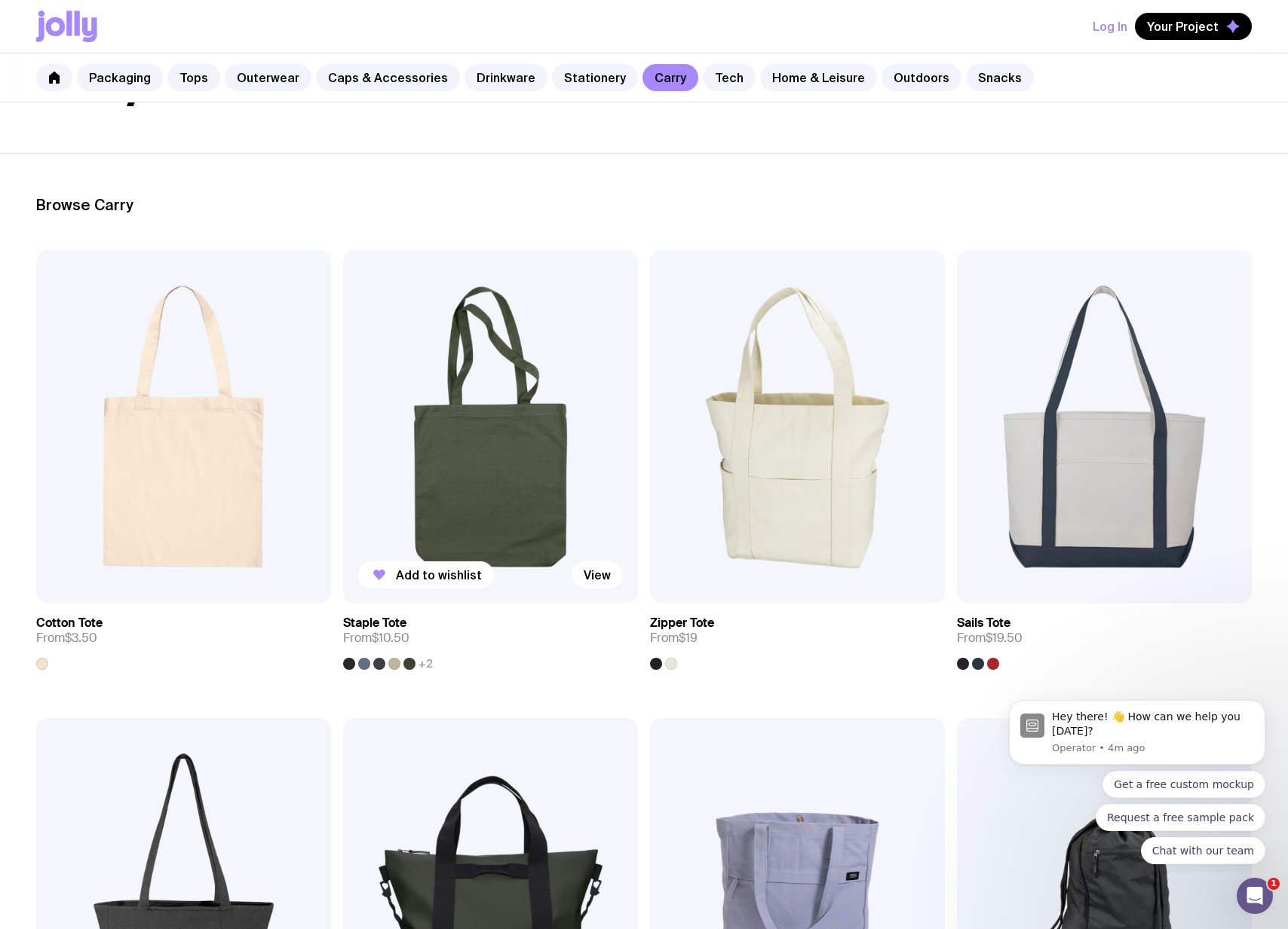
click at [427, 665] on span "+2" at bounding box center [425, 664] width 14 height 12
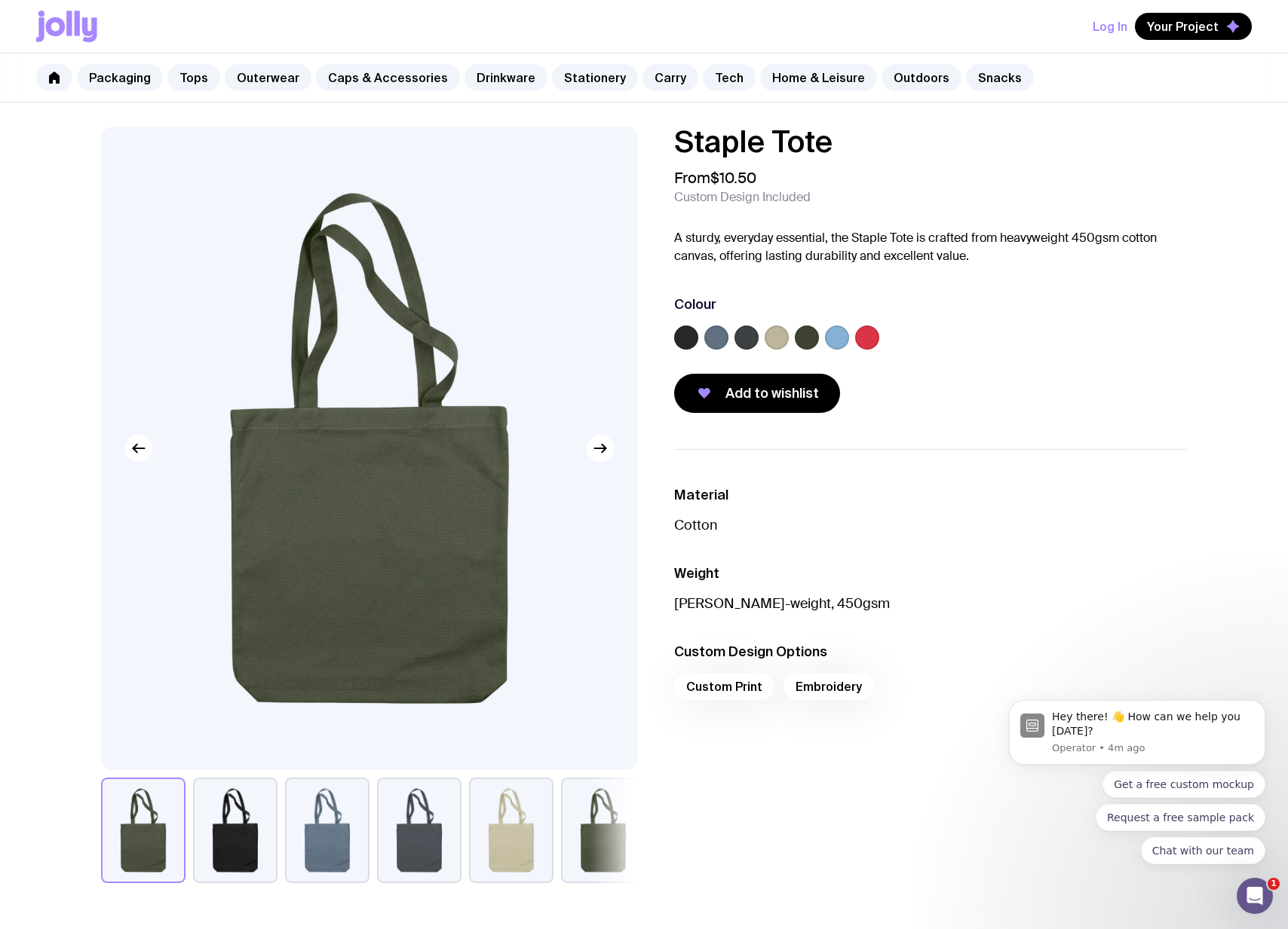
click at [778, 341] on label at bounding box center [776, 337] width 24 height 24
click at [0, 0] on input "radio" at bounding box center [0, 0] width 0 height 0
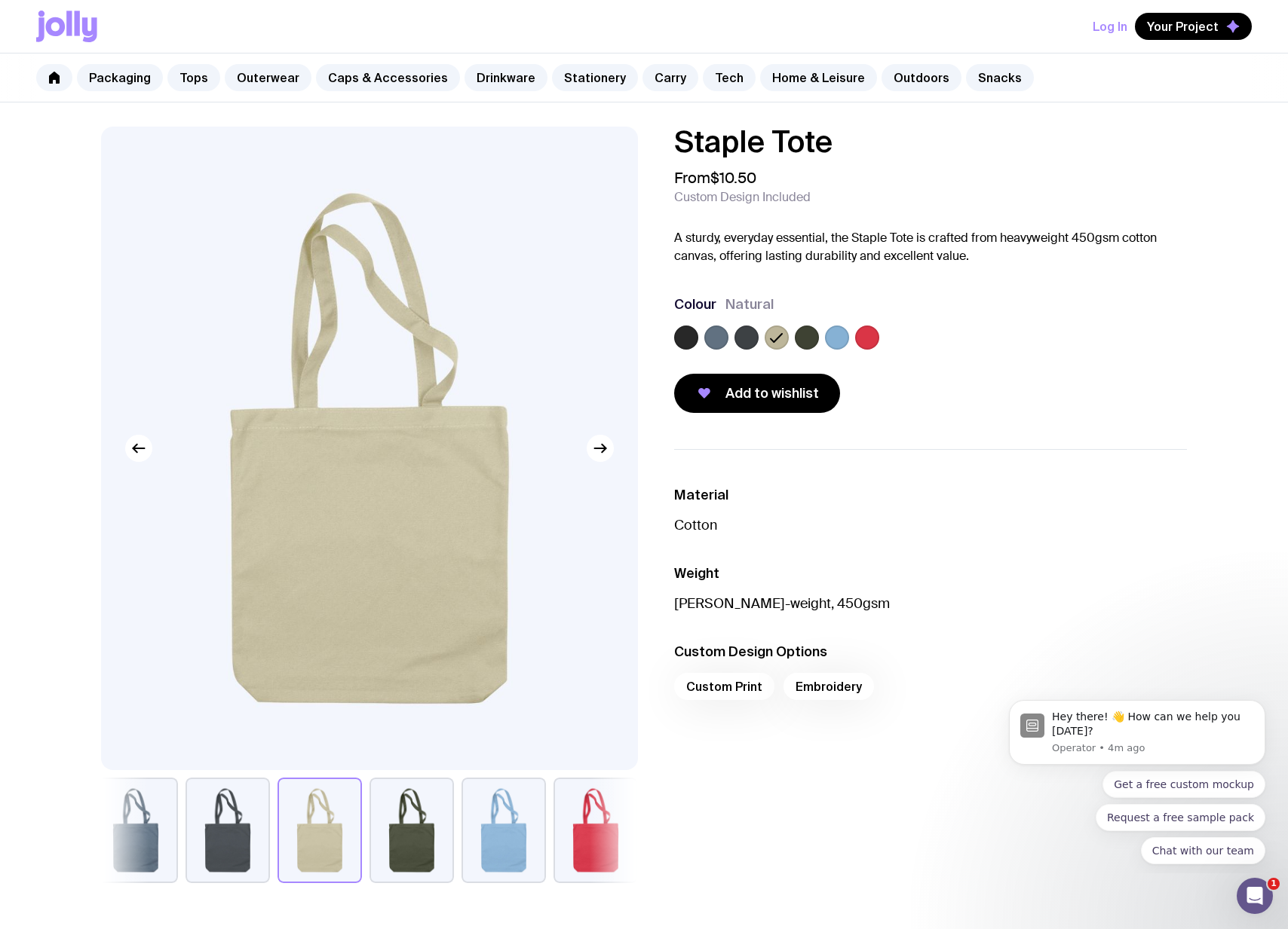
click at [865, 336] on label at bounding box center [866, 337] width 24 height 24
click at [0, 0] on input "radio" at bounding box center [0, 0] width 0 height 0
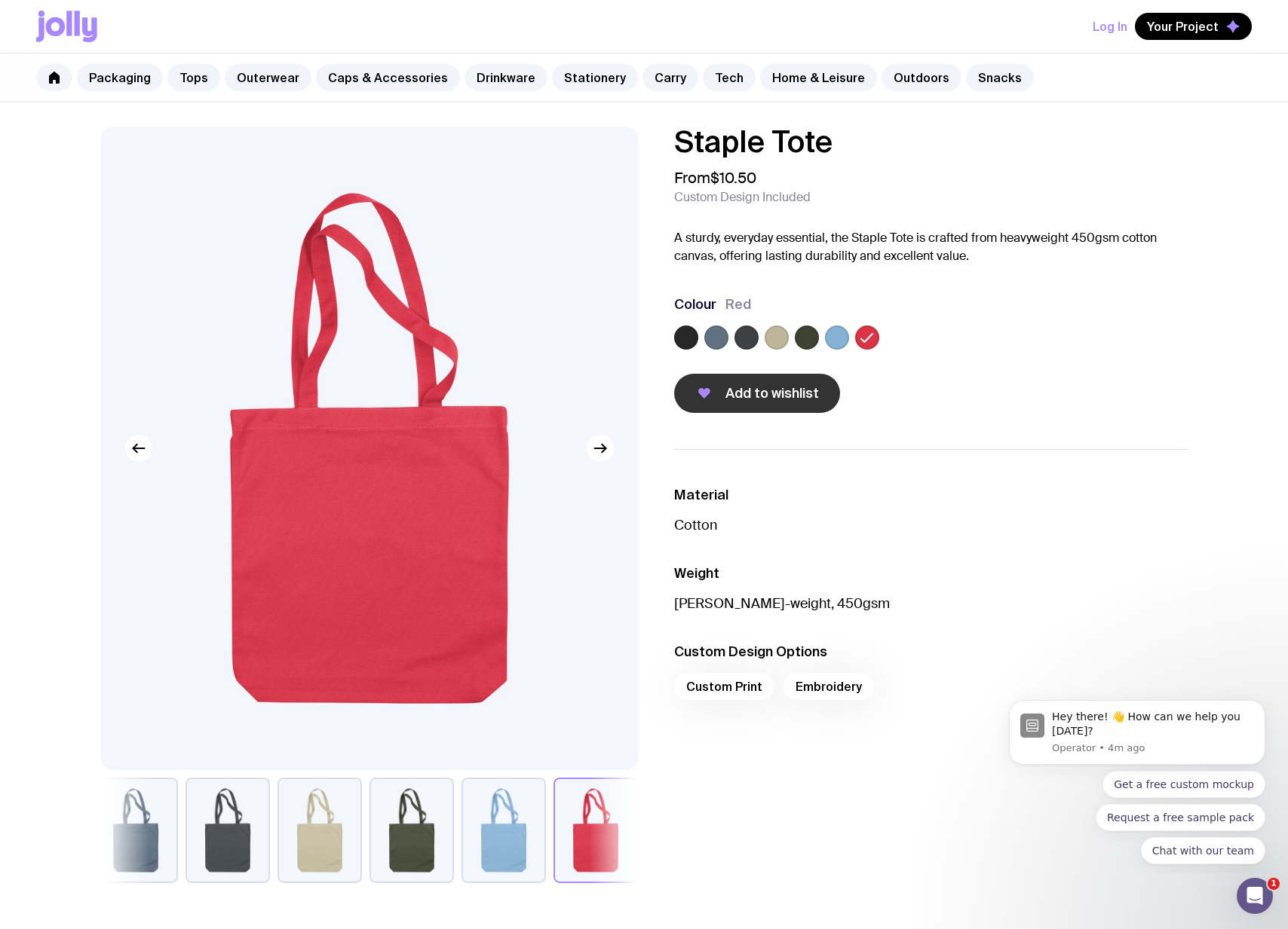
click at [737, 400] on span "Add to wishlist" at bounding box center [772, 394] width 94 height 18
click at [703, 76] on link "Tech" at bounding box center [728, 78] width 53 height 27
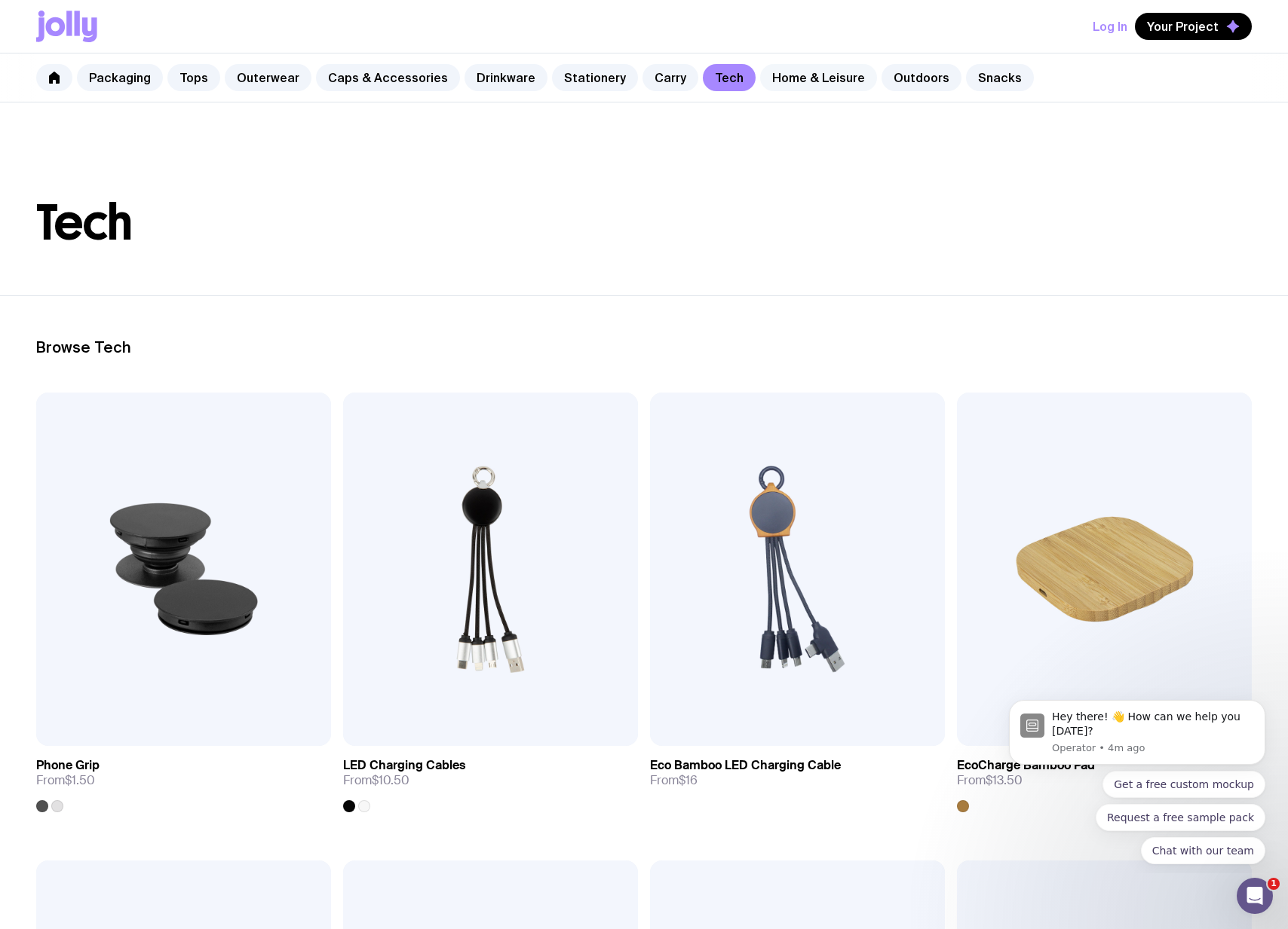
click at [792, 85] on link "Home & Leisure" at bounding box center [819, 78] width 117 height 27
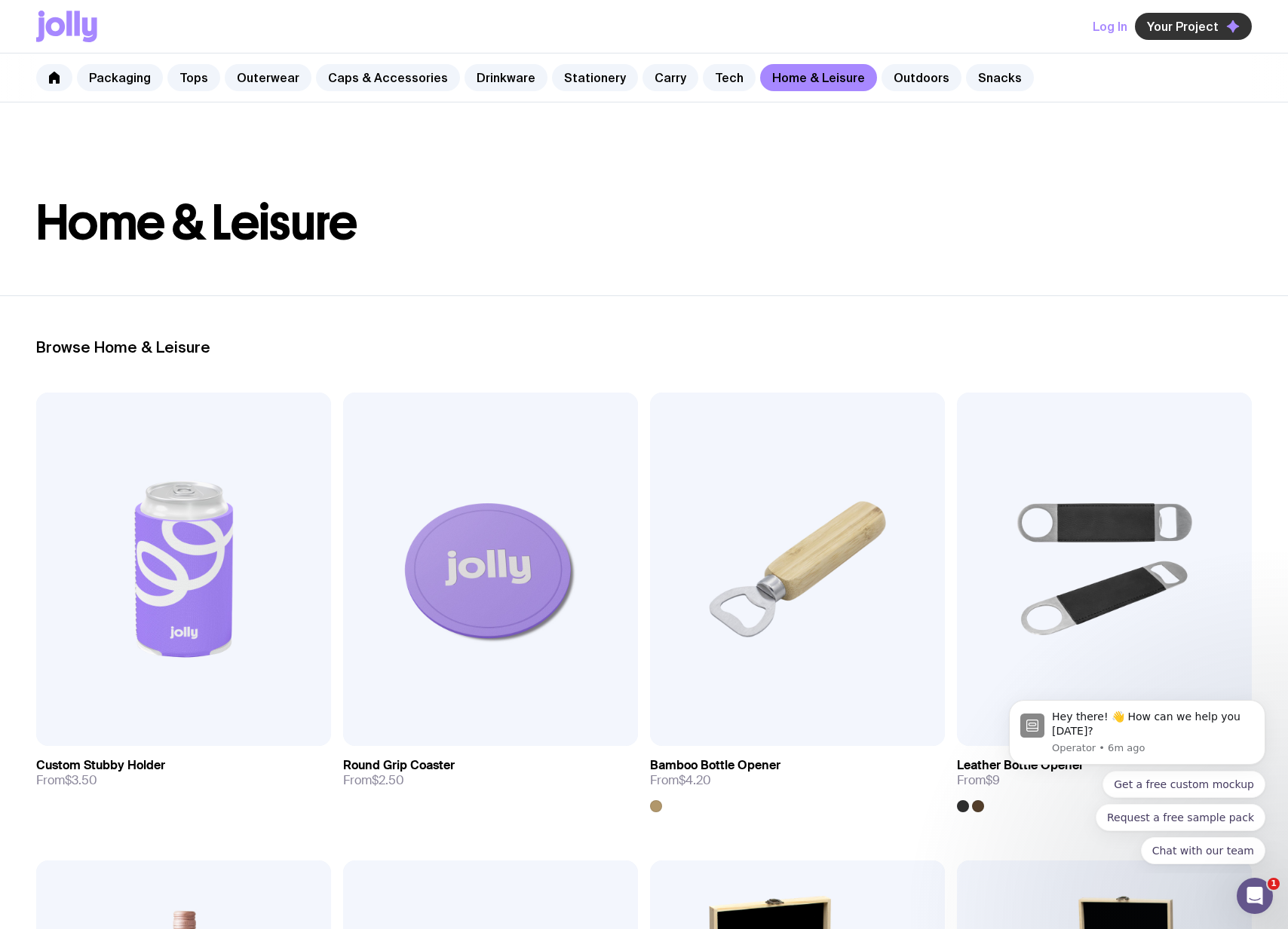
click at [1191, 27] on span "Your Project" at bounding box center [1183, 27] width 72 height 15
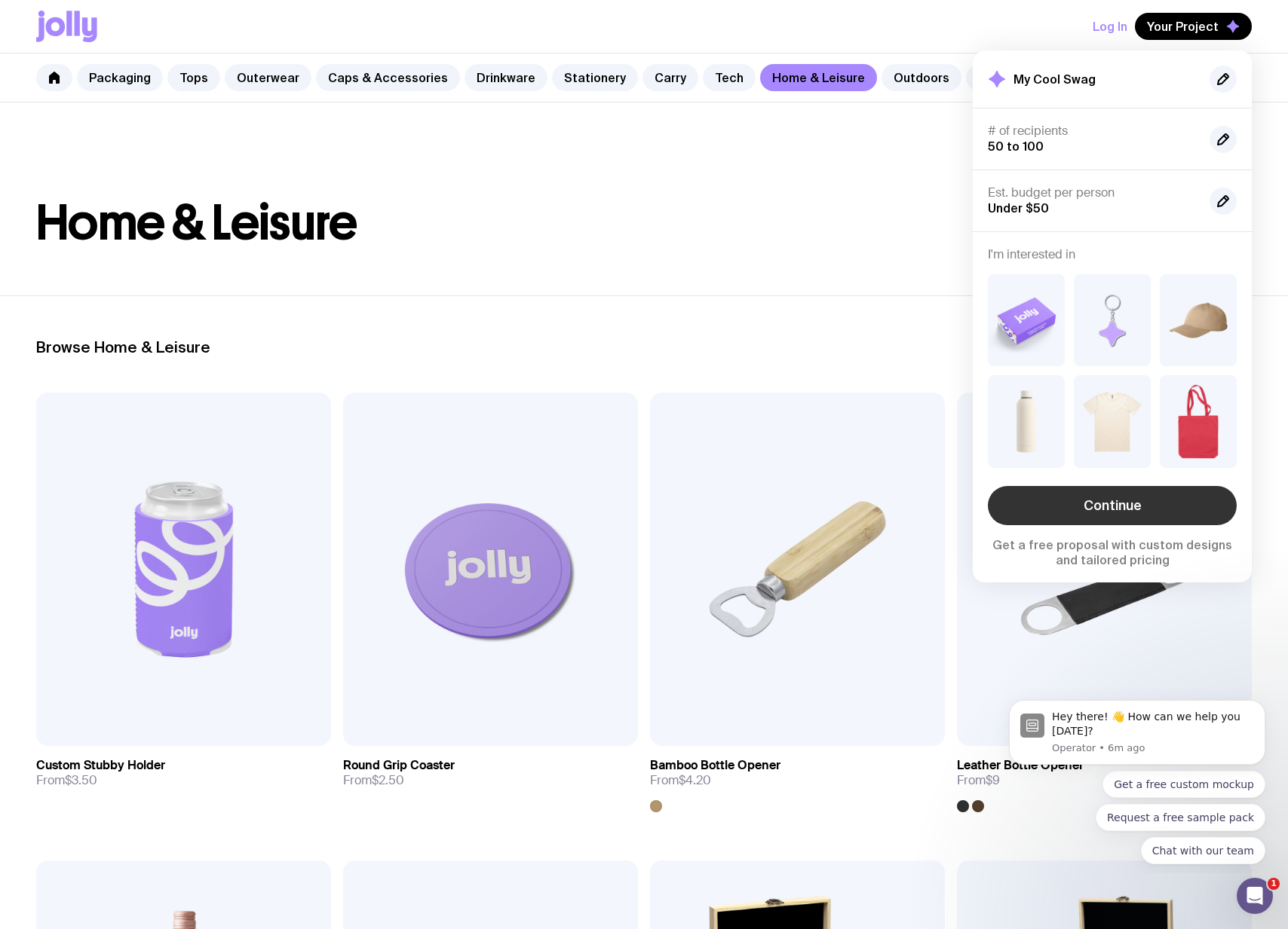
click at [1092, 504] on link "Continue" at bounding box center [1112, 505] width 248 height 39
